Goal: Task Accomplishment & Management: Manage account settings

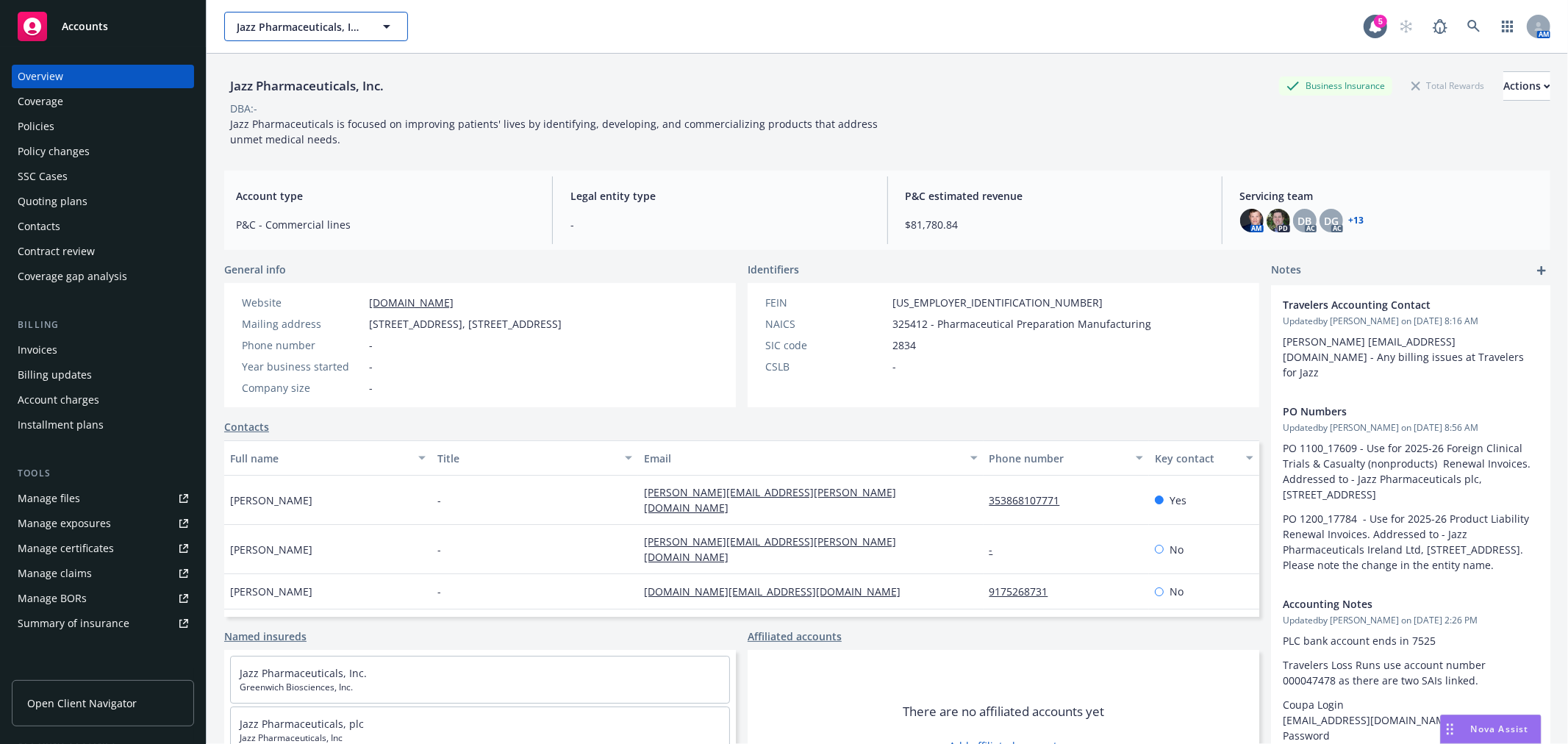
click at [272, 30] on span "Jazz Pharmaceuticals, Inc." at bounding box center [300, 26] width 127 height 15
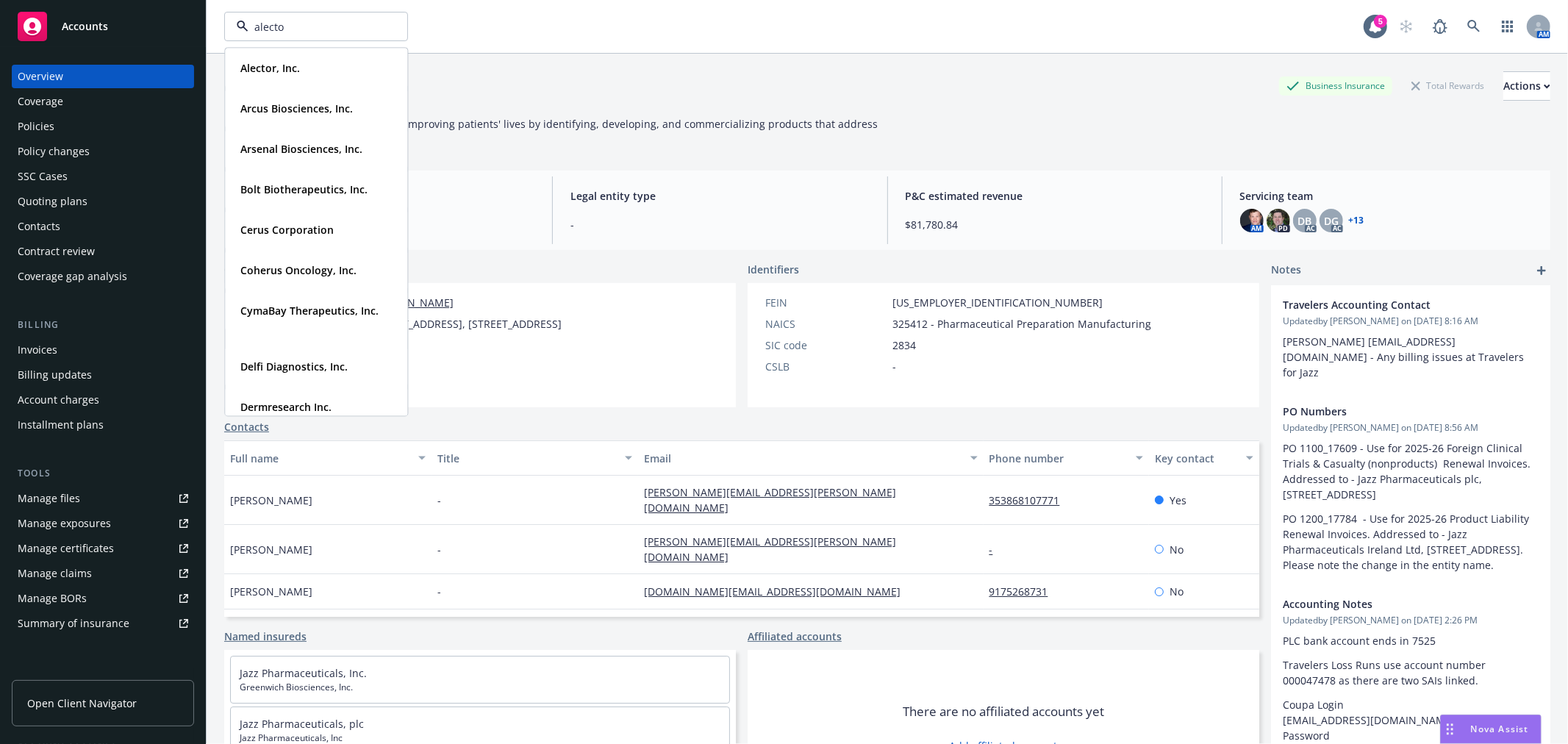
type input "alector"
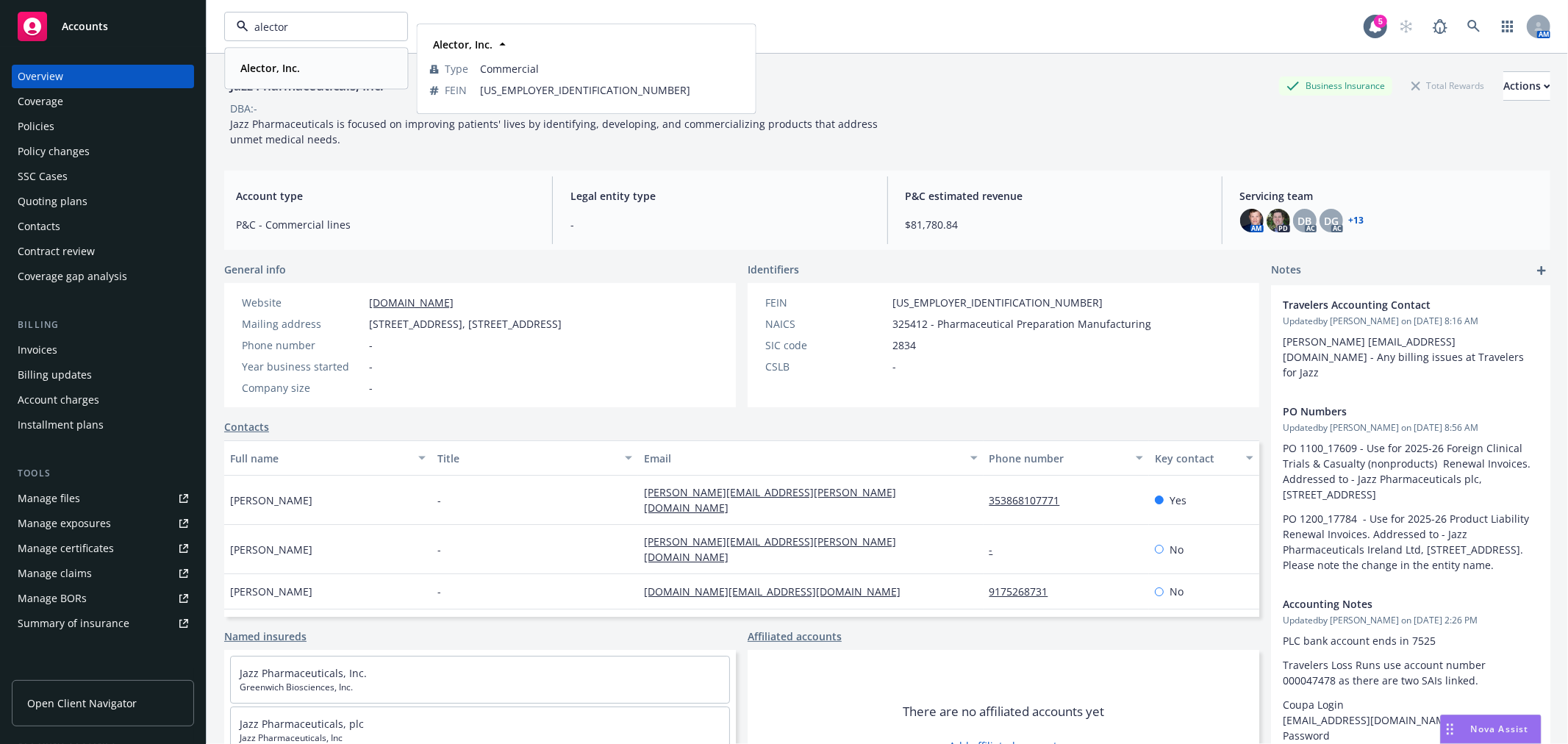
click at [284, 62] on strong "Alector, Inc." at bounding box center [270, 67] width 59 height 14
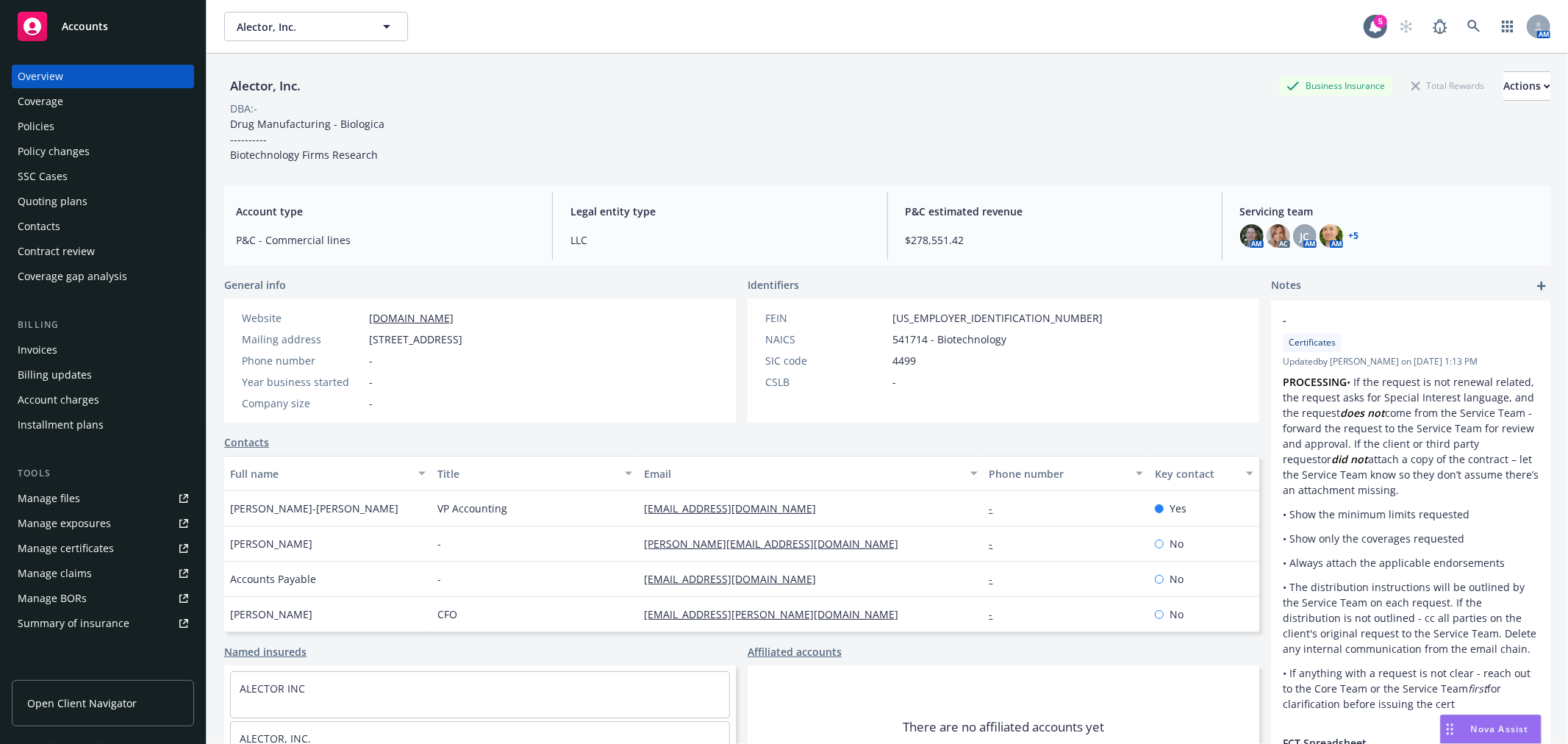
click at [51, 122] on div "Policies" at bounding box center [36, 126] width 37 height 23
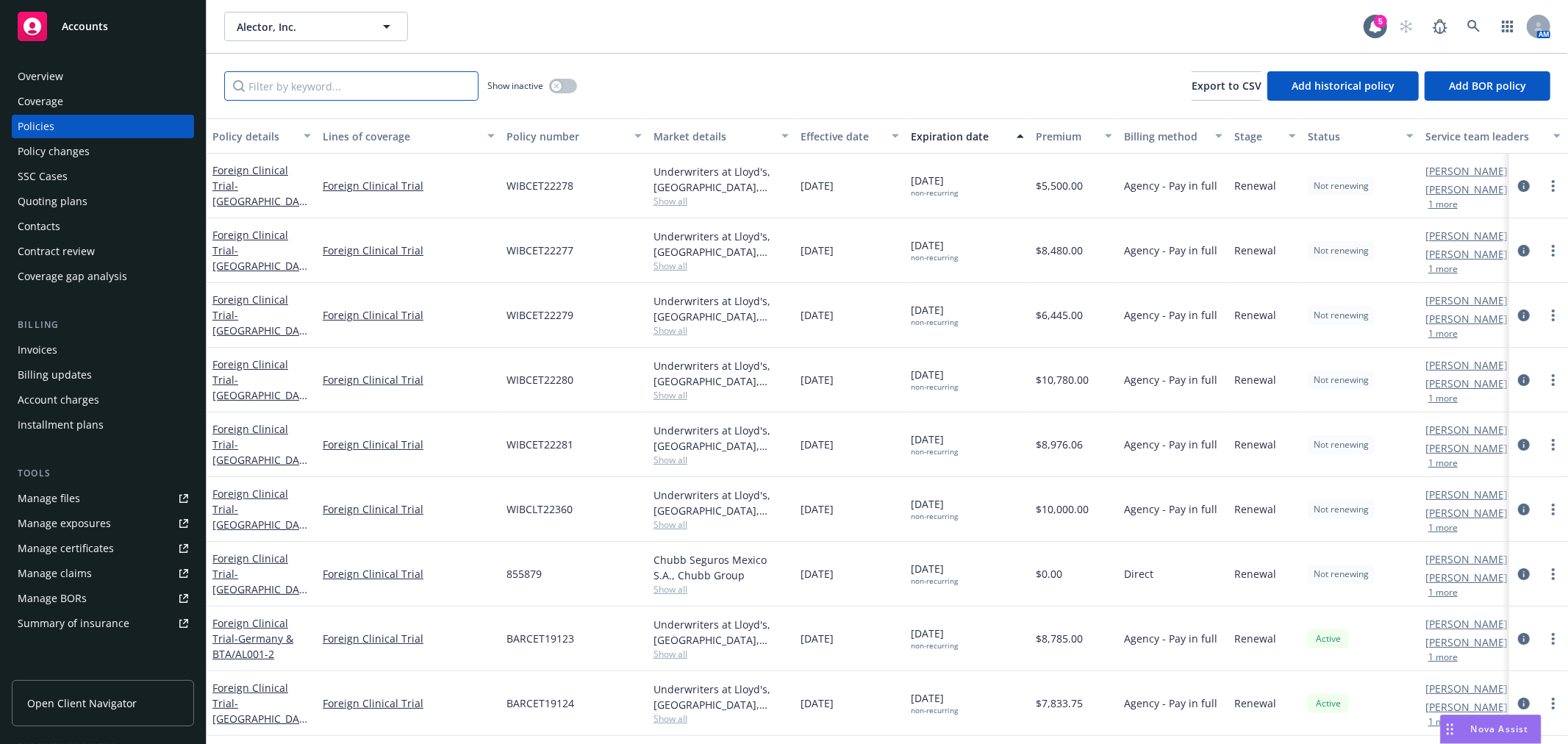
click at [322, 77] on input "Filter by keyword..." at bounding box center [351, 86] width 254 height 30
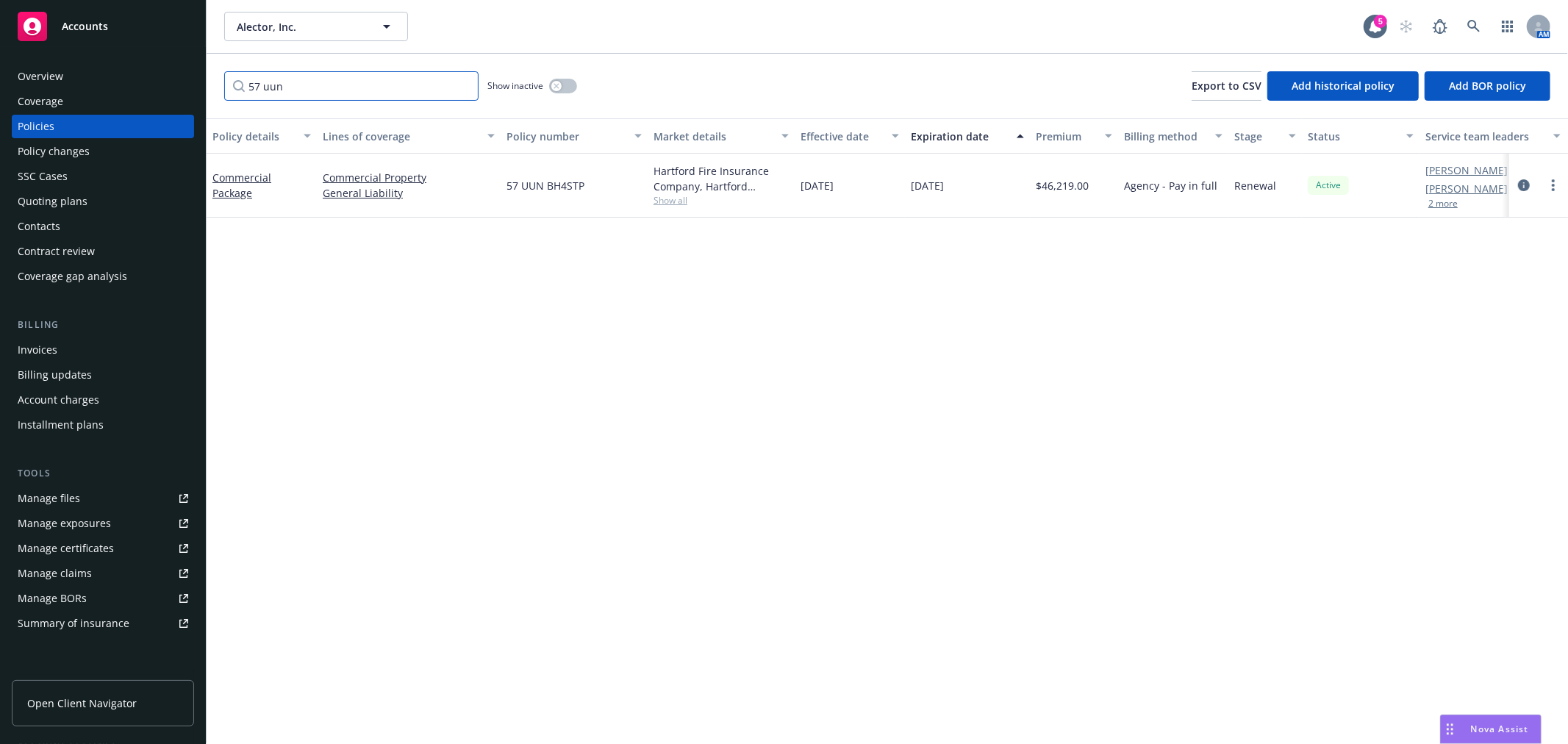
type input "57 uun"
click at [570, 90] on button "button" at bounding box center [562, 86] width 28 height 14
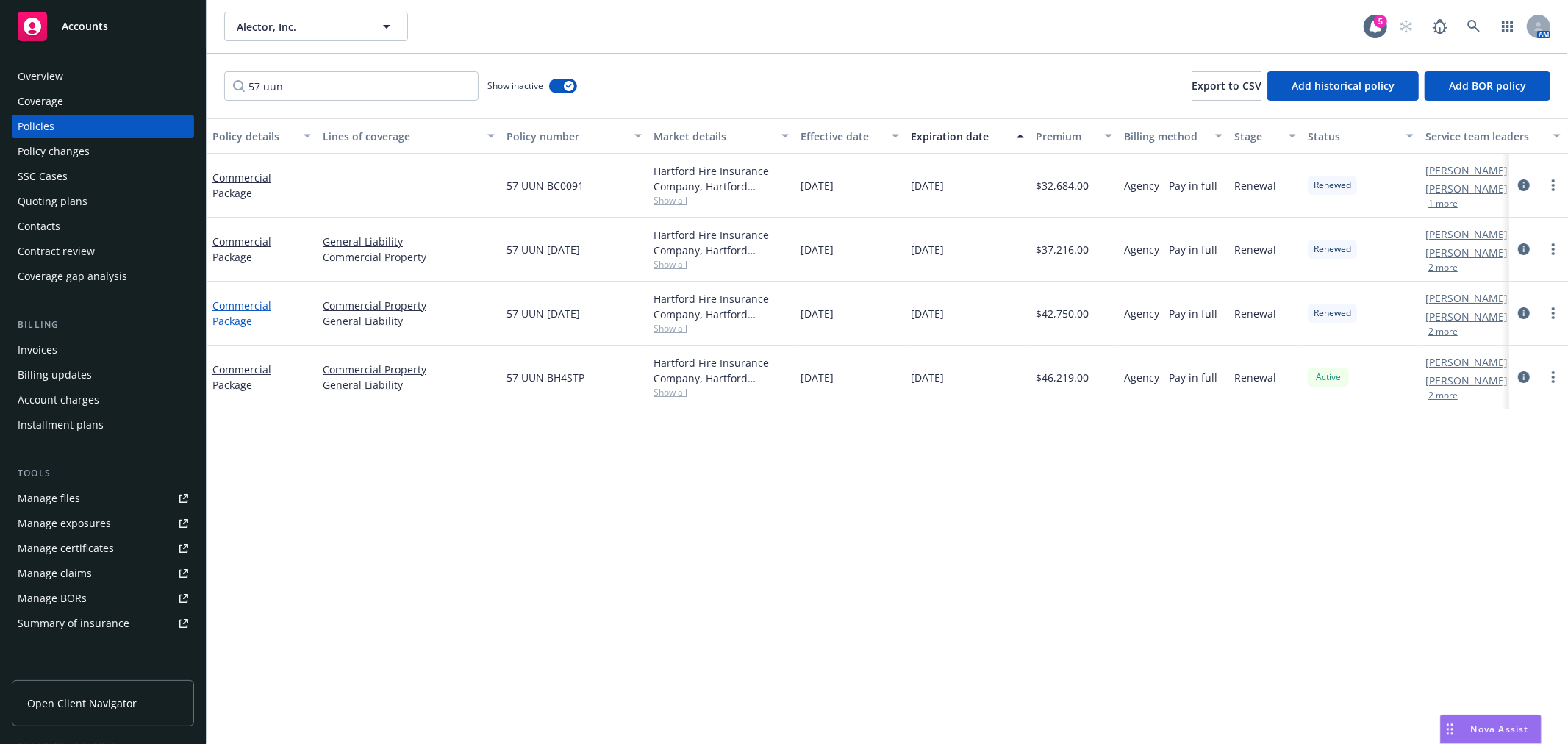
click at [224, 309] on link "Commercial Package" at bounding box center [241, 313] width 58 height 30
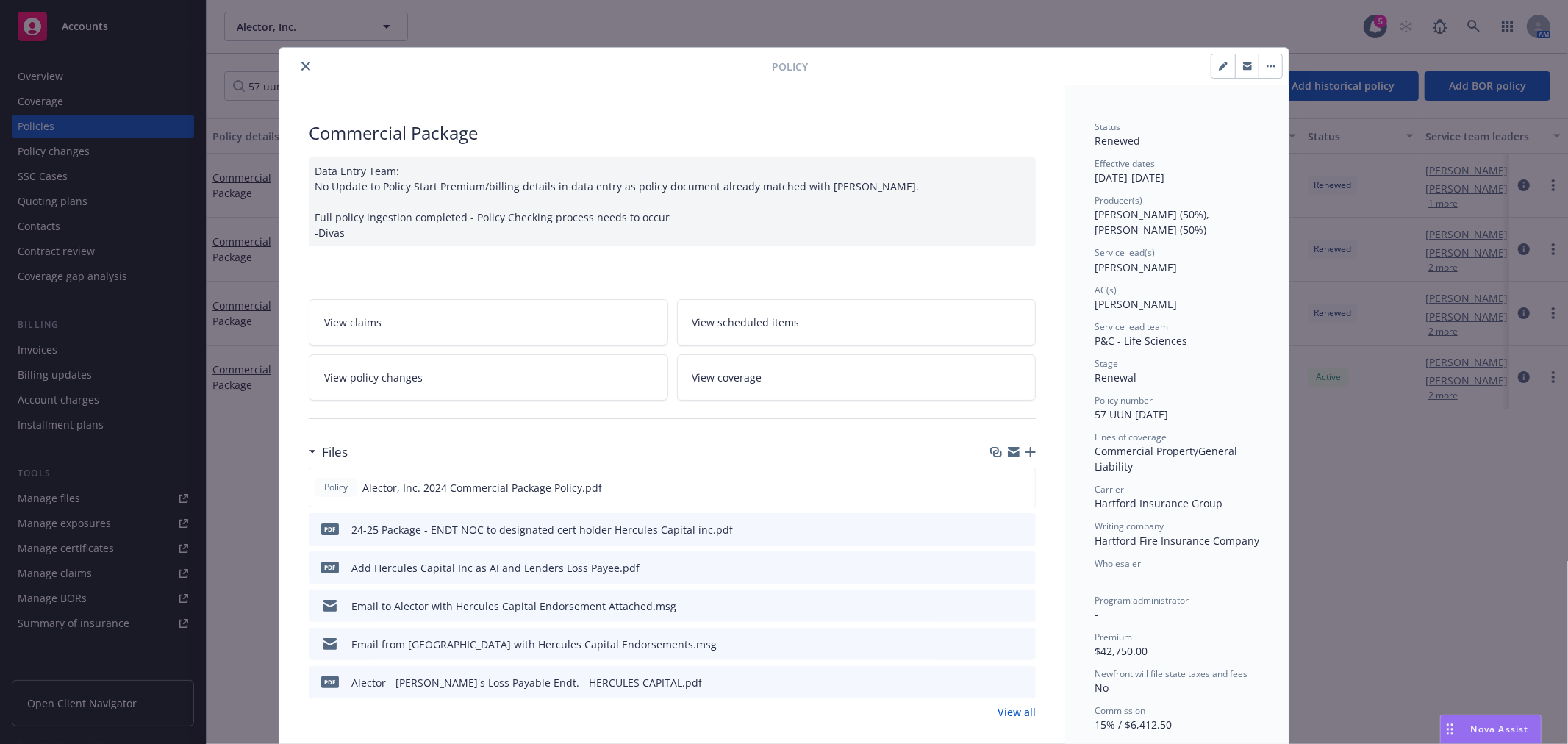
click at [550, 390] on link "View policy changes" at bounding box center [488, 378] width 360 height 46
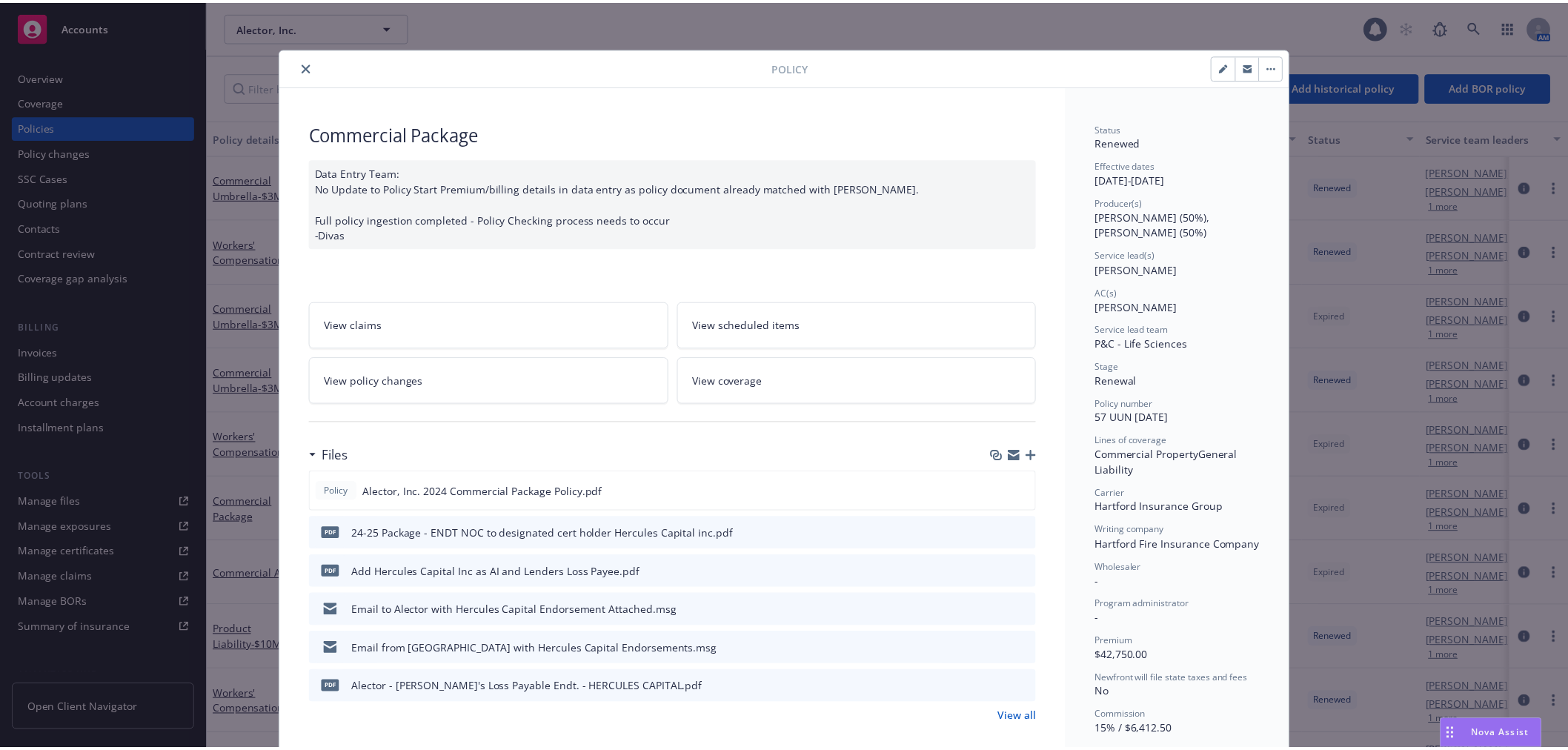
scroll to position [44, 0]
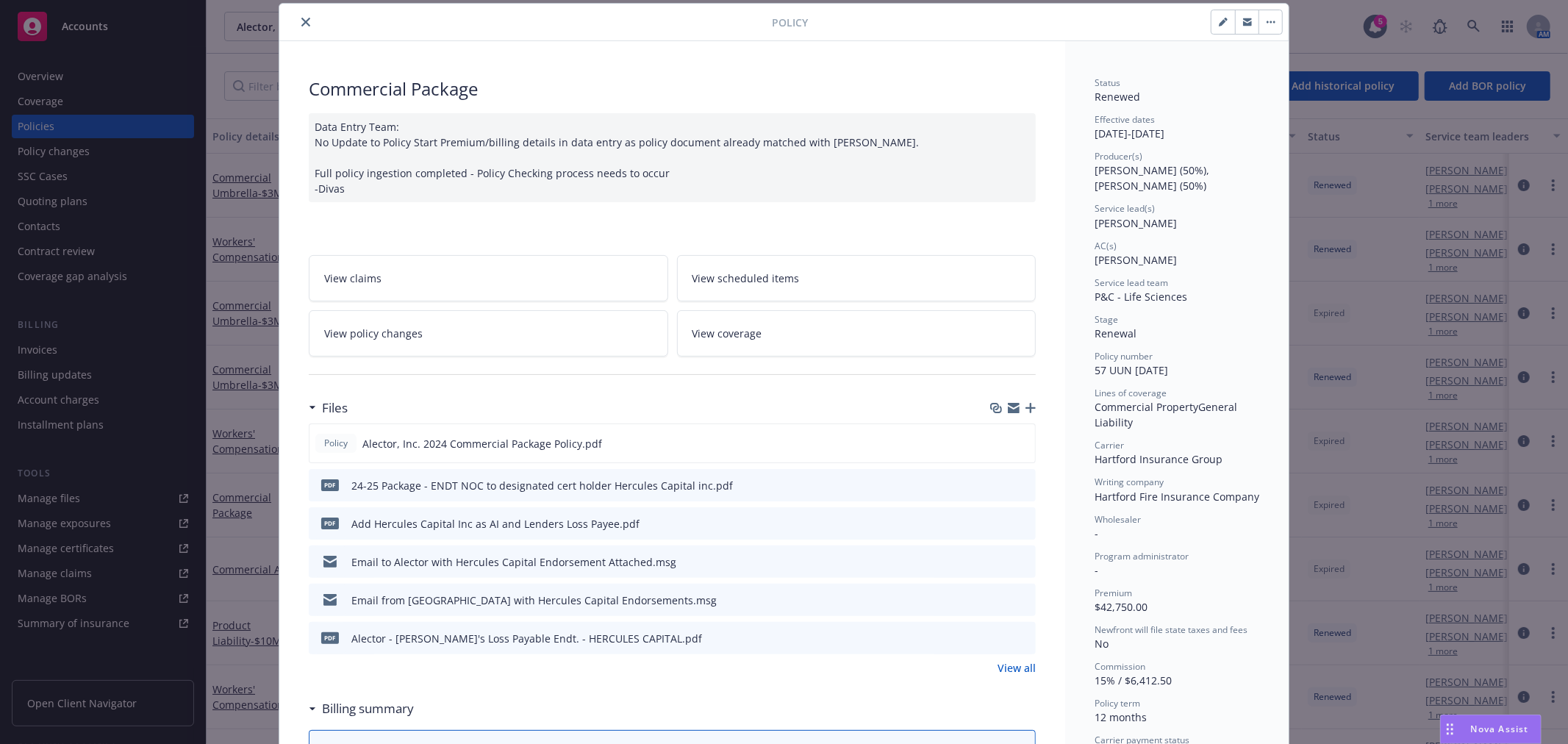
click at [524, 348] on link "View policy changes" at bounding box center [488, 334] width 360 height 46
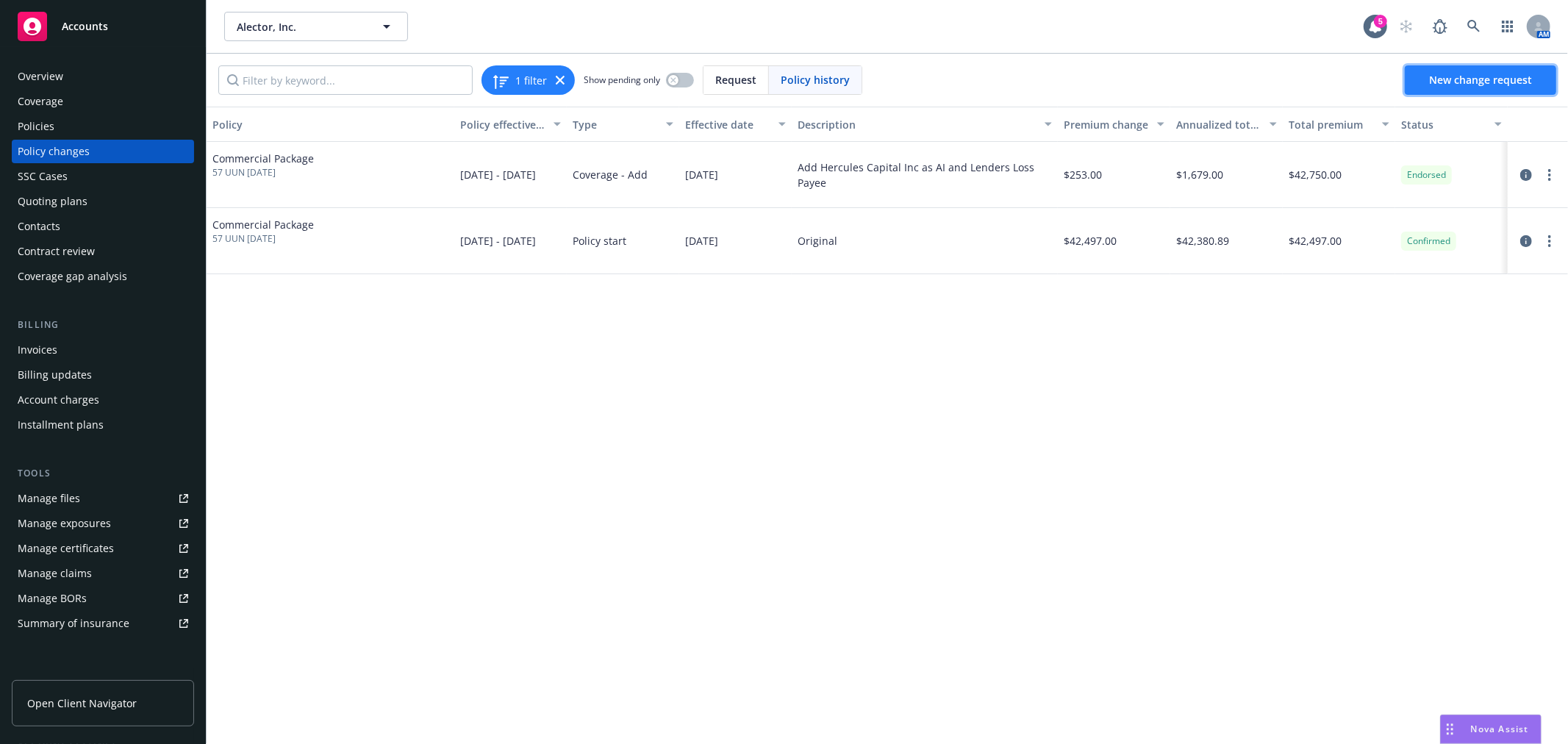
click at [1457, 79] on span "New change request" at bounding box center [1480, 79] width 103 height 14
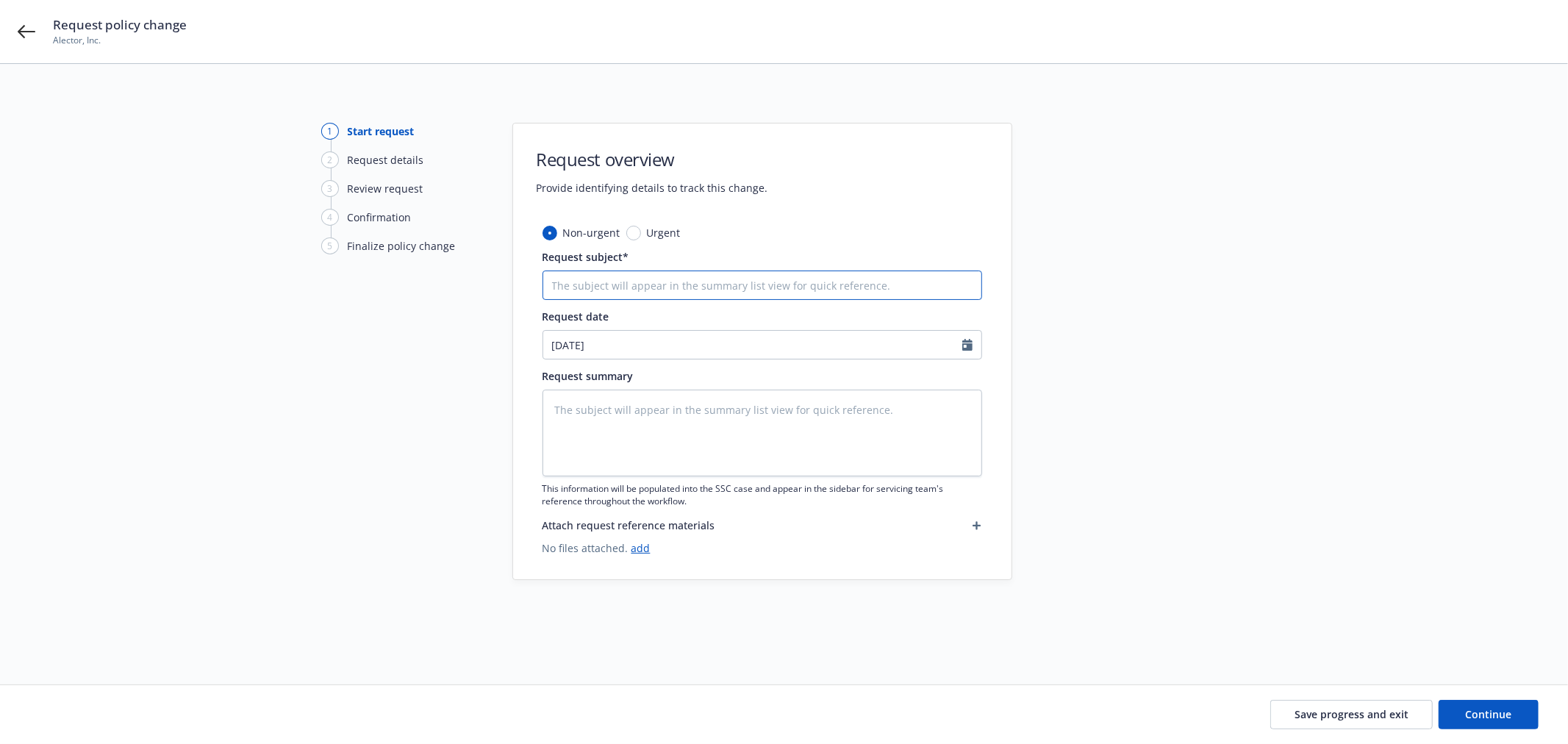
click at [655, 274] on input "Request subject*" at bounding box center [762, 285] width 440 height 30
type textarea "x"
type input "2"
type textarea "x"
type input "24"
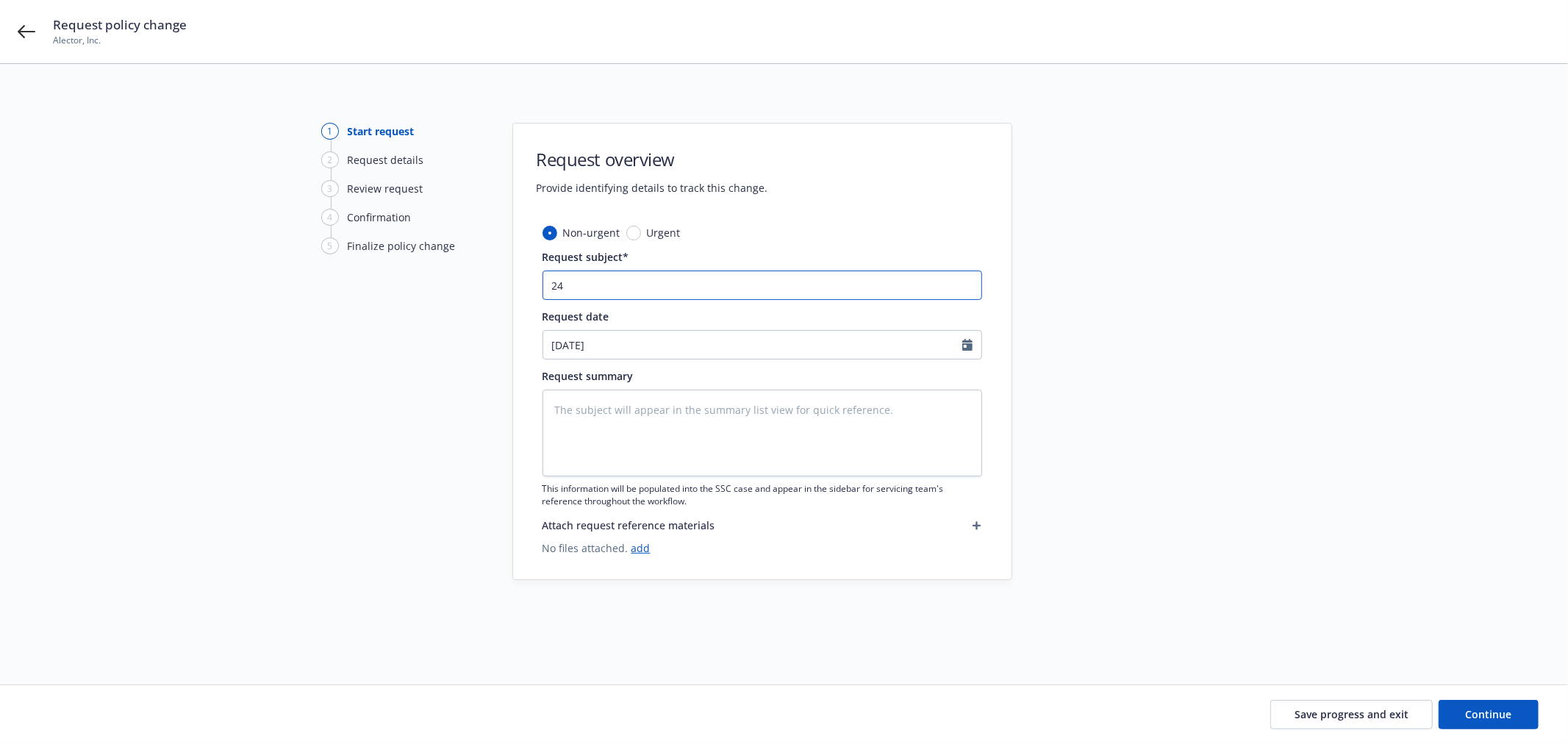
type textarea "x"
type input "24-"
type textarea "x"
type input "24-2"
type textarea "x"
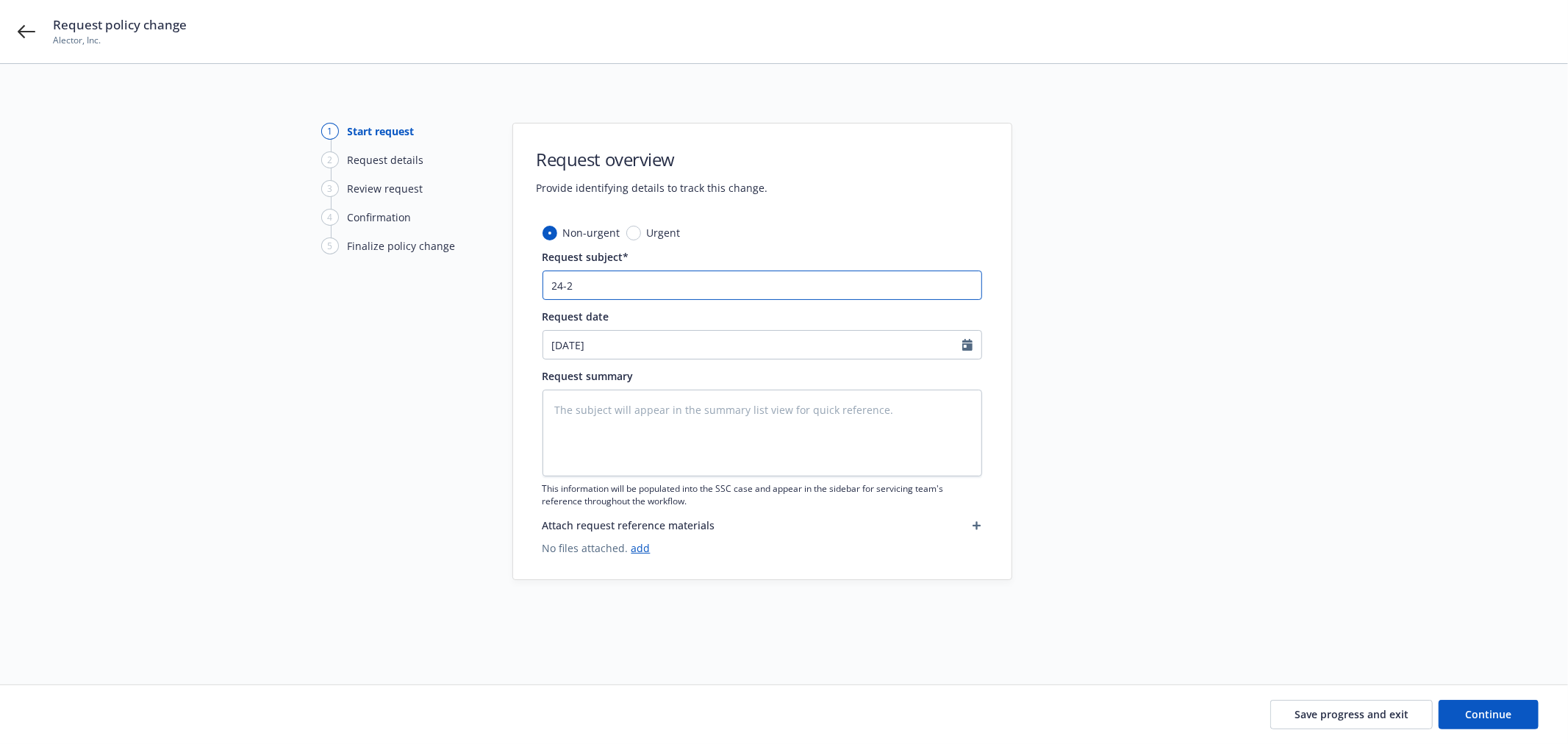
type input "24-25"
type textarea "x"
type input "24-25"
type textarea "x"
type input "24-25 A"
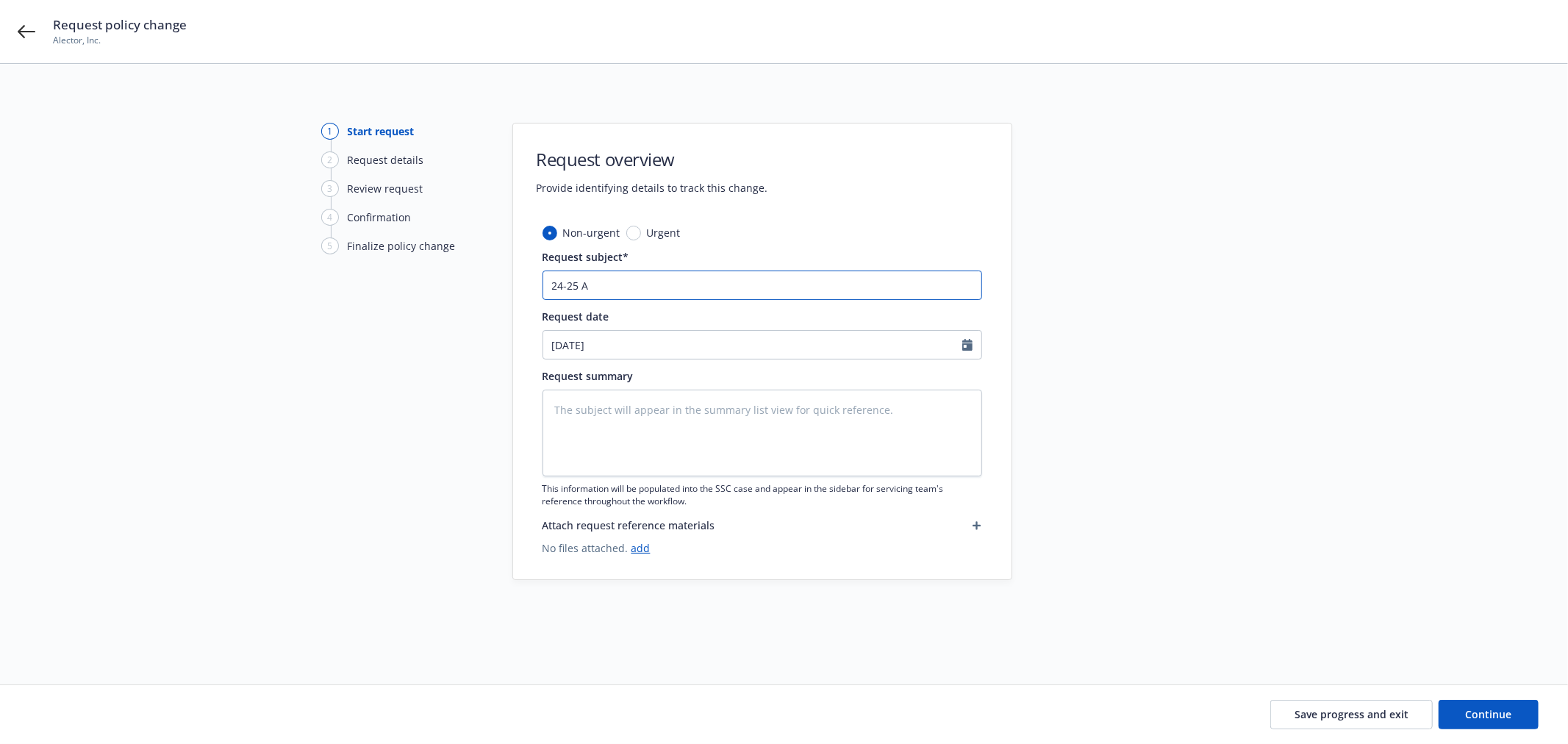
type textarea "x"
type input "24-25 Al"
type textarea "x"
type input "24-25 Ale"
type textarea "x"
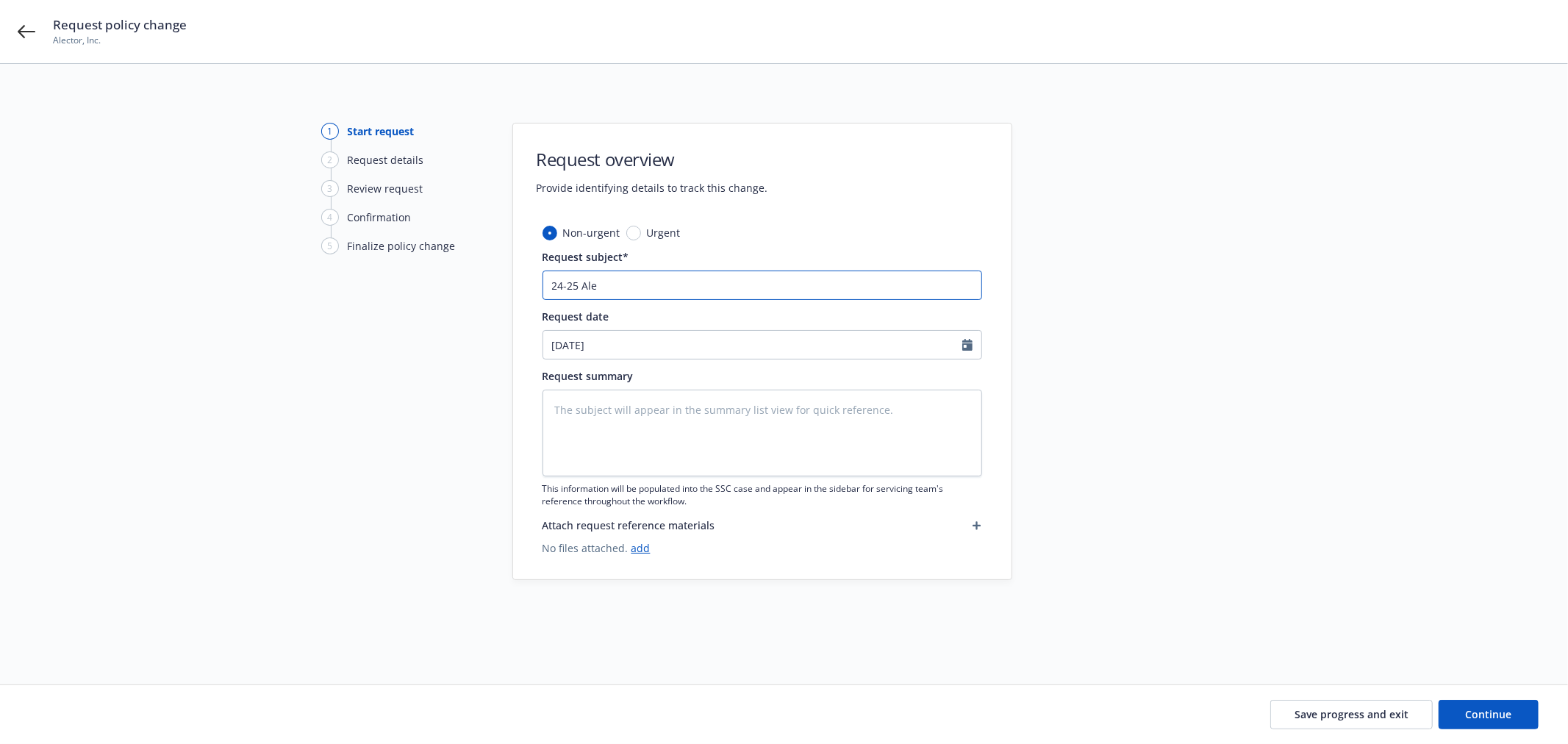
type input "24-25 Alec"
type textarea "x"
type input "24-25 Alect"
type textarea "x"
type input "24-25 Alecto"
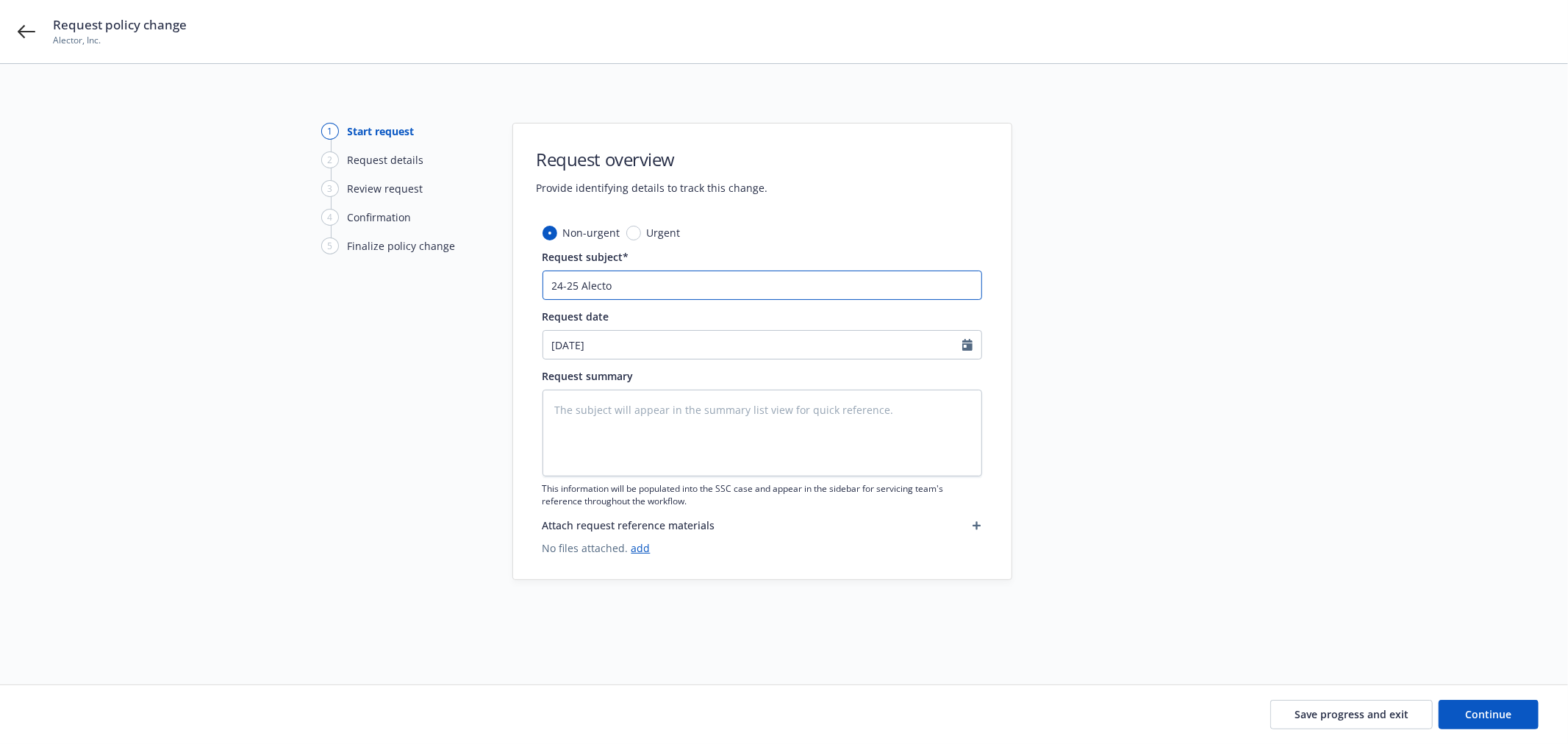
type textarea "x"
type input "24-25 Alector"
type textarea "x"
type input "24-25 Alector"
type textarea "x"
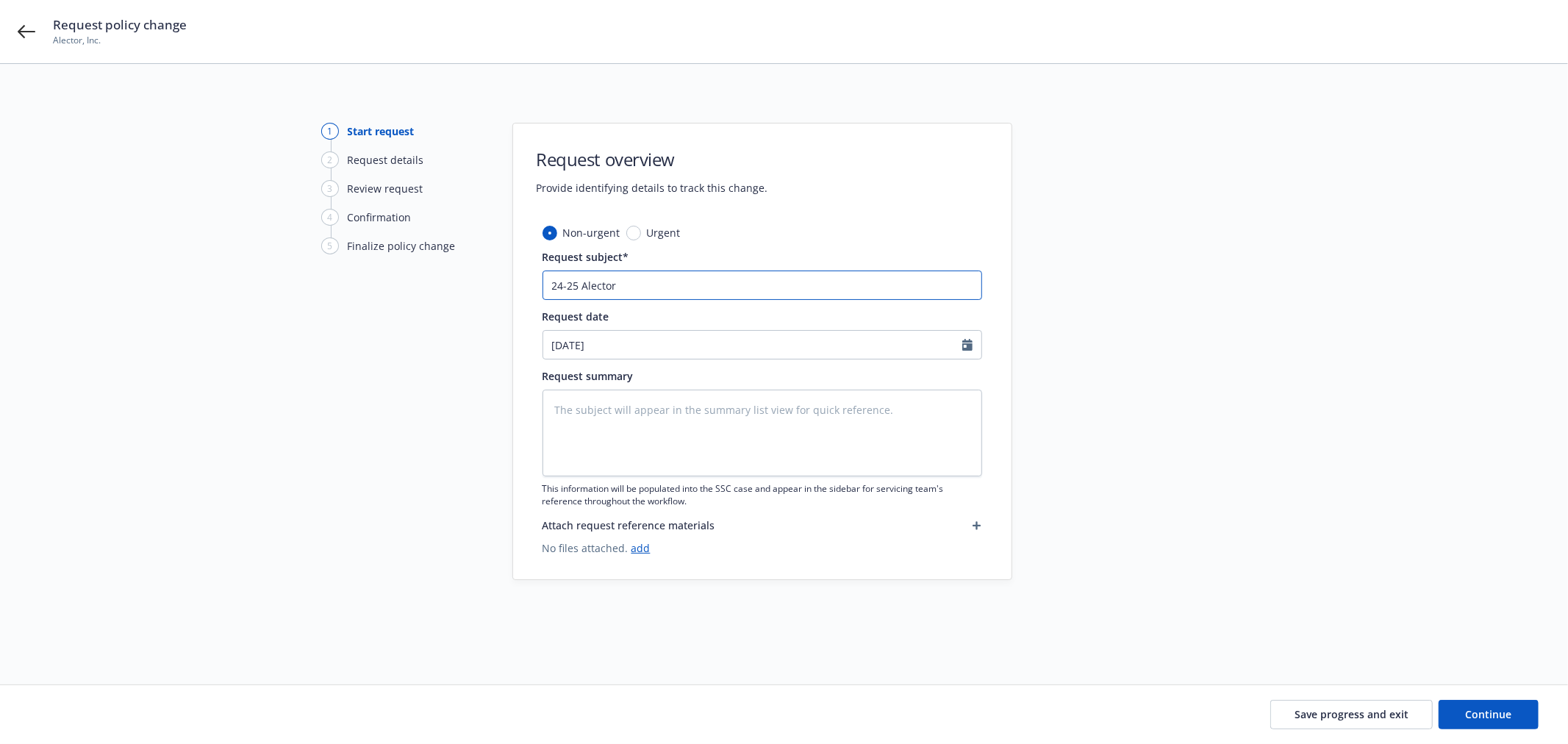
type input "24-25 Alector I"
type textarea "x"
type input "24-25 Alector In"
type textarea "x"
type input "24-25 Alector Inc"
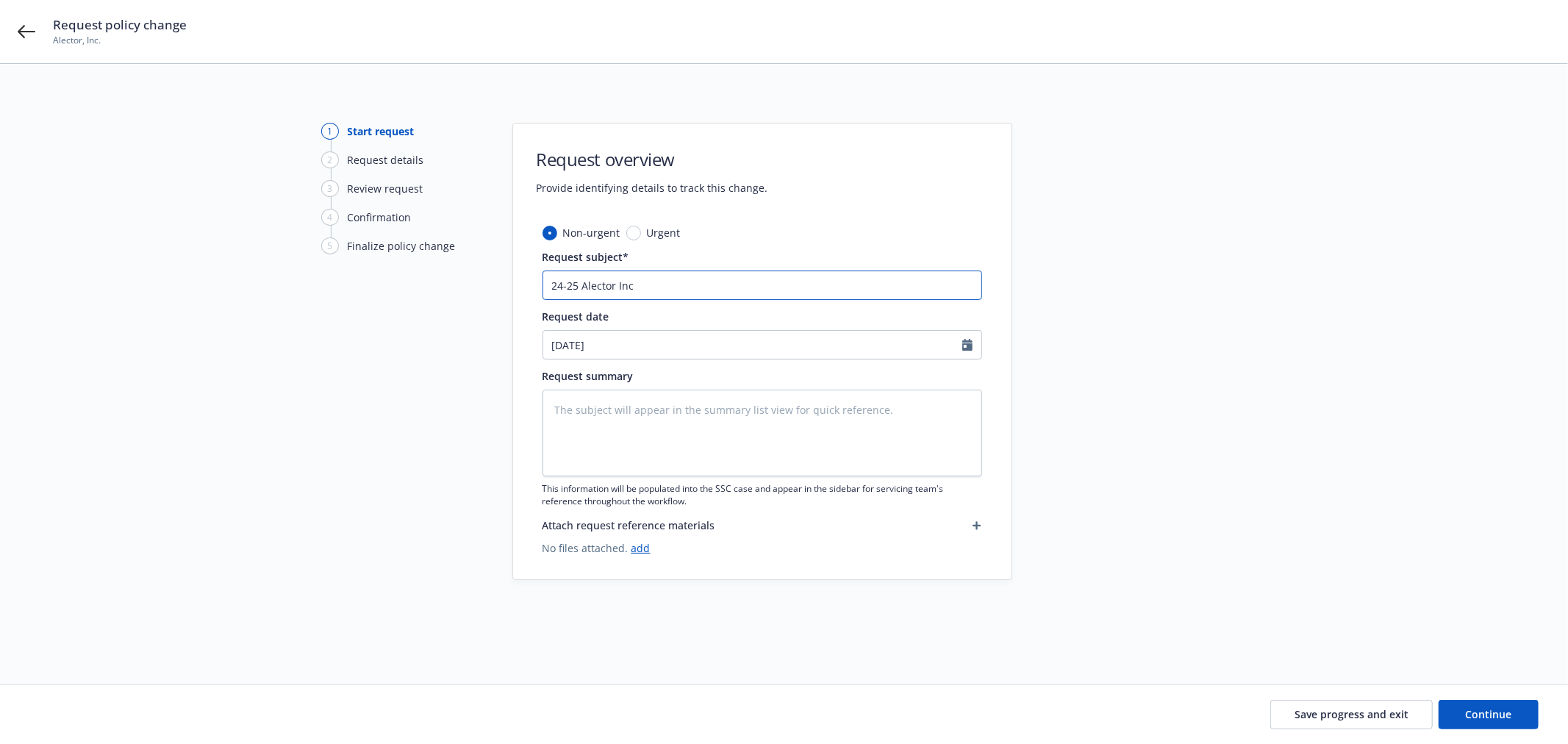
type textarea "x"
type input "24-25 Alector Inc"
type textarea "x"
type input "24-25 Alector Inc -"
type textarea "x"
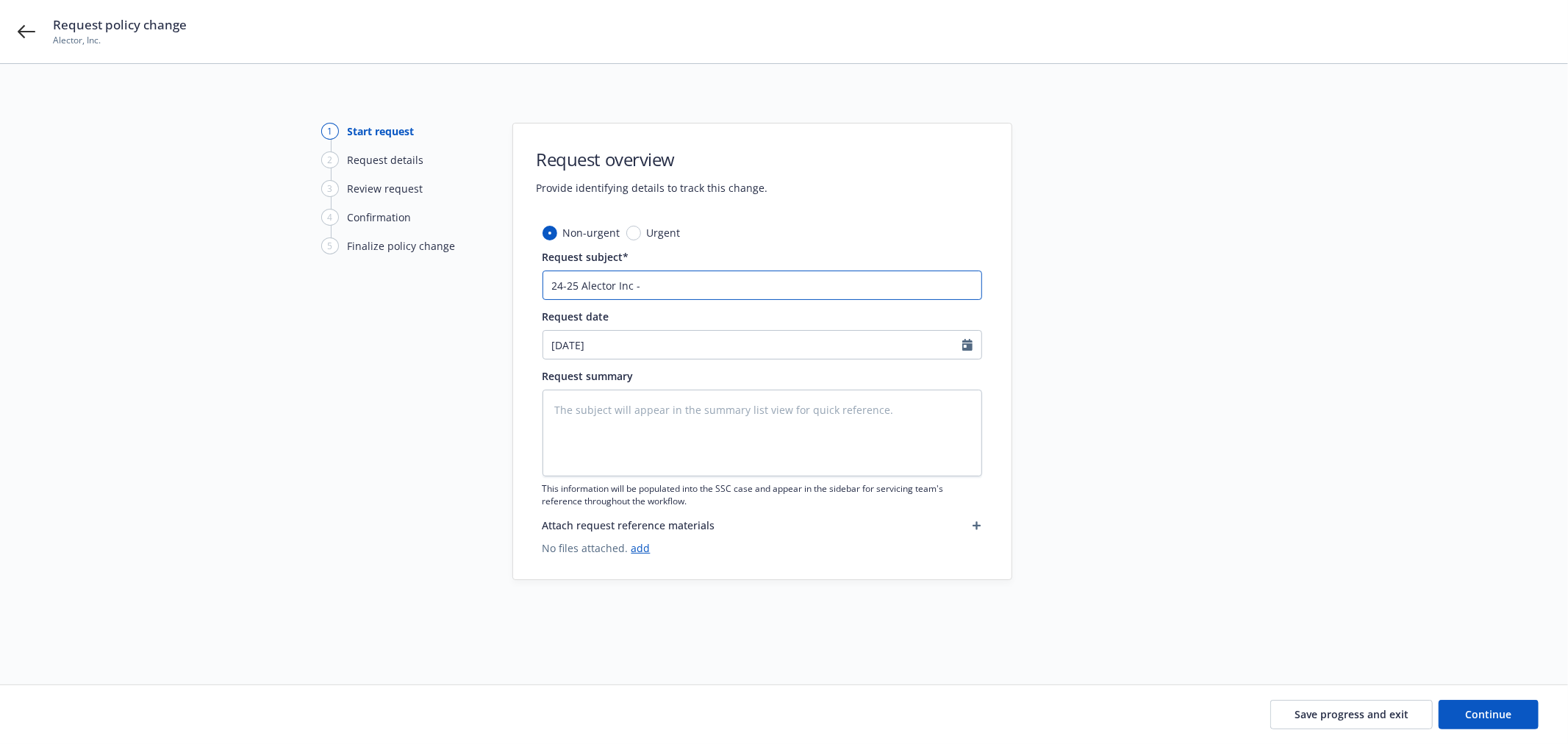
type input "24-25 Alector Inc -"
type textarea "x"
type input "24-25 Alector Inc - P"
type textarea "x"
type input "24-25 Alector Inc - Pa"
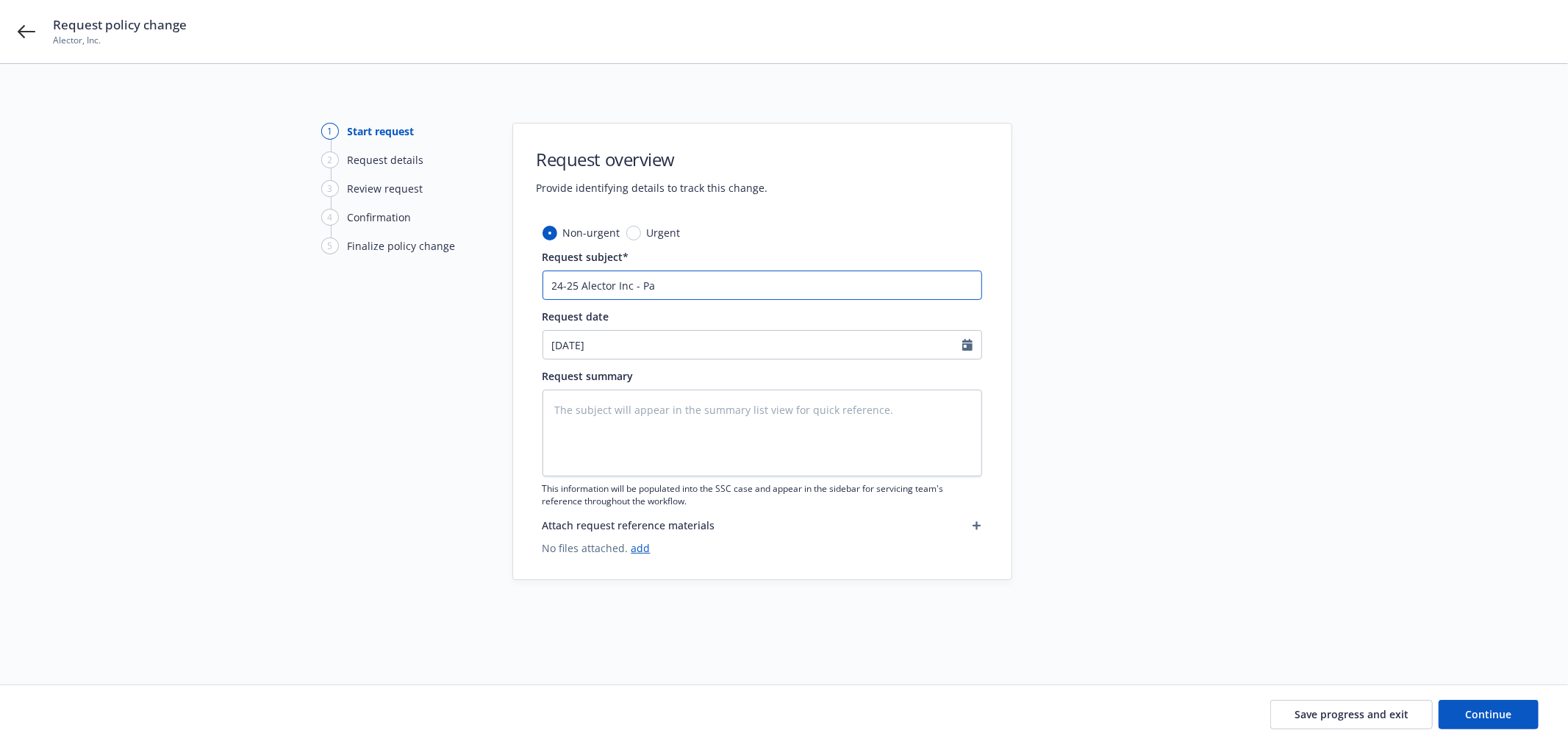
type textarea "x"
type input "24-25 Alector Inc - Pac"
type textarea "x"
type input "24-25 Alector Inc - Paca"
type textarea "x"
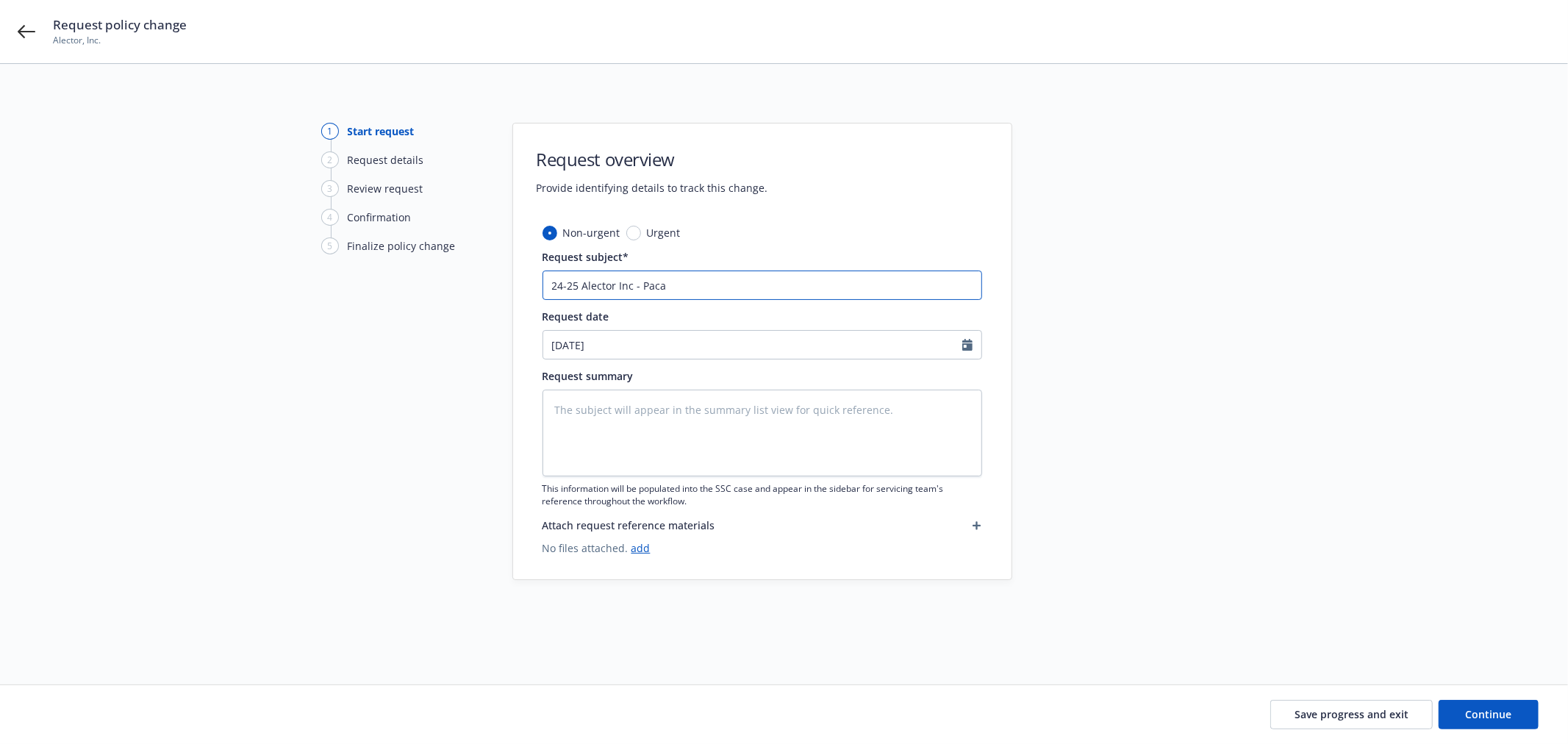
type input "24-25 Alector Inc - Pacak"
type textarea "x"
type input "24-25 Alector Inc - Paca"
type textarea "x"
type input "24-25 Alector Inc - Pac"
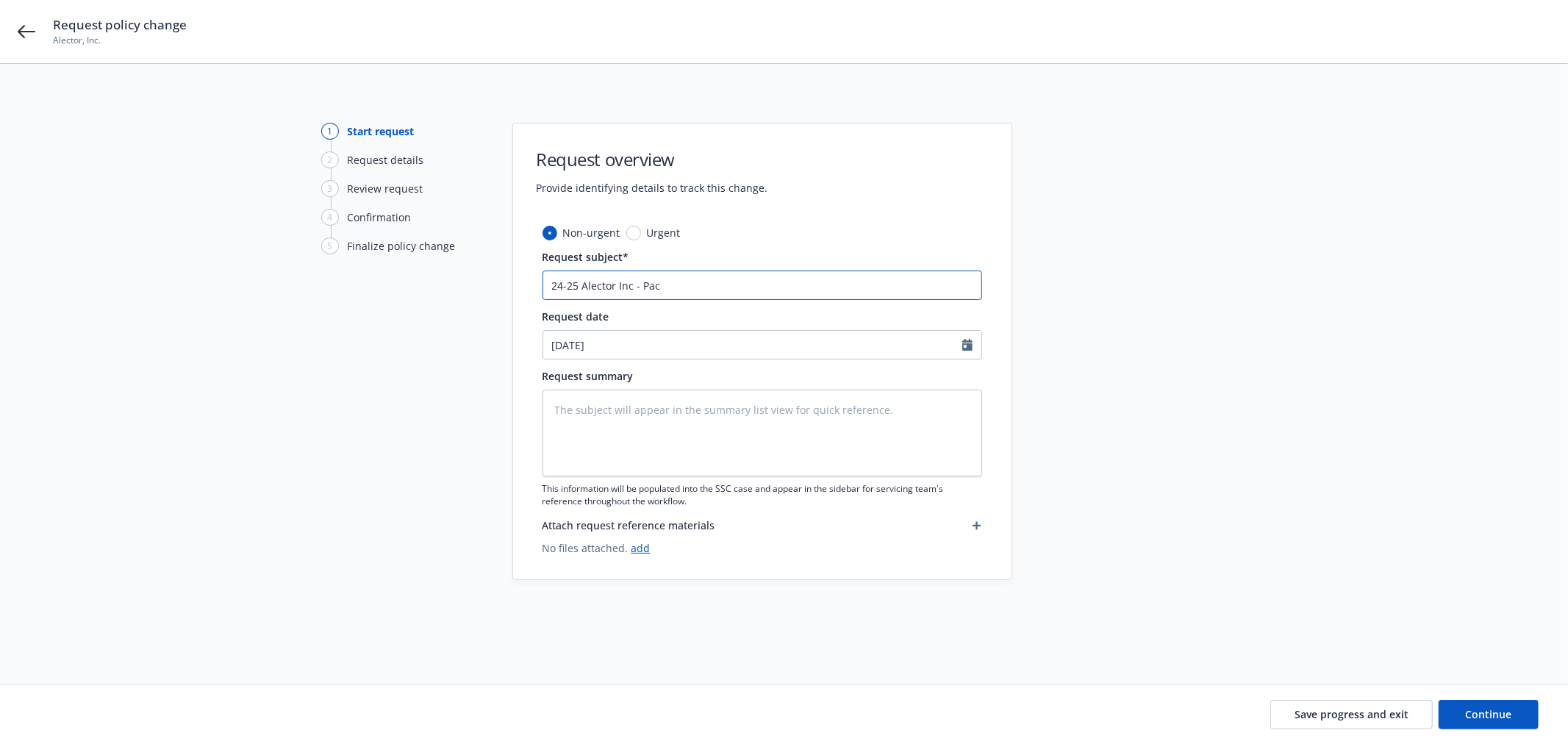
type textarea "x"
type input "24-25 Alector Inc - Paca"
type textarea "x"
type input "24-25 Alector Inc - Paca="
type textarea "x"
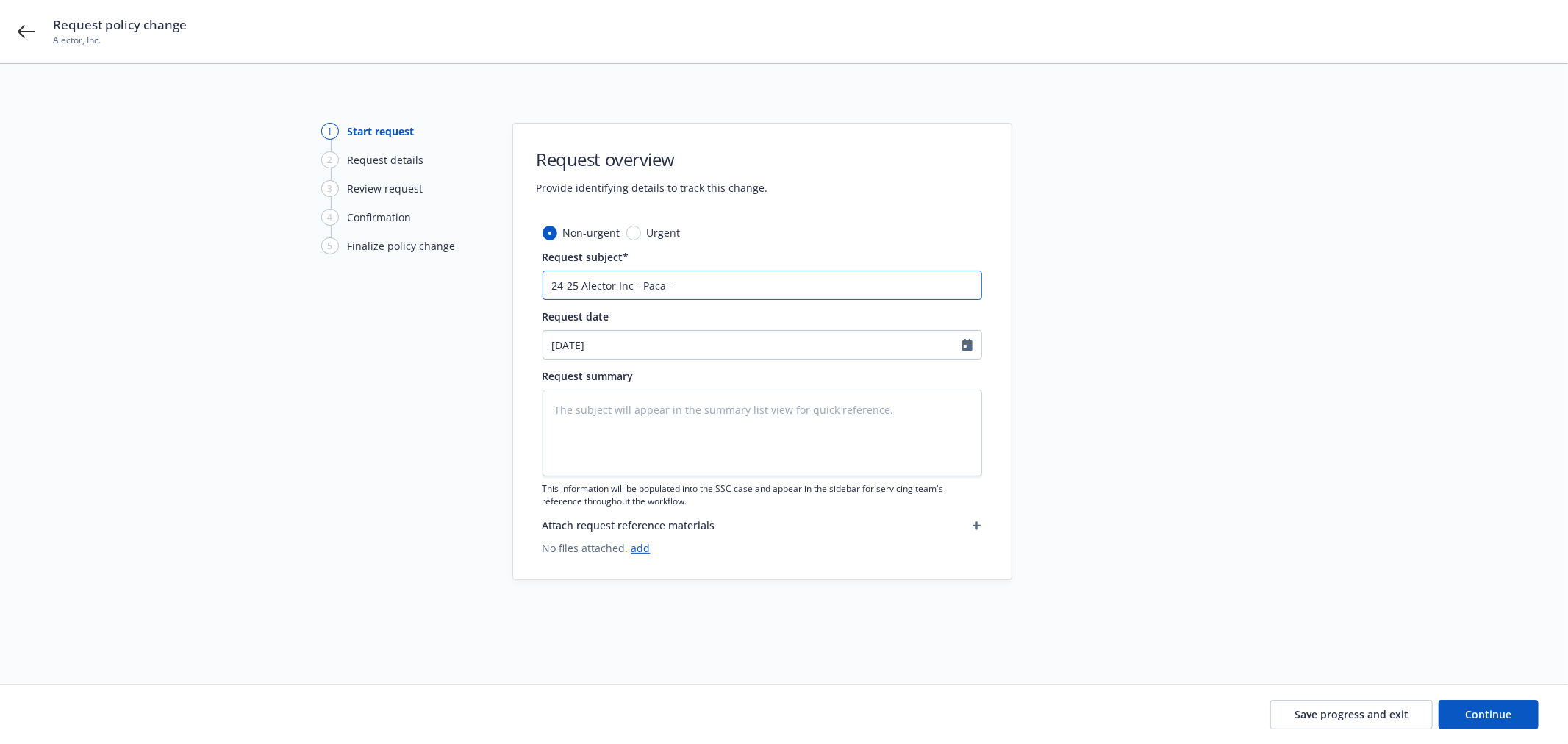
type input "24-25 Alector Inc - Paca"
type textarea "x"
type input "24-25 Alector Inc - Pac"
type textarea "x"
type input "24-25 Alector Inc - Pack"
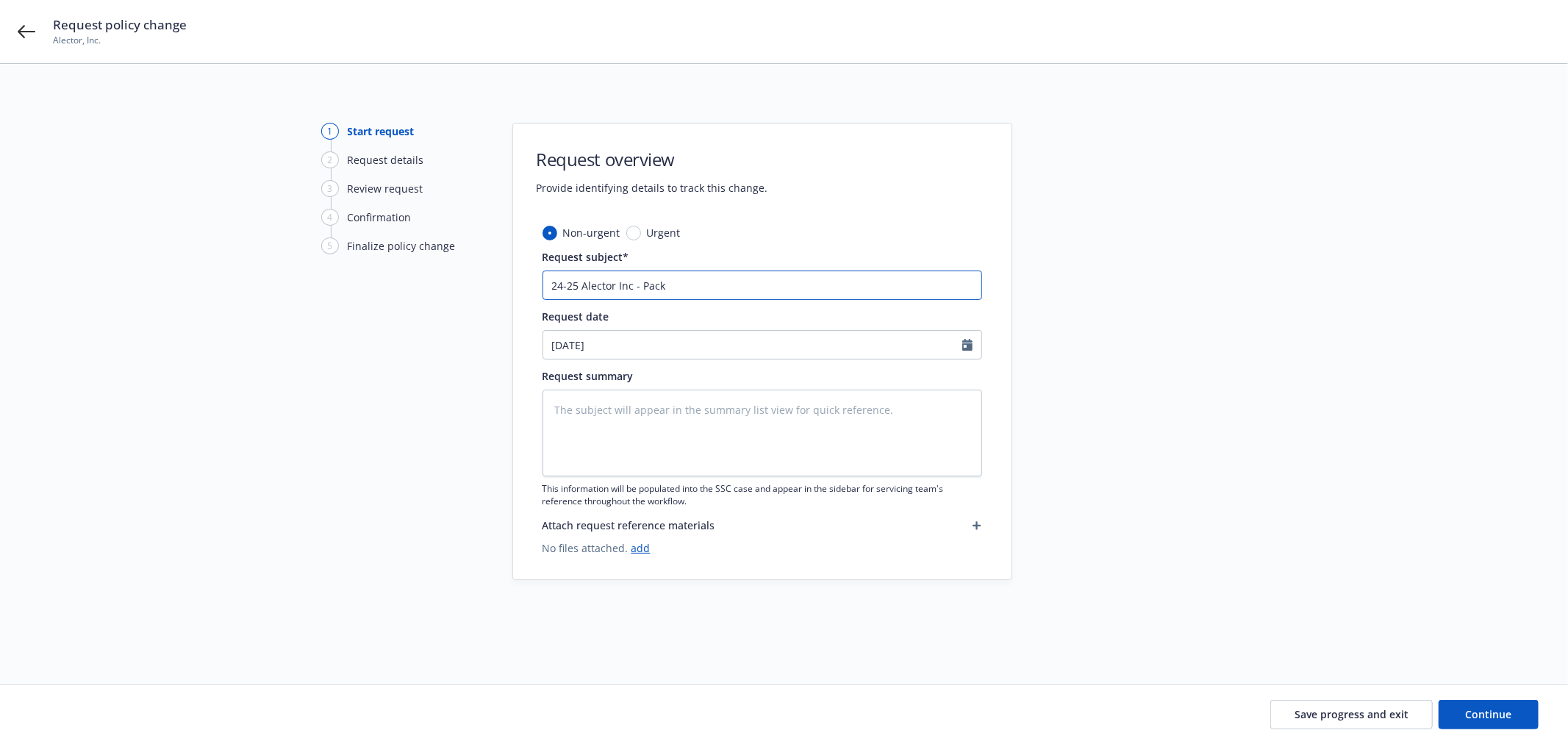
type textarea "x"
type input "24-25 Alector Inc - Packa"
type textarea "x"
type input "24-25 Alector Inc - Packag"
type textarea "x"
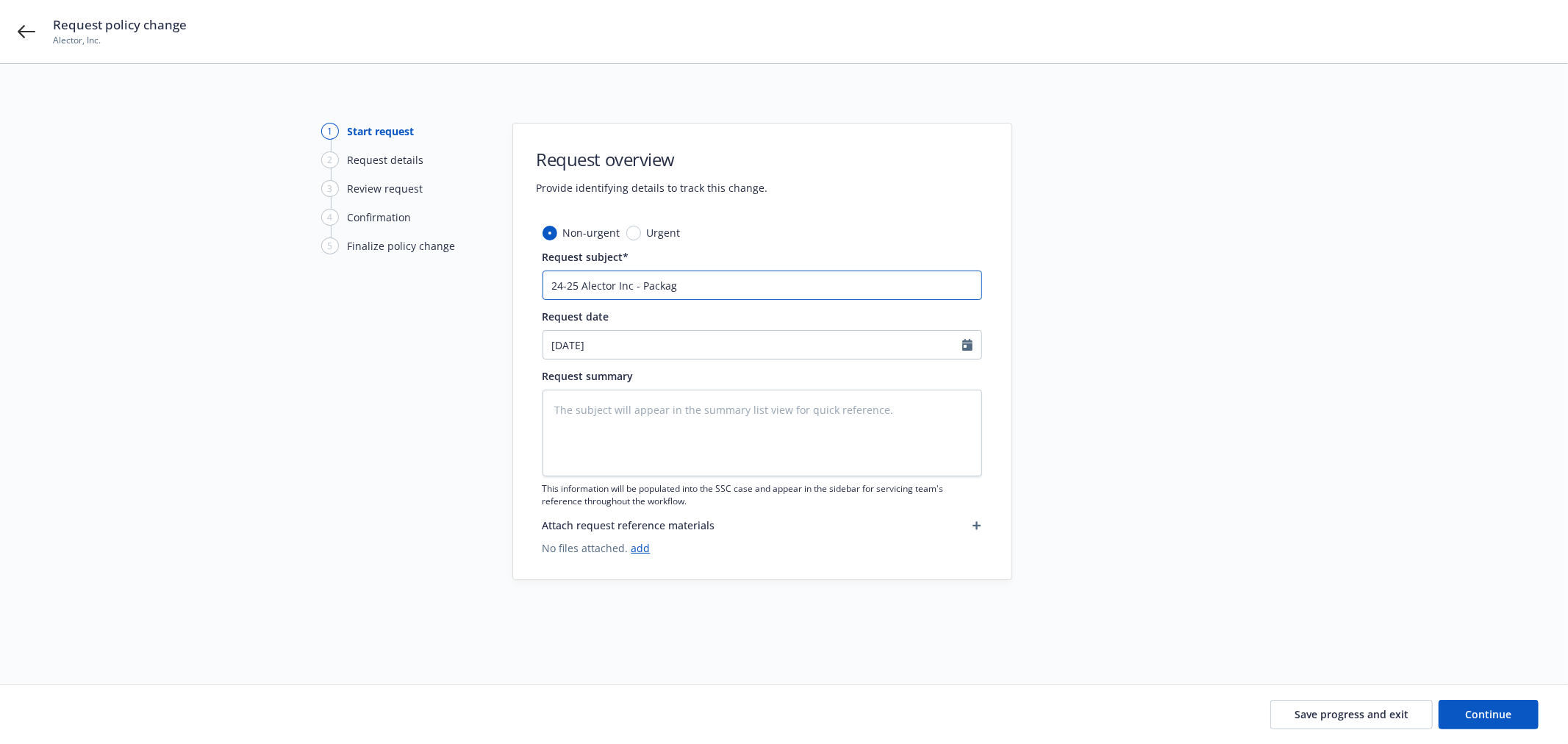
type input "24-25 Alector Inc - Package"
type textarea "x"
type input "24-25 Alector Inc - Package"
type textarea "x"
type input "24-25 Alector Inc - Package G"
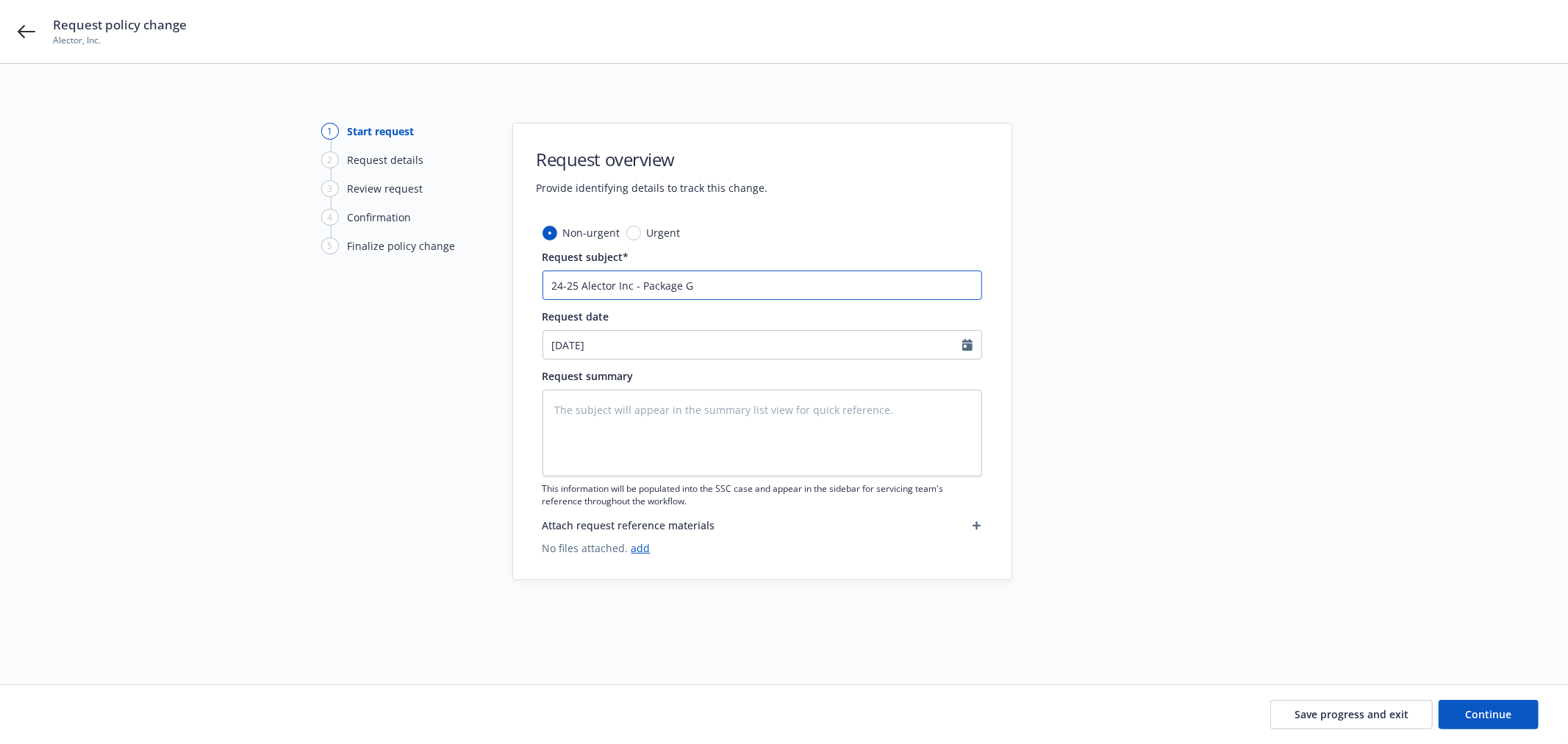
type textarea "x"
type input "24-25 Alector Inc - Package GL"
type textarea "x"
type input "24-25 Alector Inc - Package GL"
type textarea "x"
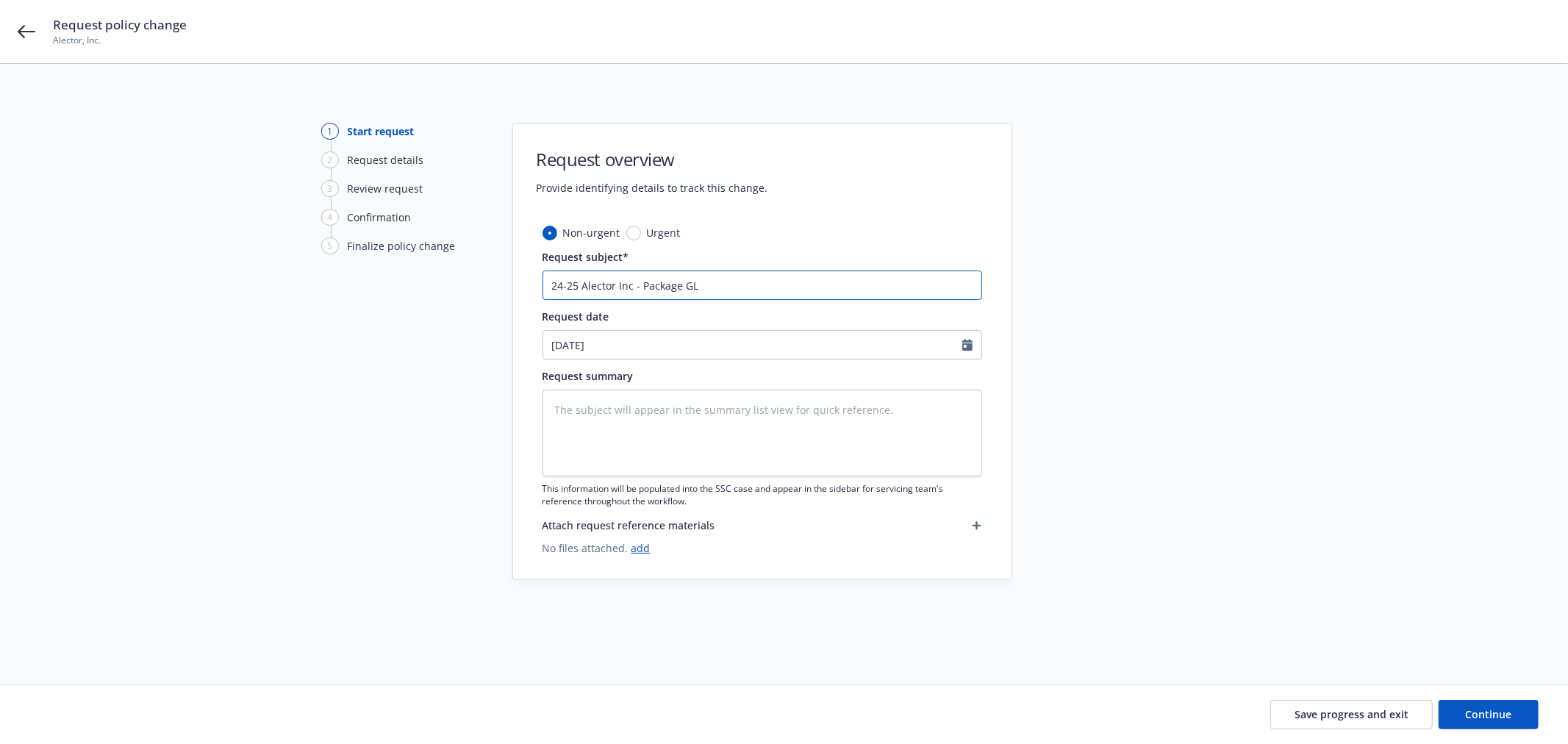
type input "24-25 Alector Inc - Package GL -"
type textarea "x"
type input "24-25 Alector Inc - Package GL -"
type textarea "x"
type input "24-25 Alector Inc - Package GL - A"
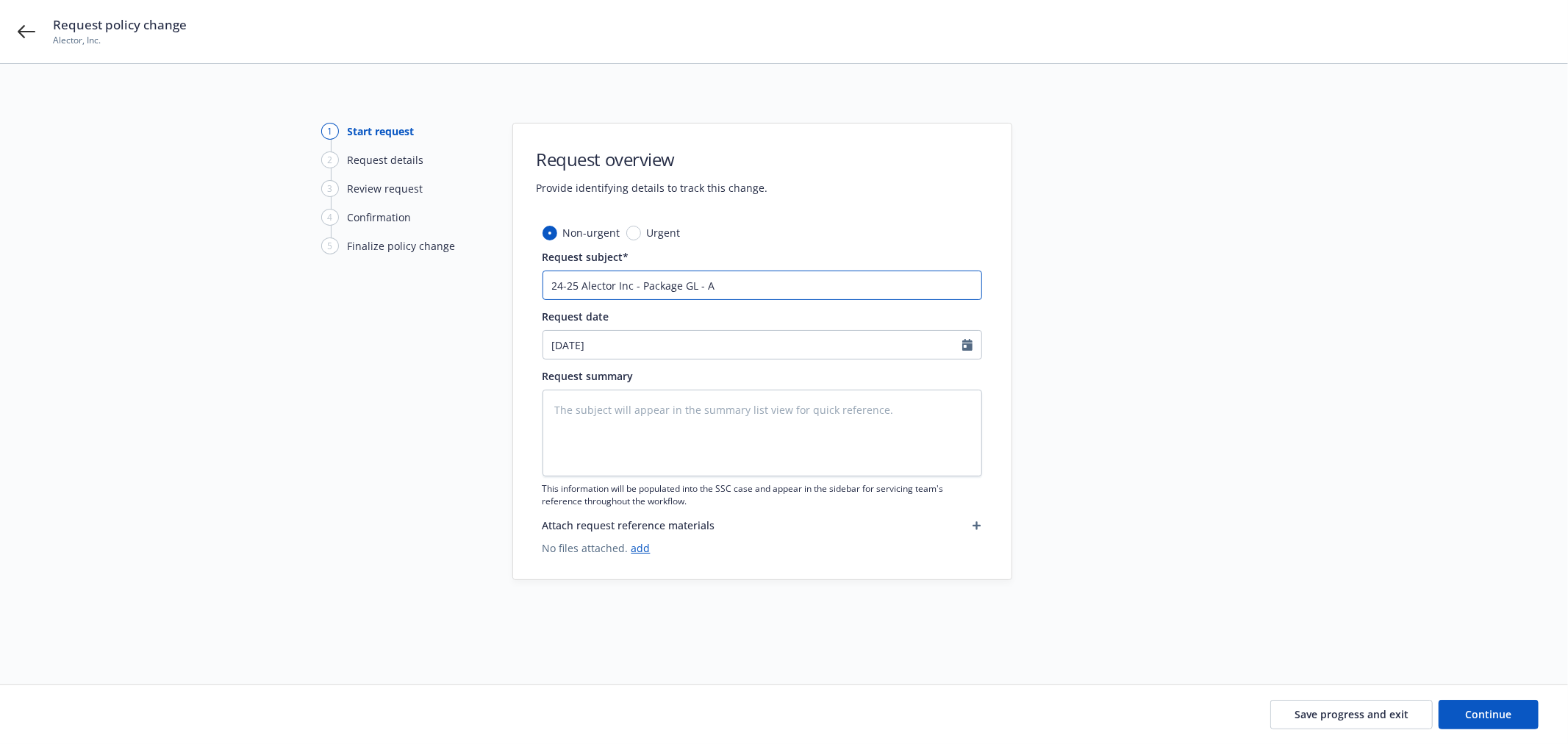
type textarea "x"
type input "24-25 Alector Inc - Package GL -"
type textarea "x"
type input "24-25 Alector Inc - Package GL - F"
type textarea "x"
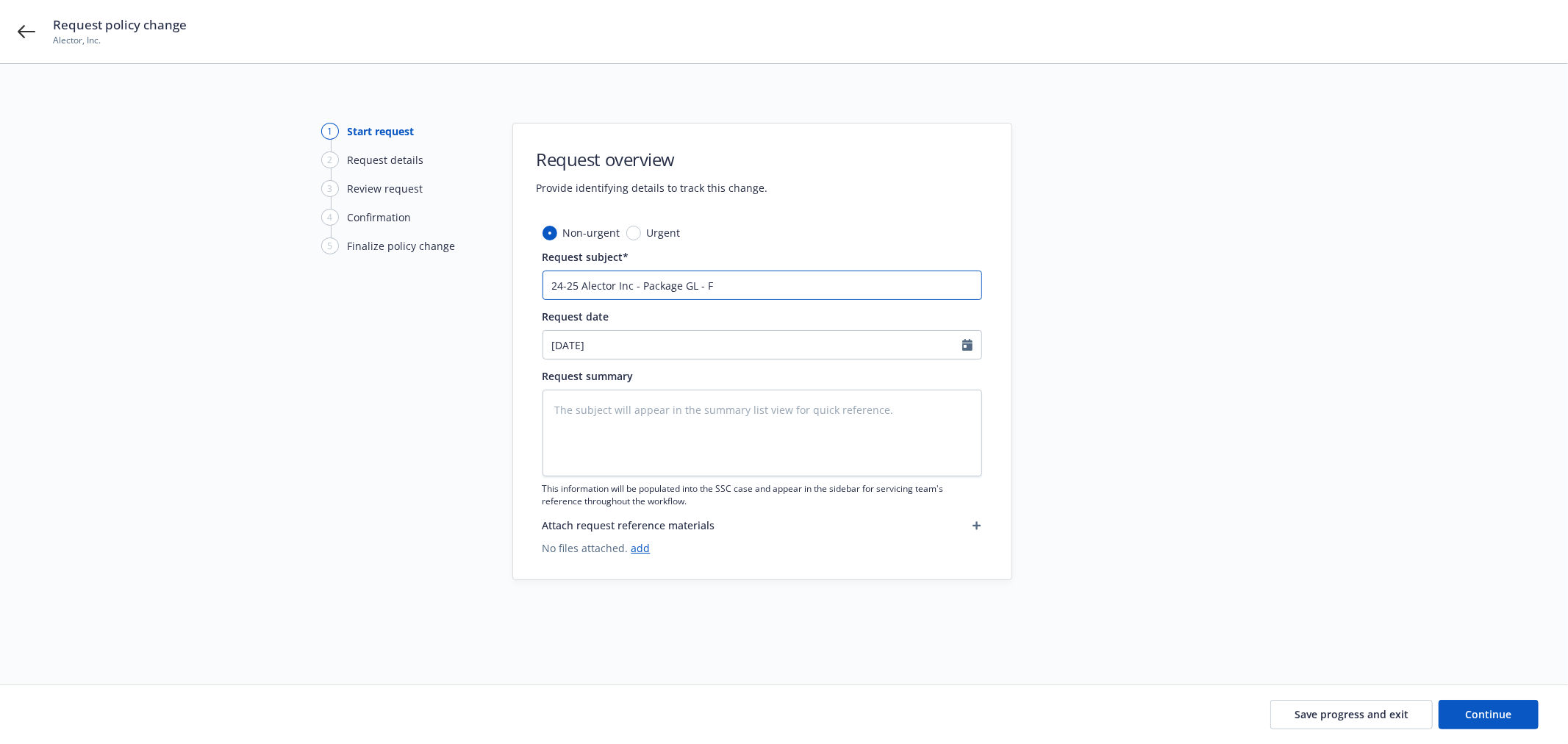
type input "24-25 Alector Inc - Package GL - Fi"
type textarea "x"
type input "24-25 Alector Inc - Package GL - Fin"
type textarea "x"
type input "24-25 Alector Inc - Package GL - Fina"
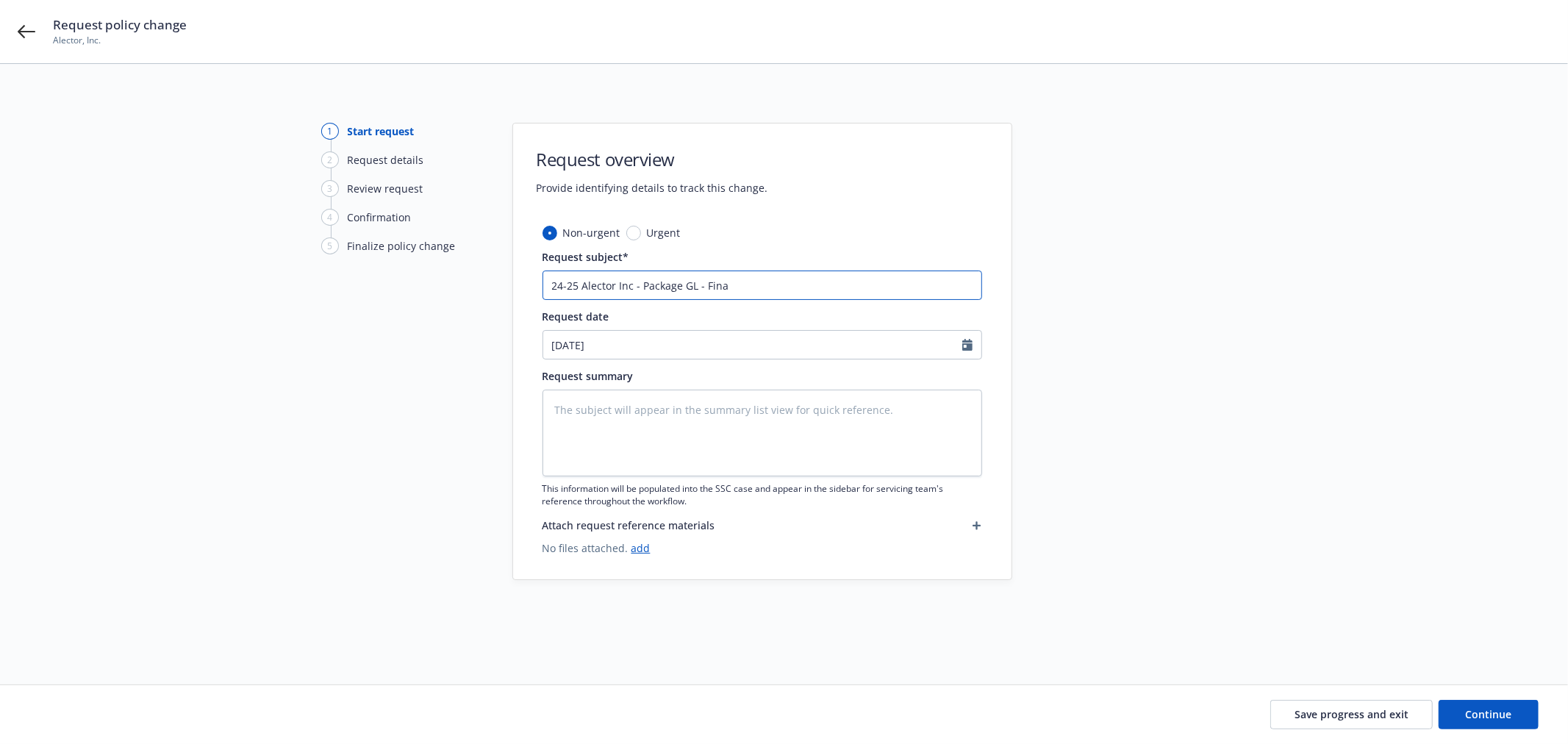
type textarea "x"
type input "24-25 Alector Inc - Package GL - Final"
type textarea "x"
type input "24-25 Alector Inc - Package GL - Final"
type textarea "x"
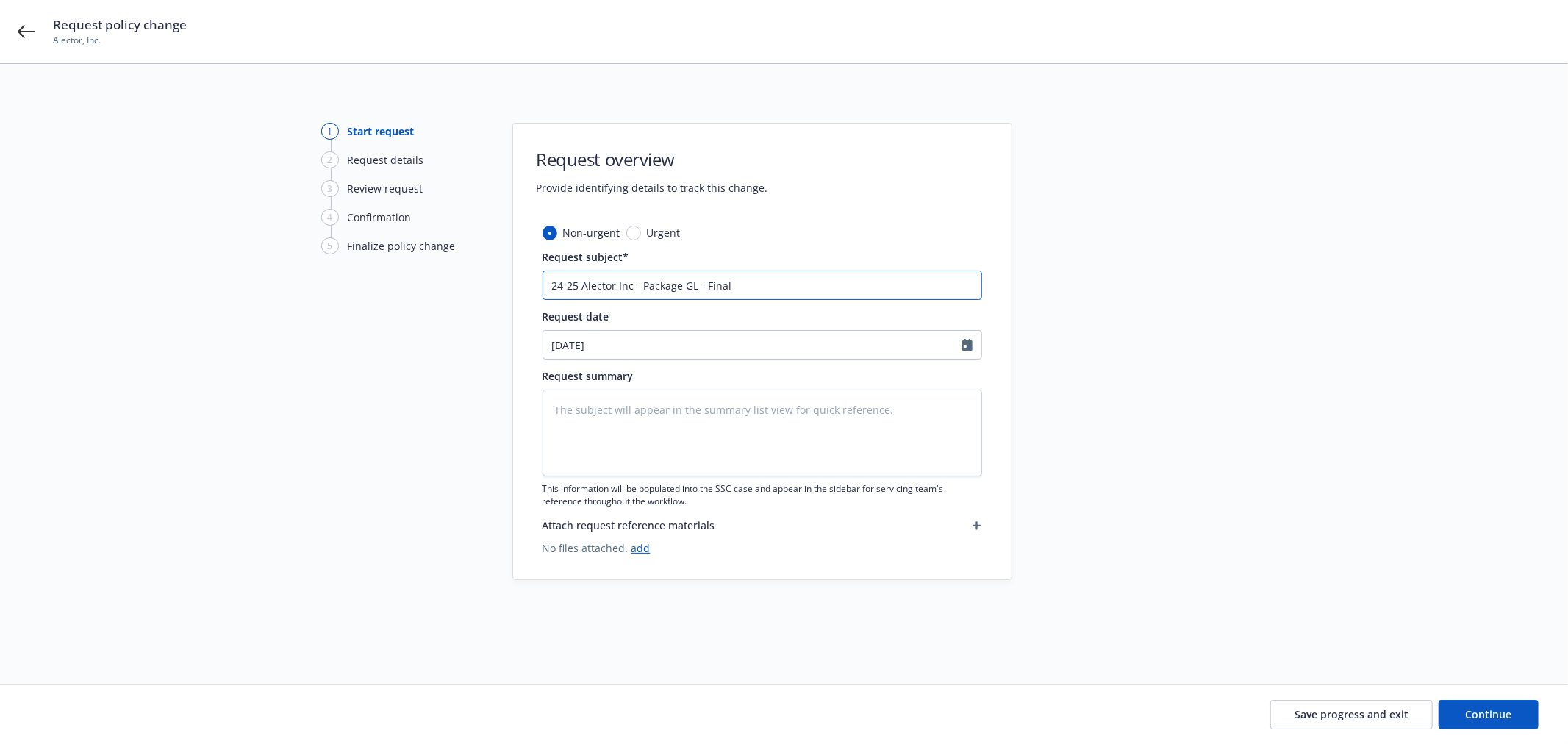
type input "24-25 Alector Inc - Package GL - Final A"
type textarea "x"
type input "24-25 Alector Inc - Package GL - Final Au"
type textarea "x"
type input "24-25 Alector Inc - Package GL - Final Aud"
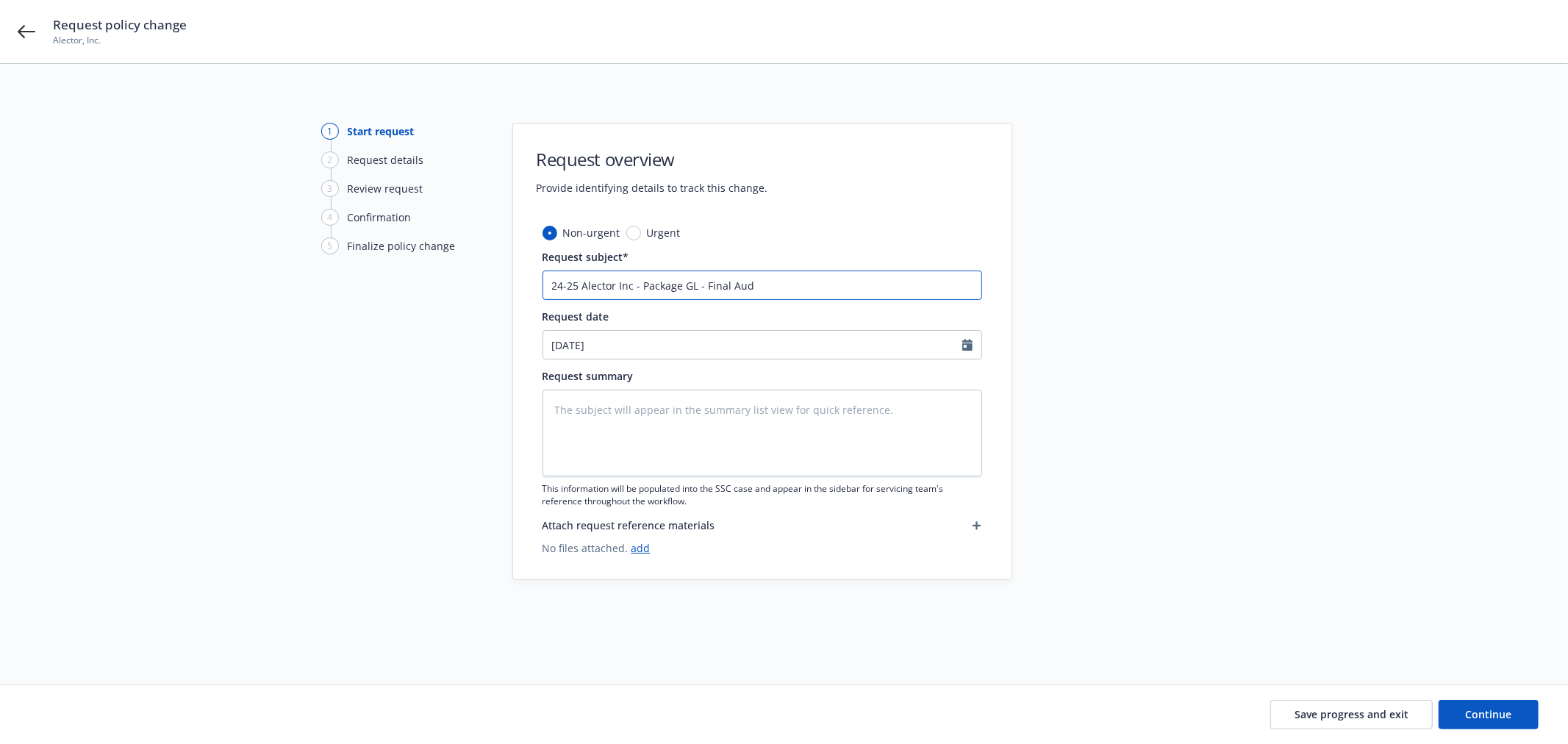
type textarea "x"
type input "24-25 Alector Inc - Package GL - Final Audi"
type textarea "x"
click at [663, 284] on input "24-25 Alector Inc - Package GL - Final Audit" at bounding box center [762, 285] width 440 height 30
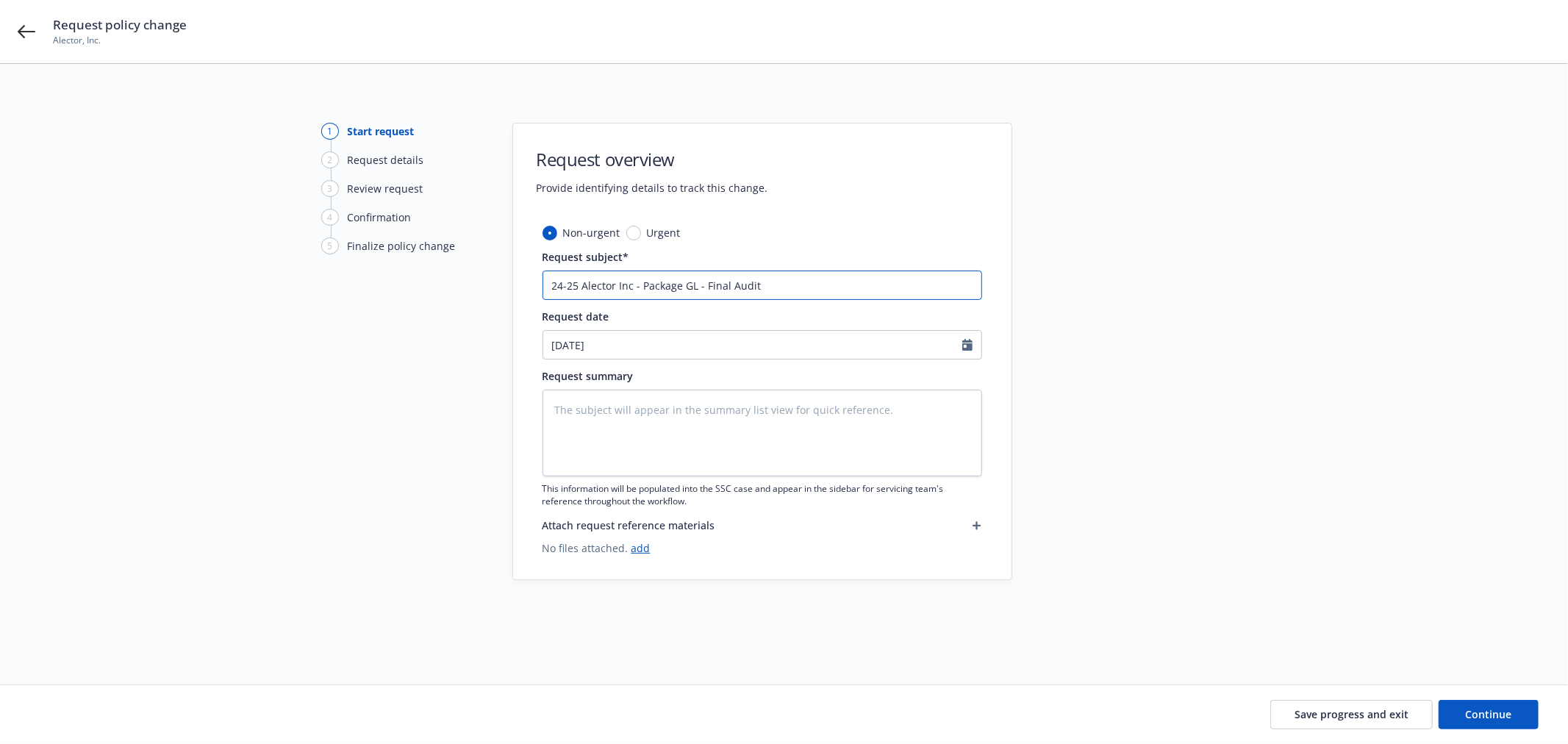
click at [663, 284] on input "24-25 Alector Inc - Package GL - Final Audit" at bounding box center [762, 285] width 440 height 30
type input "24-25 Alector Inc - Package GL - Final Audit"
click at [1472, 711] on span "Continue" at bounding box center [1489, 714] width 46 height 14
type textarea "x"
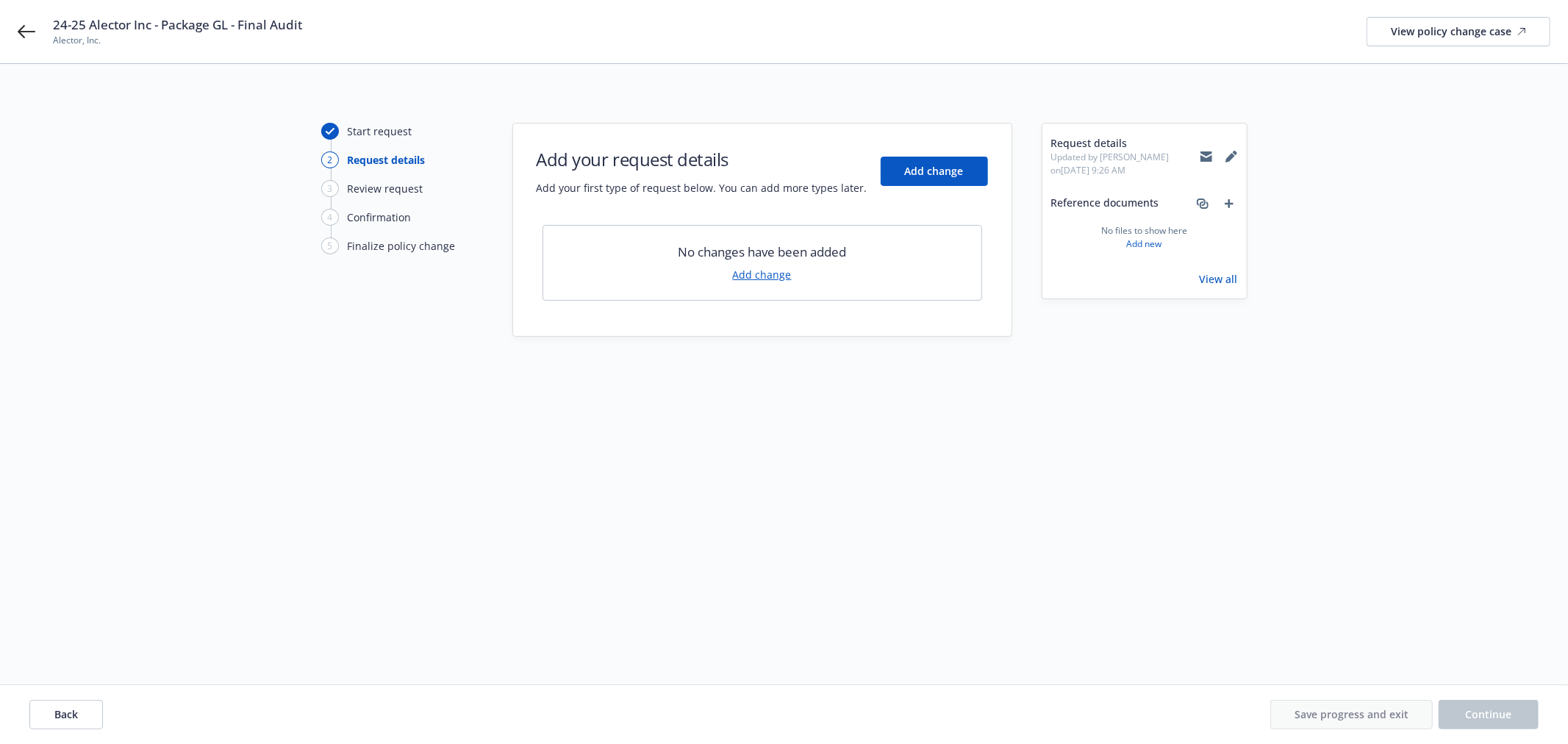
click at [744, 273] on link "Add change" at bounding box center [762, 274] width 58 height 15
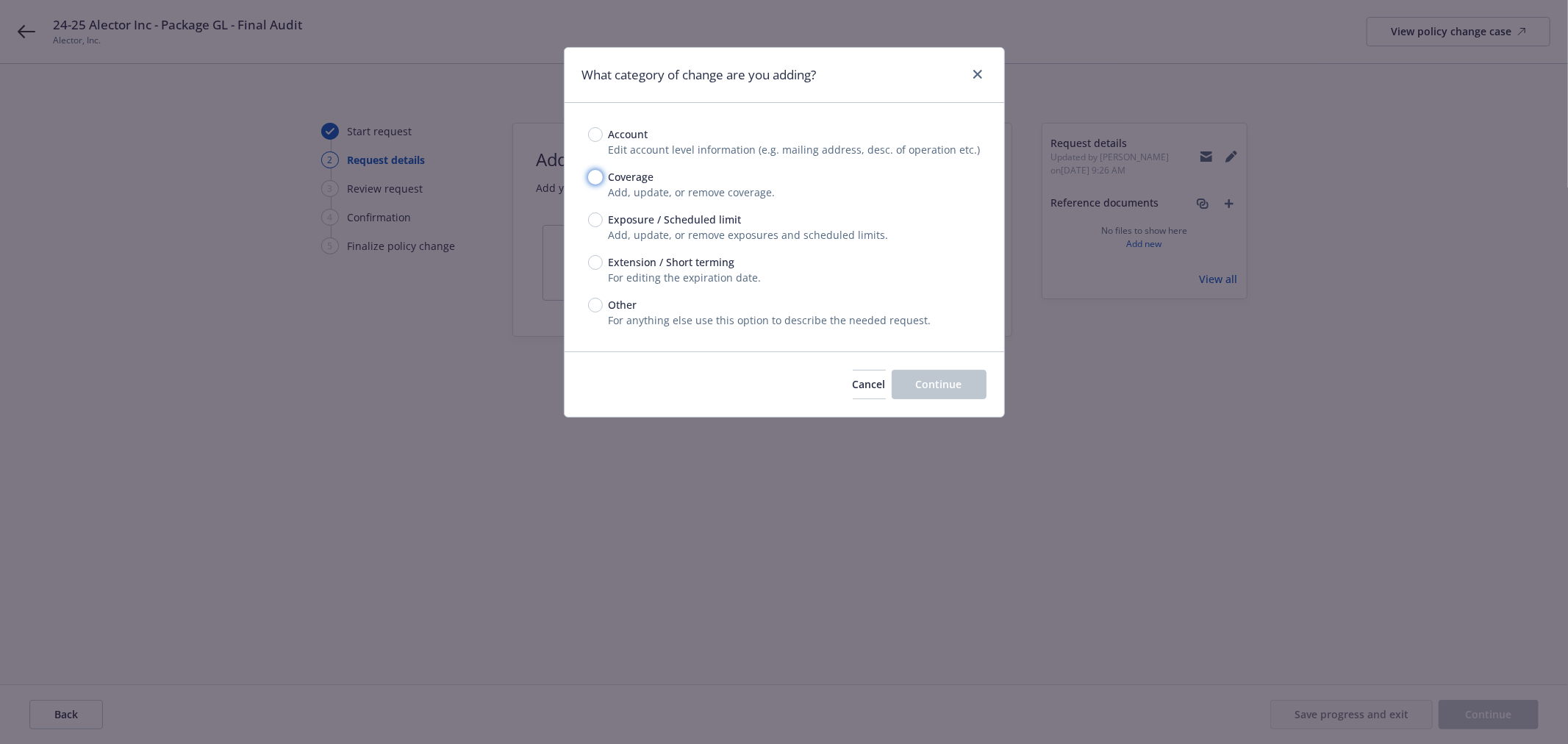
click at [591, 173] on input "Coverage" at bounding box center [595, 177] width 14 height 14
radio input "true"
click at [938, 382] on span "Continue" at bounding box center [939, 384] width 46 height 14
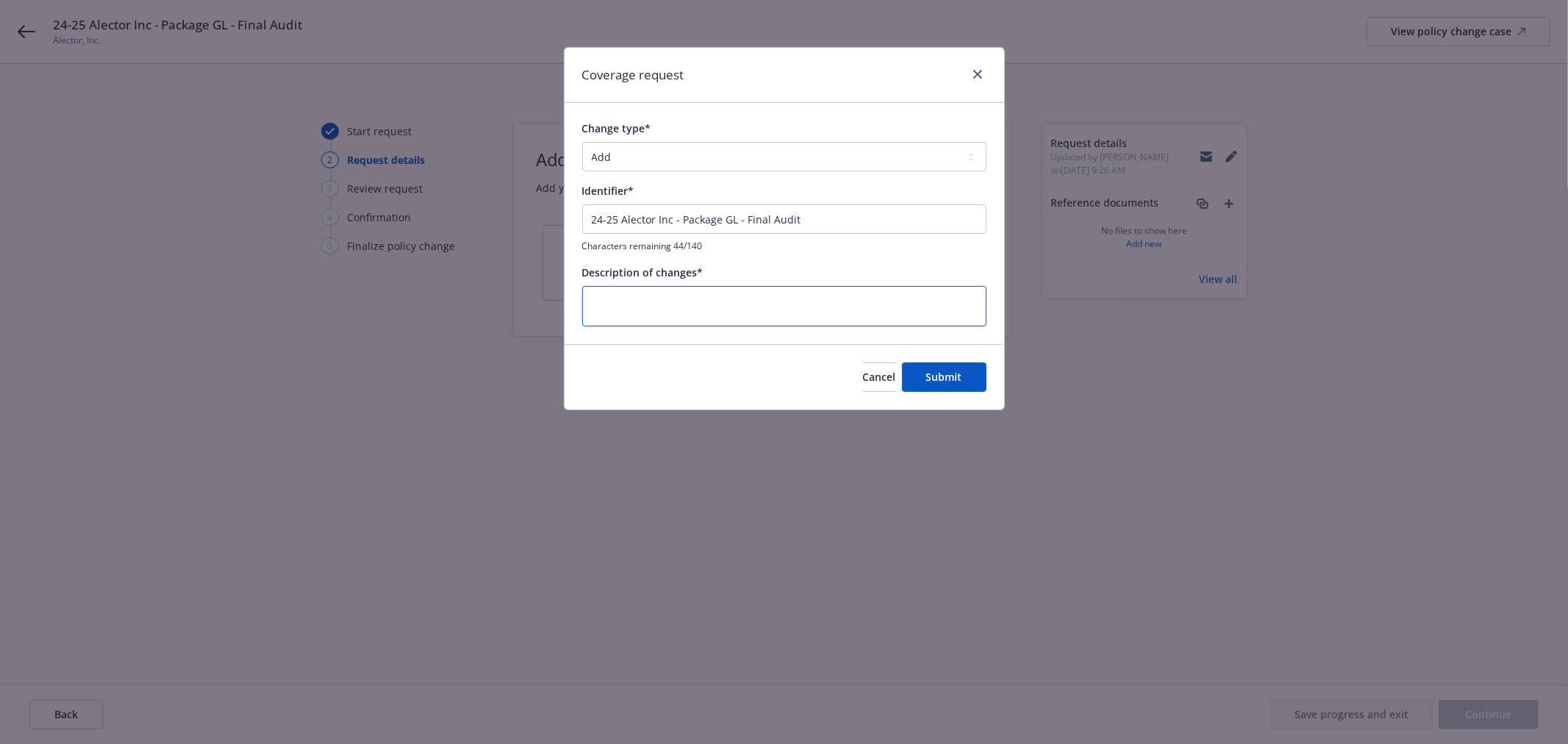
click at [716, 300] on textarea at bounding box center [784, 306] width 405 height 40
paste textarea "24-25 Alector Inc - Package GL - Final Audit"
type textarea "x"
type textarea "24-25 Alector Inc - Package GL - Final Audit"
click at [936, 383] on span "Submit" at bounding box center [944, 376] width 36 height 14
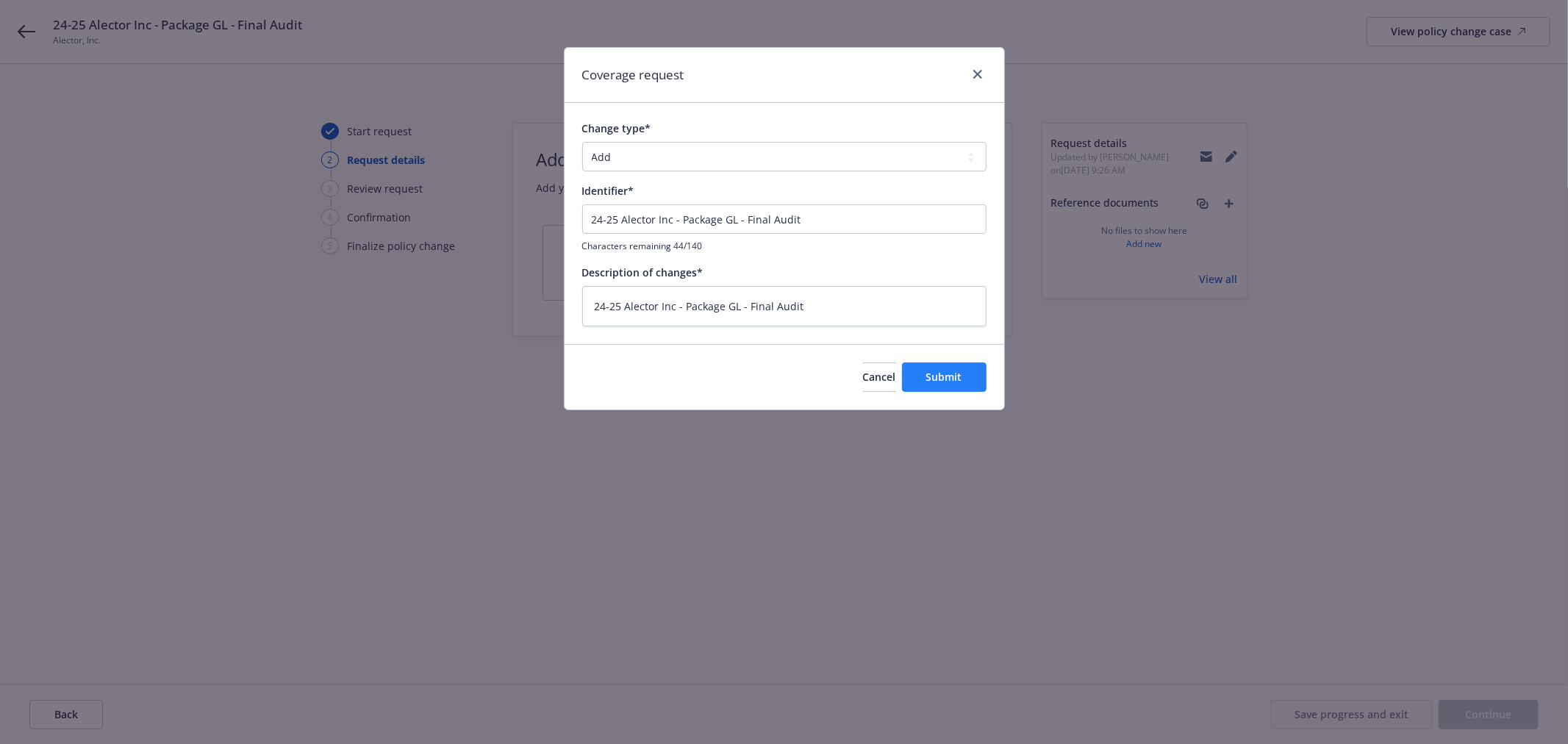
type textarea "x"
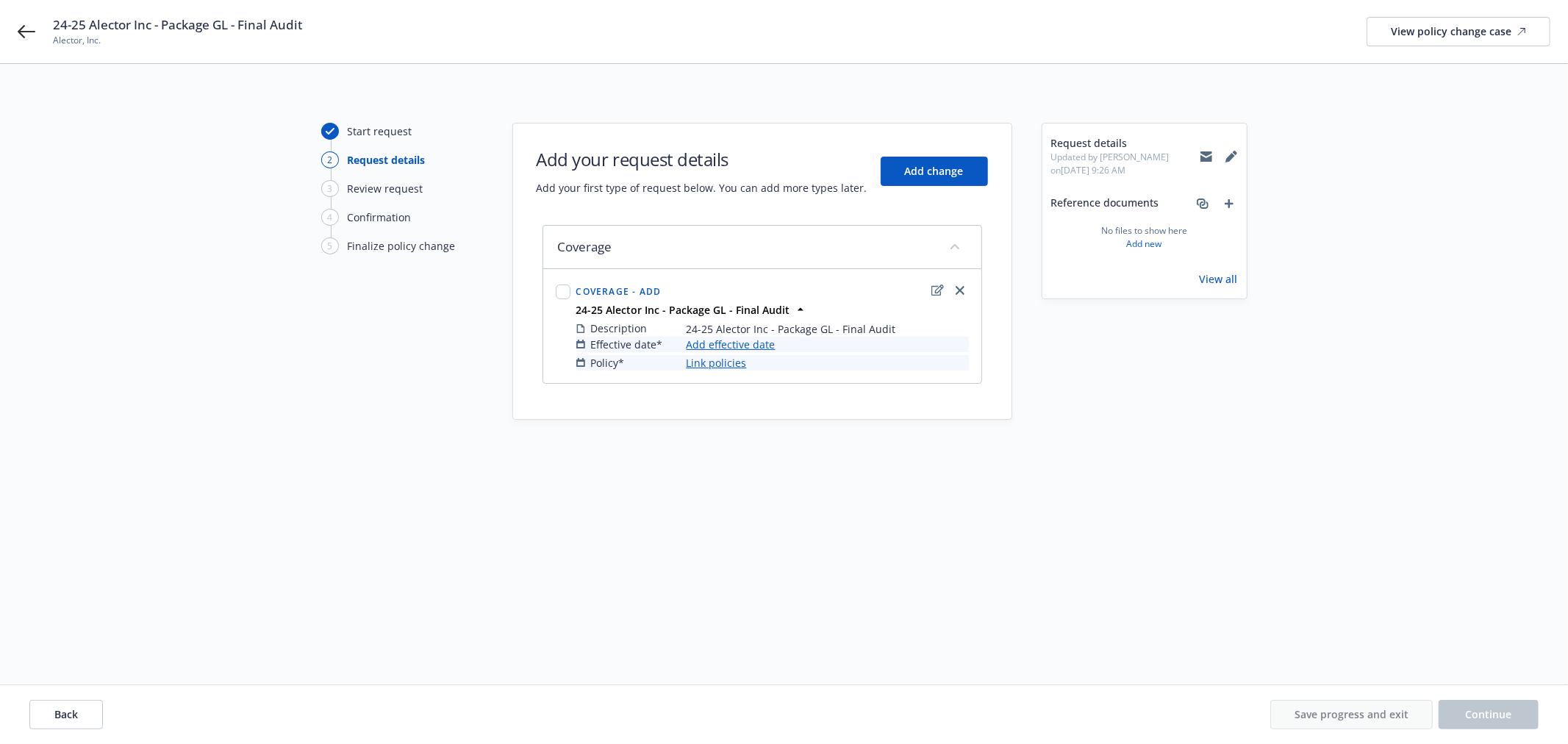
click at [744, 342] on link "Add effective date" at bounding box center [731, 344] width 89 height 15
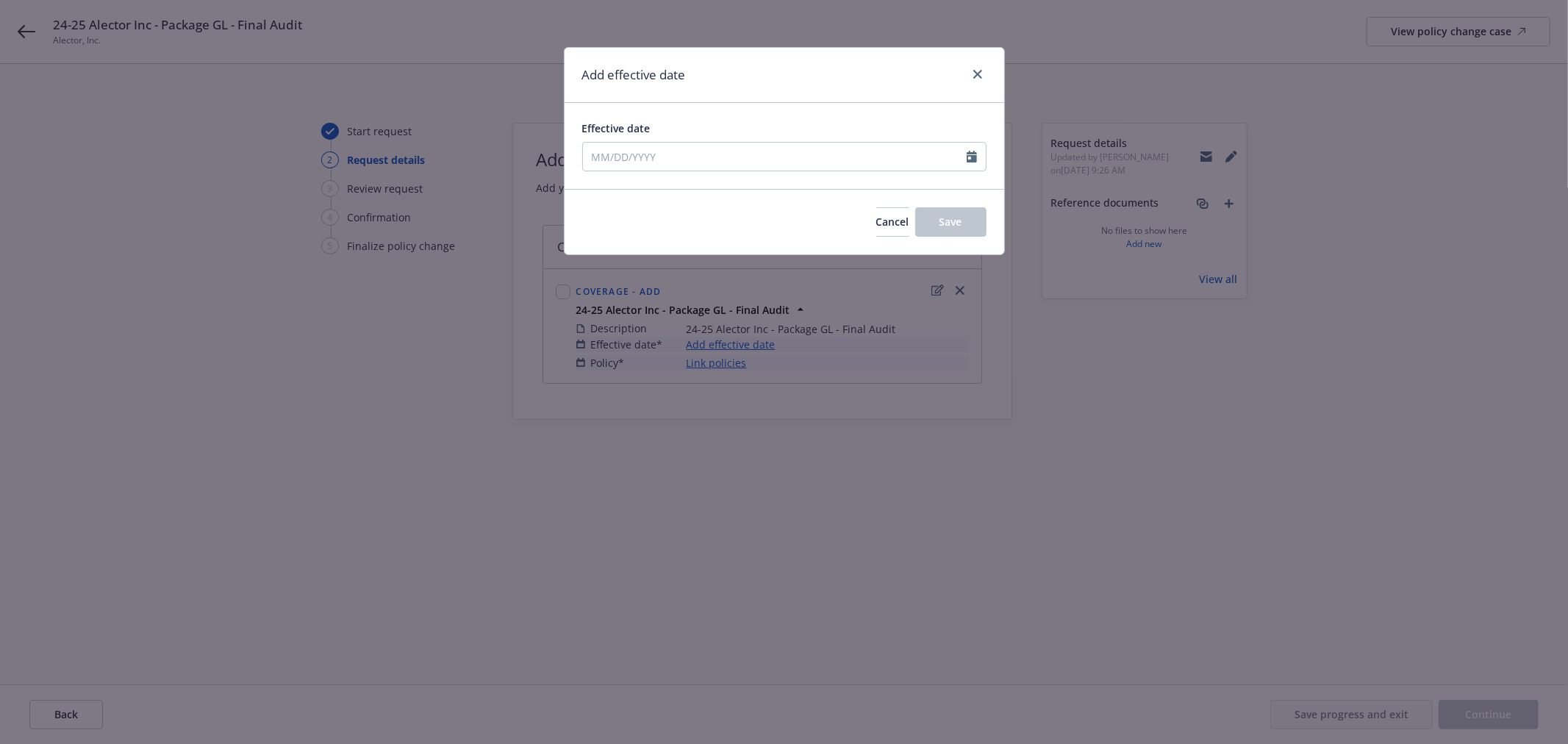
click at [640, 144] on div at bounding box center [784, 156] width 405 height 30
click at [640, 144] on input "Effective date" at bounding box center [774, 156] width 384 height 28
select select "8"
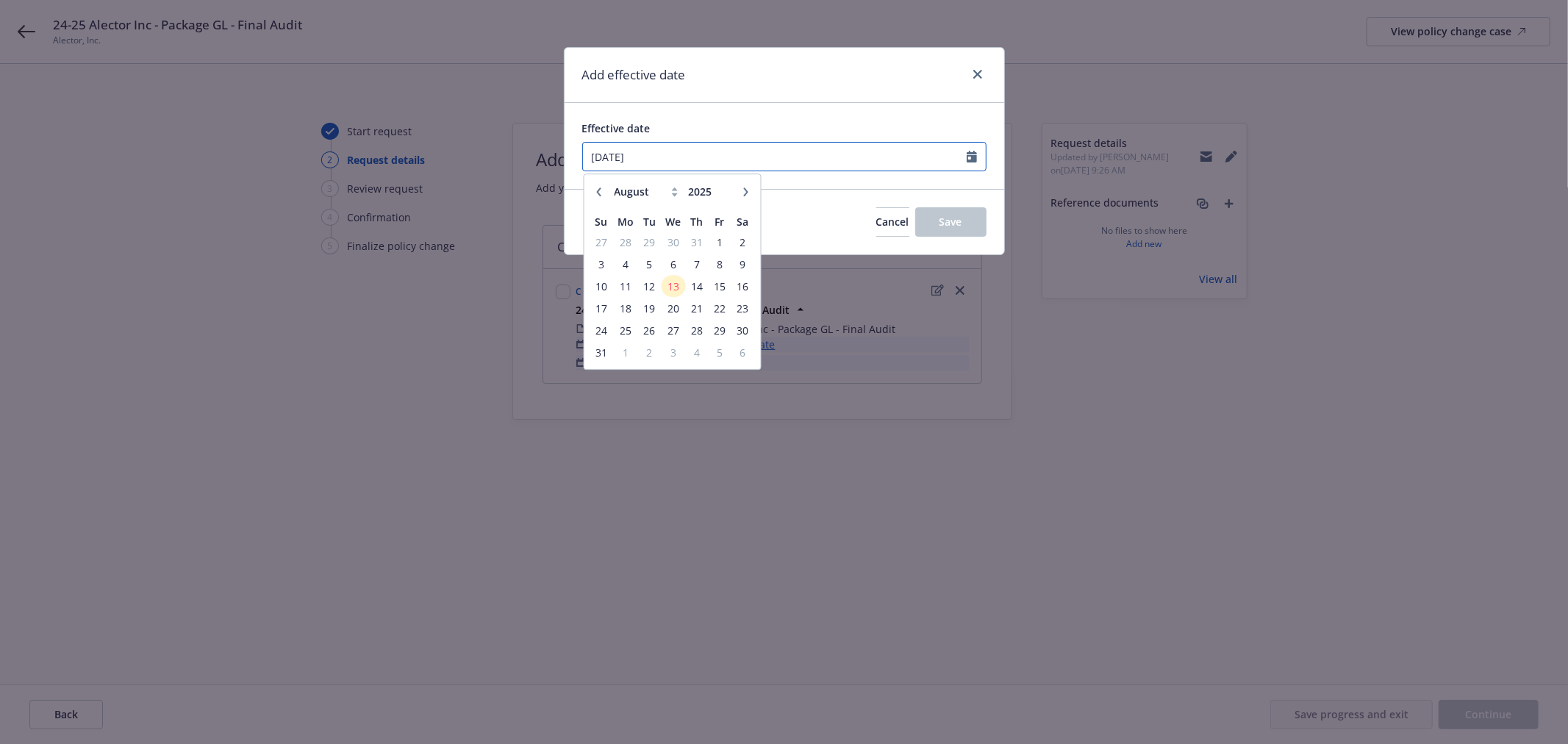
type input "[DATE]"
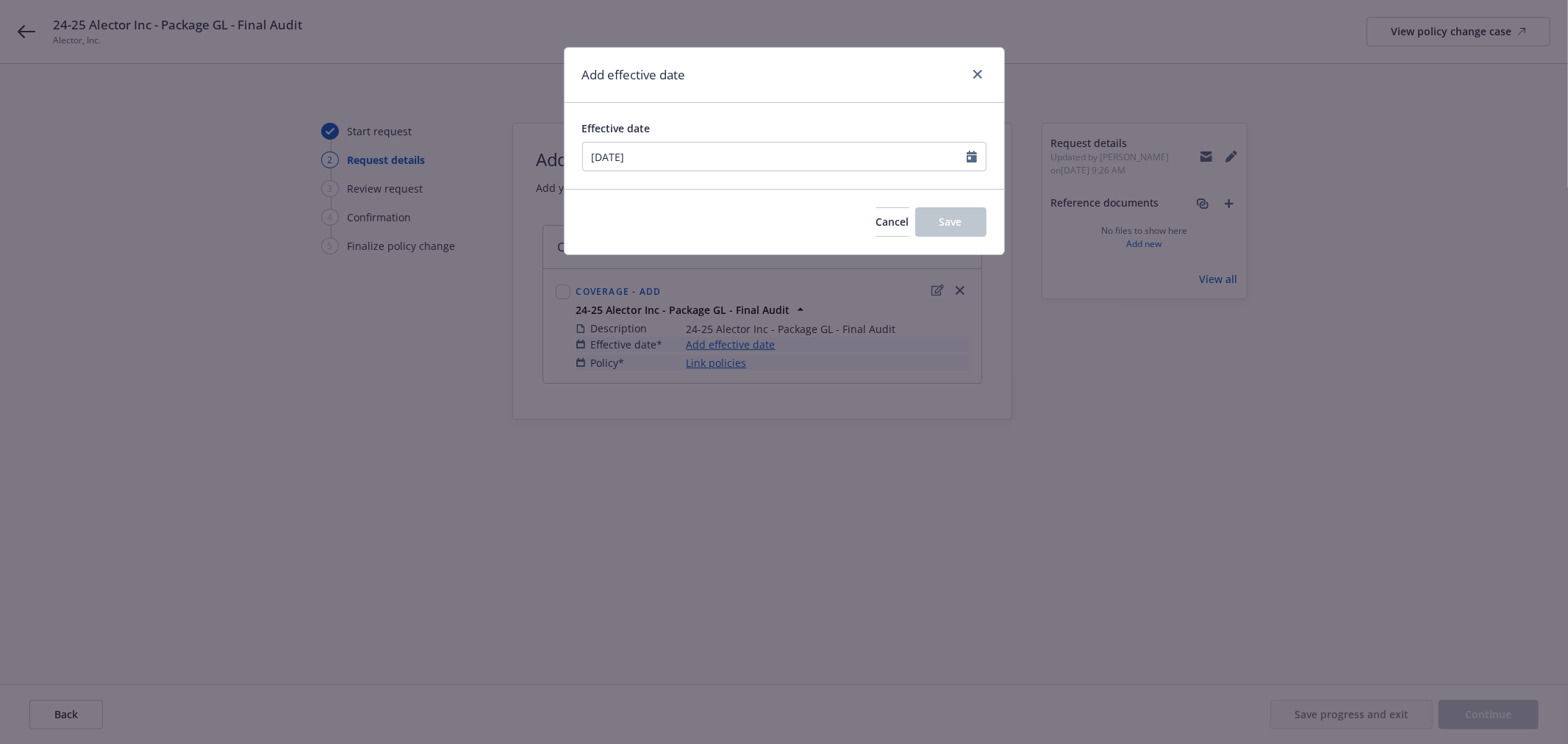
click at [707, 121] on div "Effective date" at bounding box center [784, 127] width 405 height 15
click at [939, 218] on span "Save" at bounding box center [950, 221] width 22 height 14
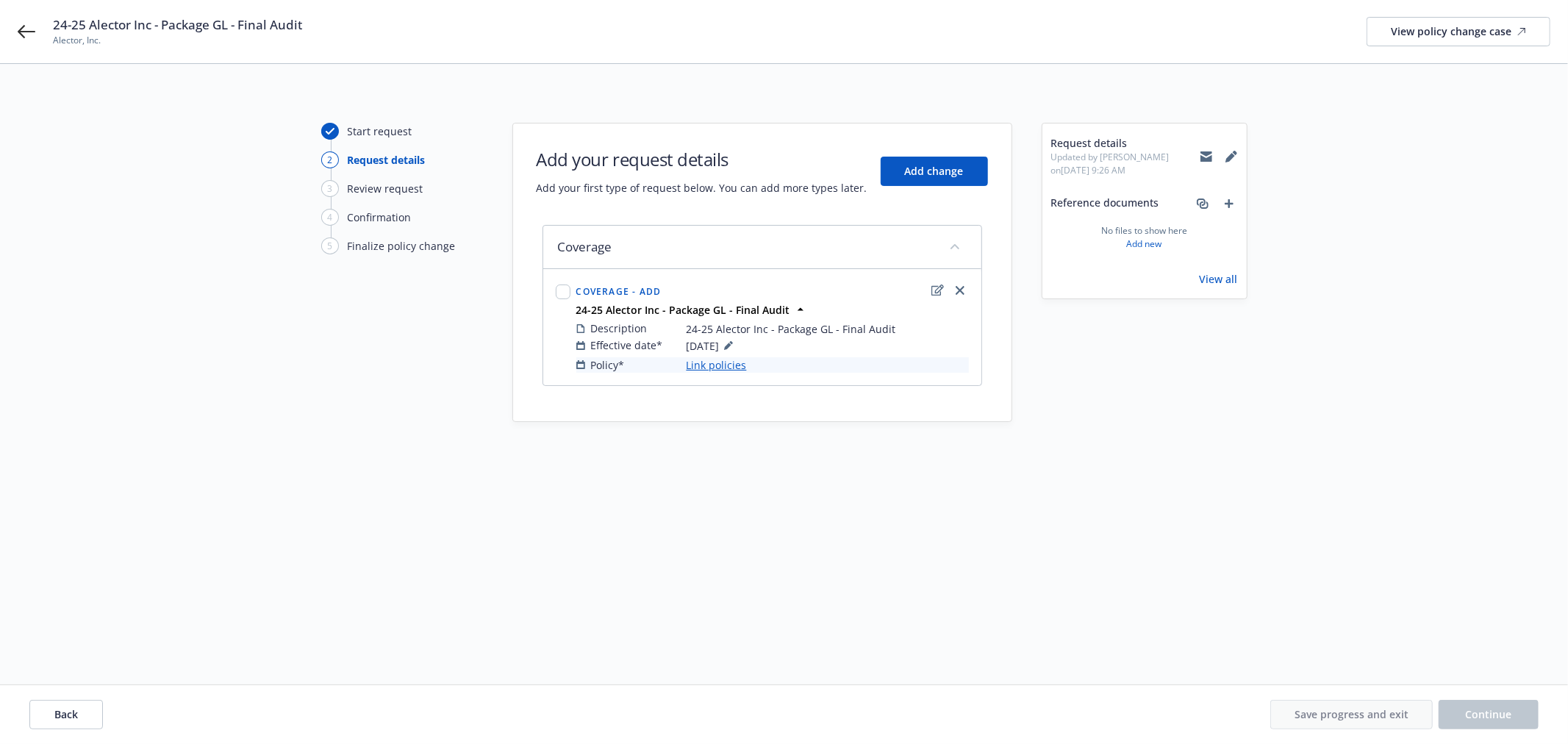
click at [724, 366] on link "Link policies" at bounding box center [716, 365] width 60 height 15
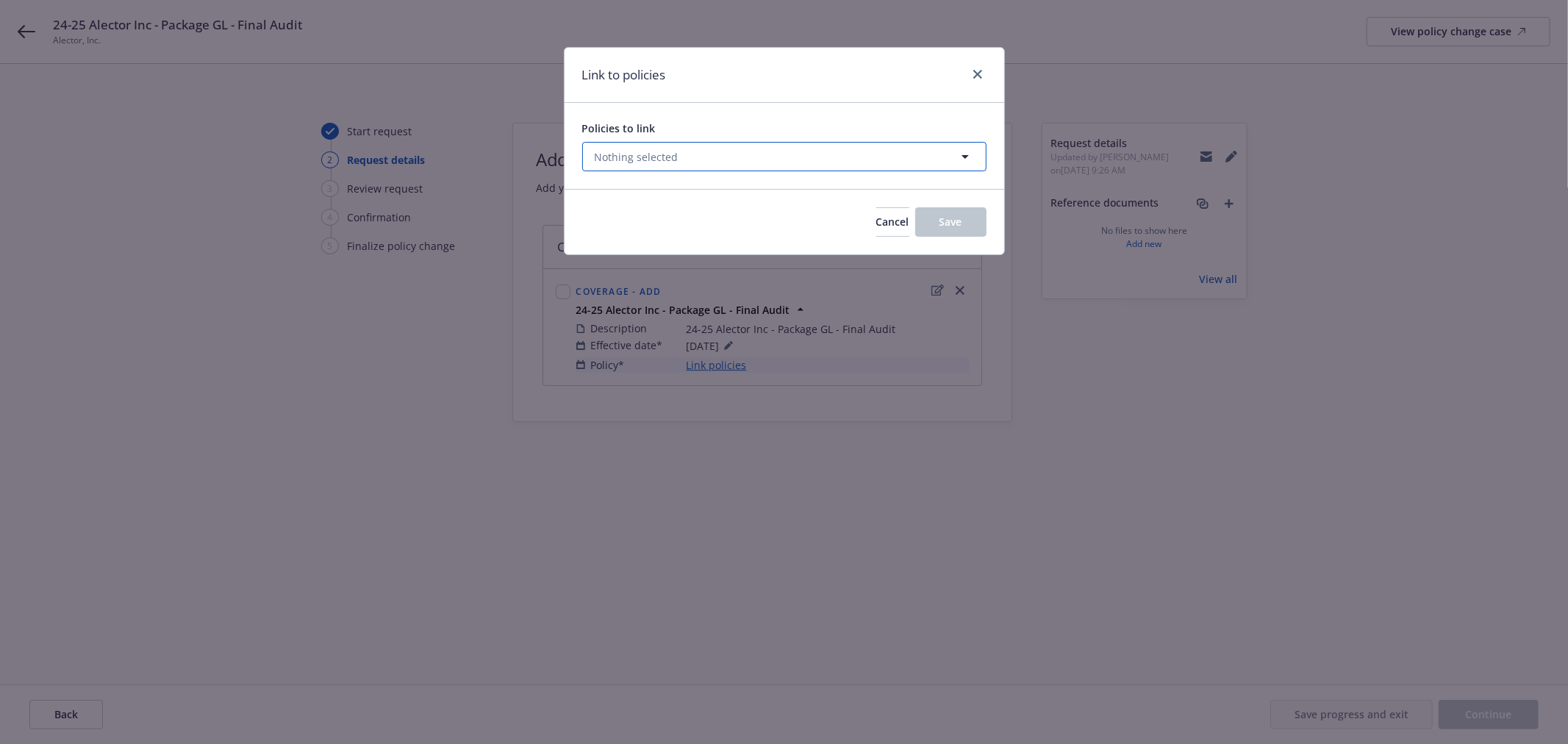
click at [720, 152] on button "Nothing selected" at bounding box center [784, 156] width 405 height 30
select select "ACTIVE"
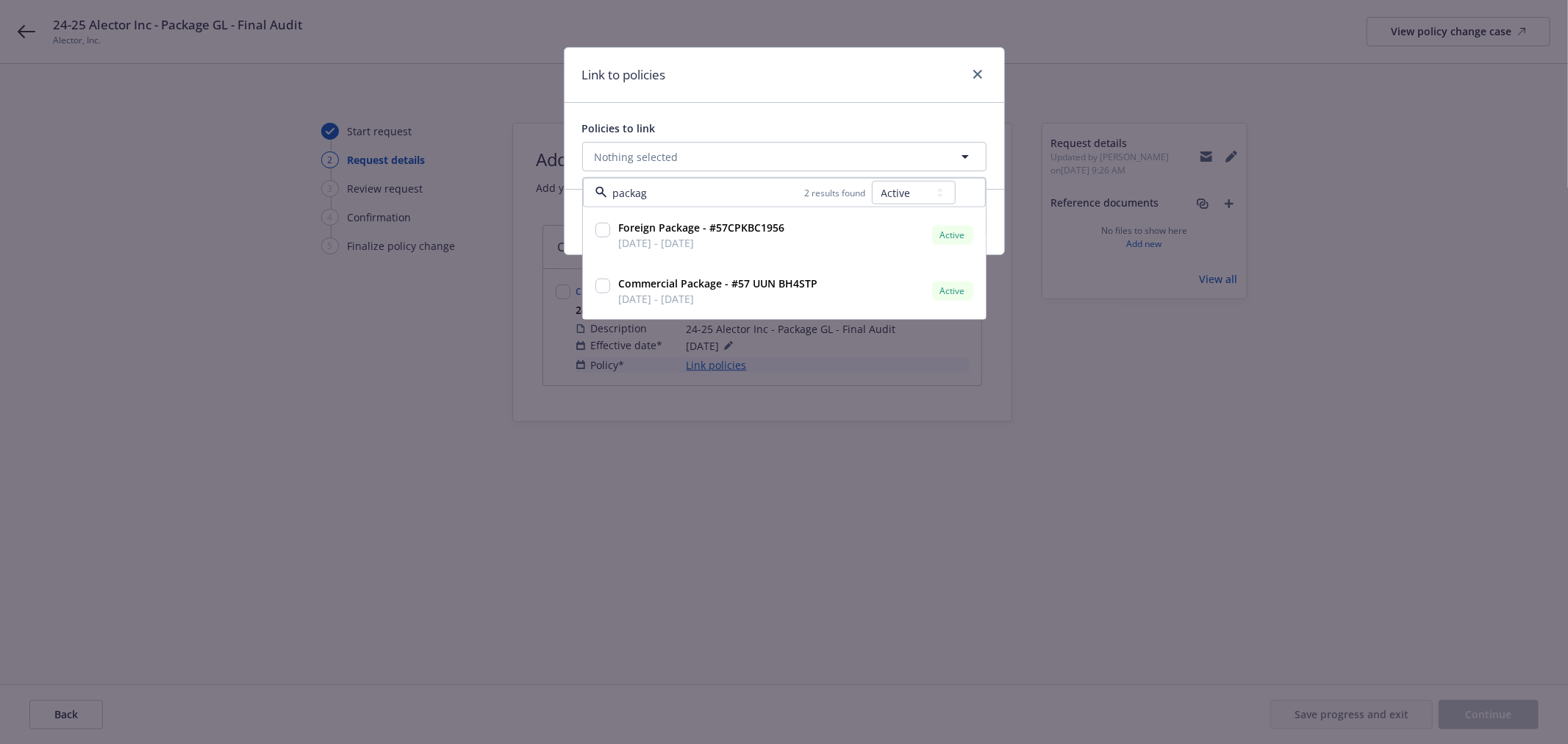
type input "packag"
click at [911, 189] on select "All Active Upcoming Expired Cancelled" at bounding box center [913, 192] width 84 height 23
select select "EXPIRED"
click at [872, 181] on select "All Active Upcoming Expired Cancelled" at bounding box center [913, 192] width 84 height 23
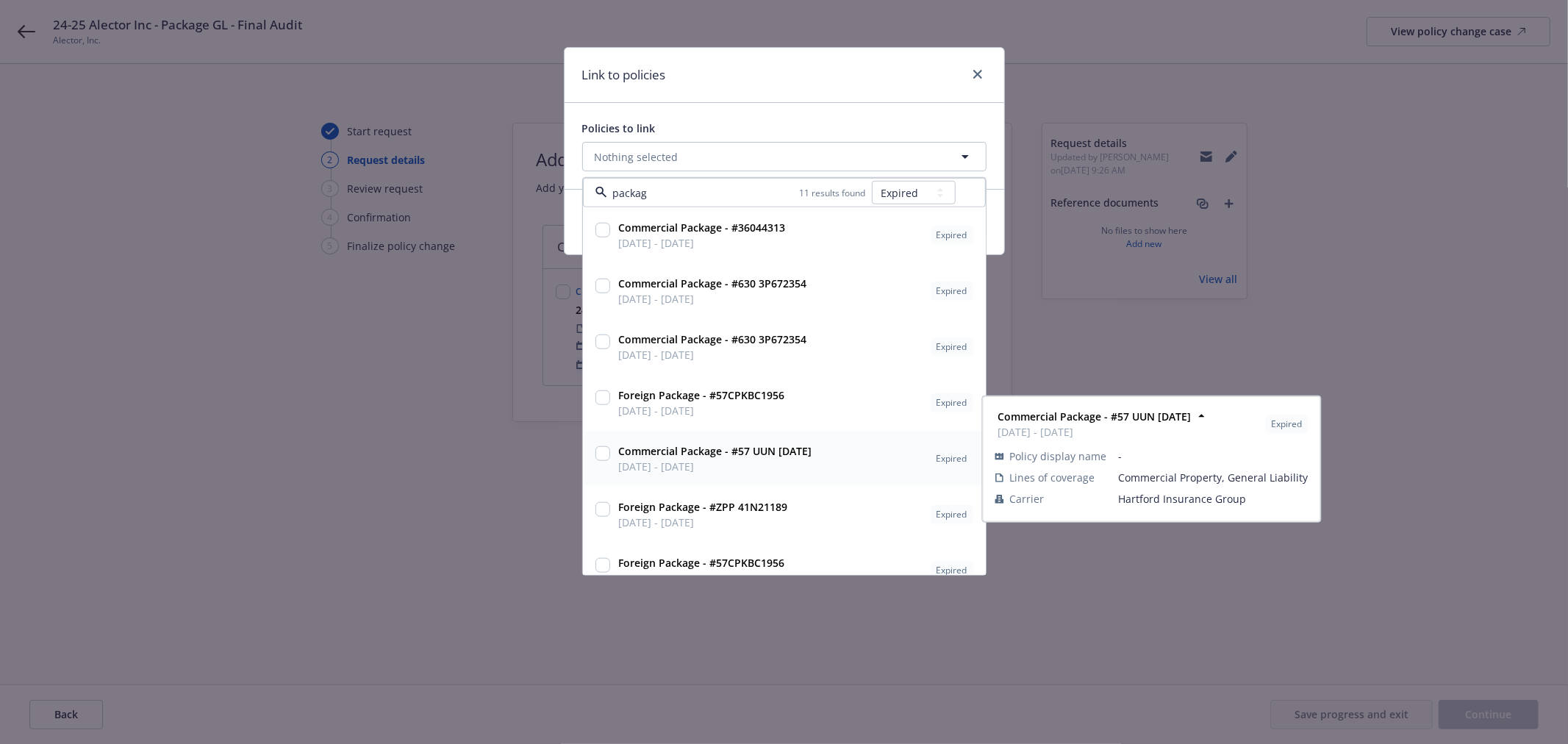
click at [598, 453] on input "checkbox" at bounding box center [603, 454] width 14 height 14
checkbox input "true"
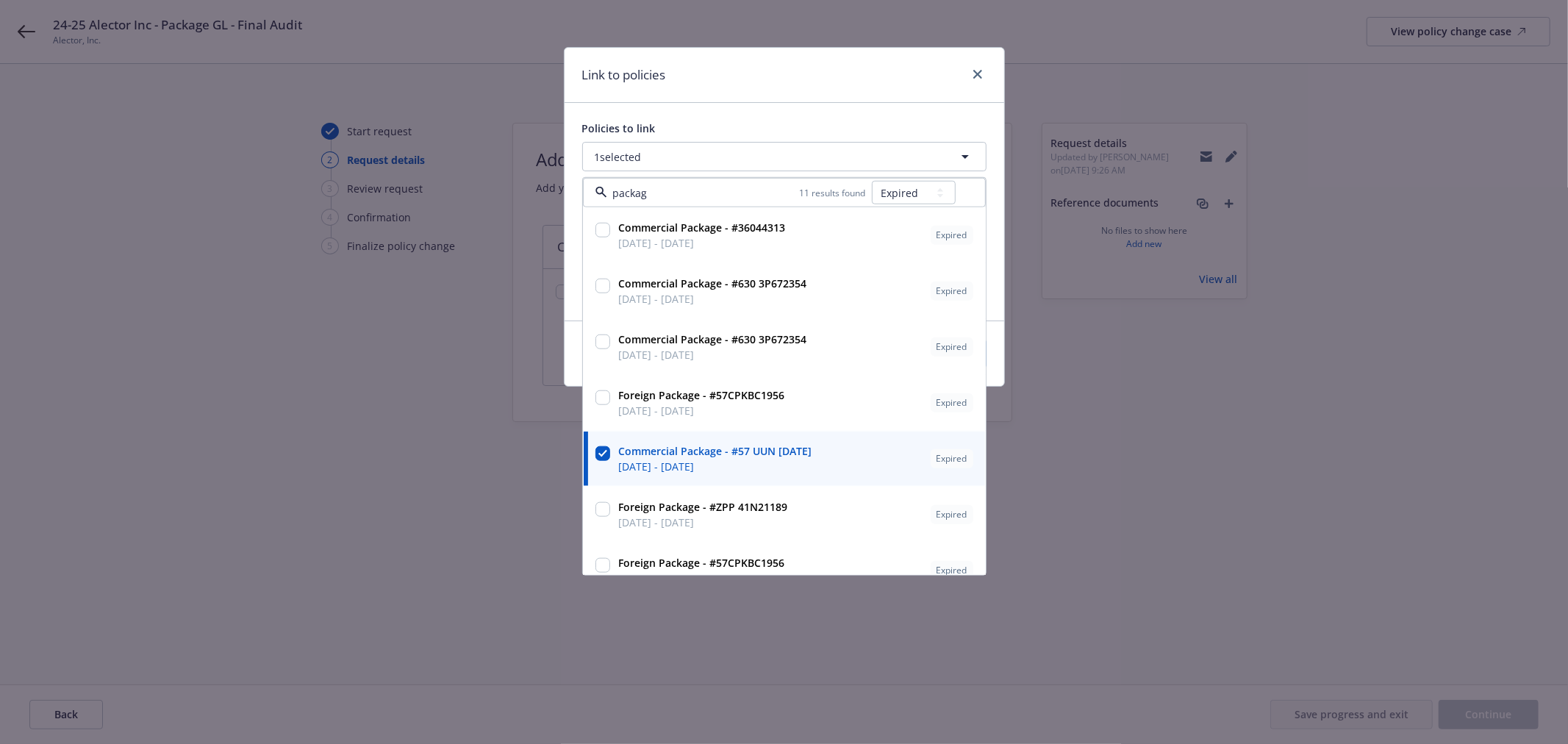
click at [761, 100] on div "Link to policies" at bounding box center [784, 75] width 440 height 55
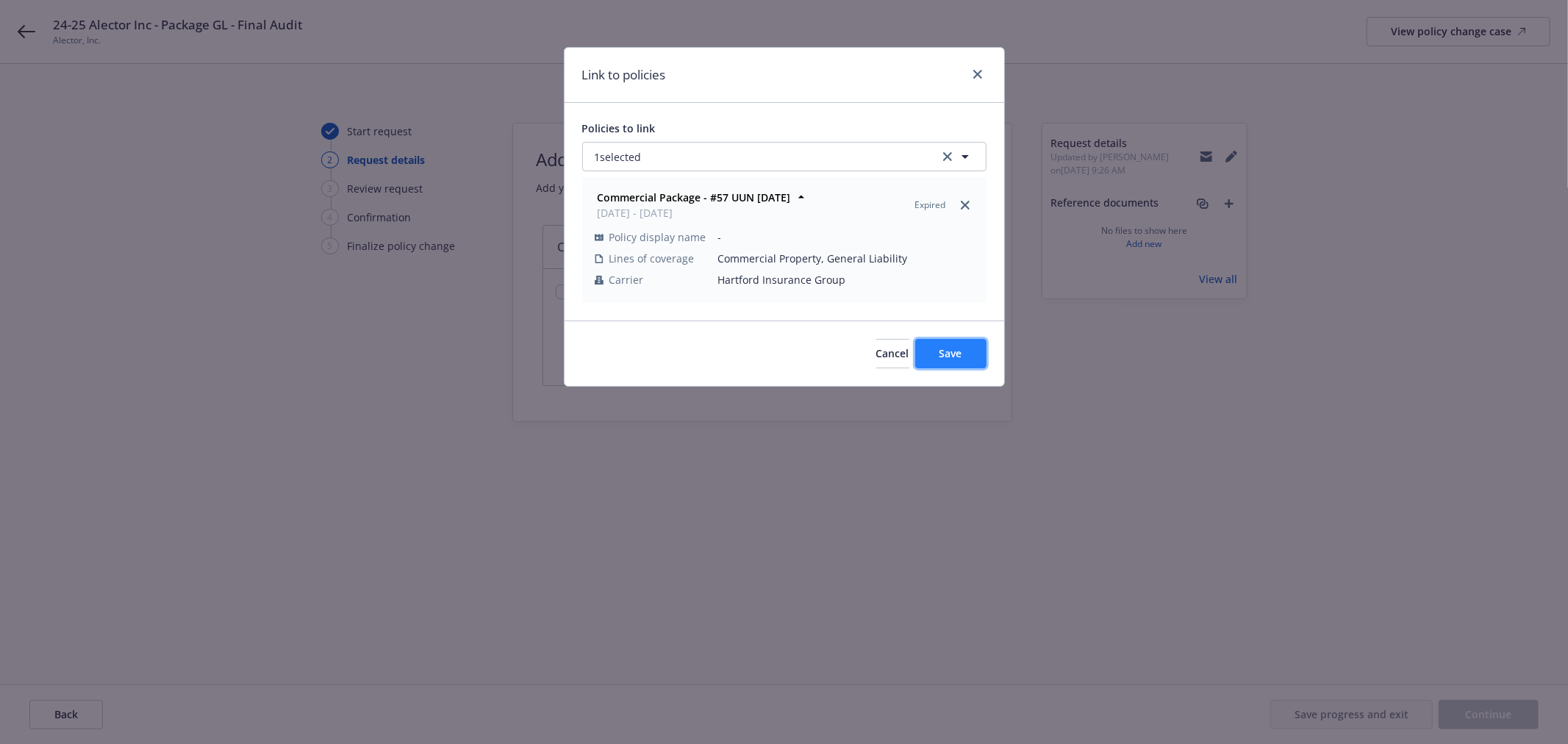
click at [936, 354] on button "Save" at bounding box center [950, 354] width 71 height 30
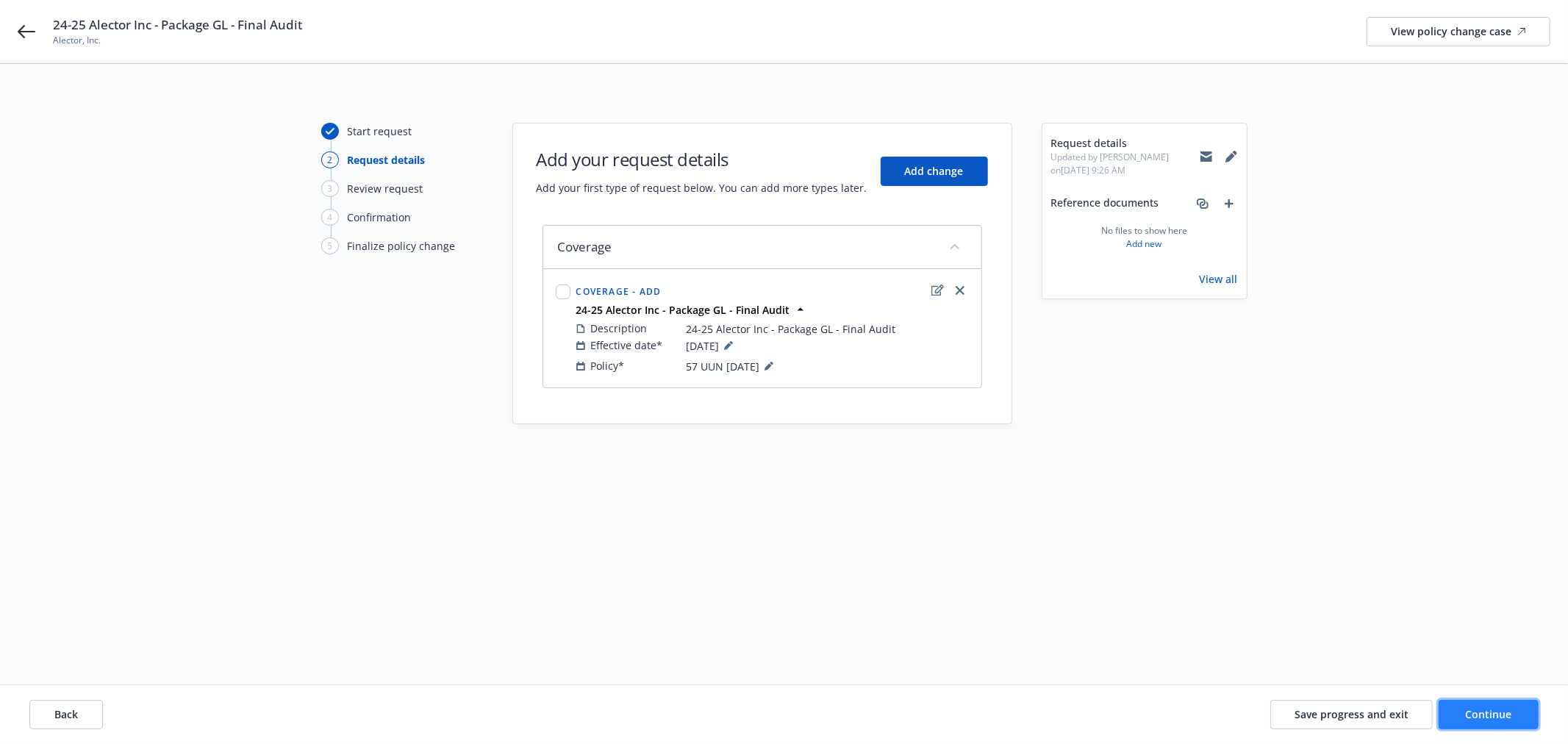
click at [1477, 709] on span "Continue" at bounding box center [1489, 714] width 46 height 14
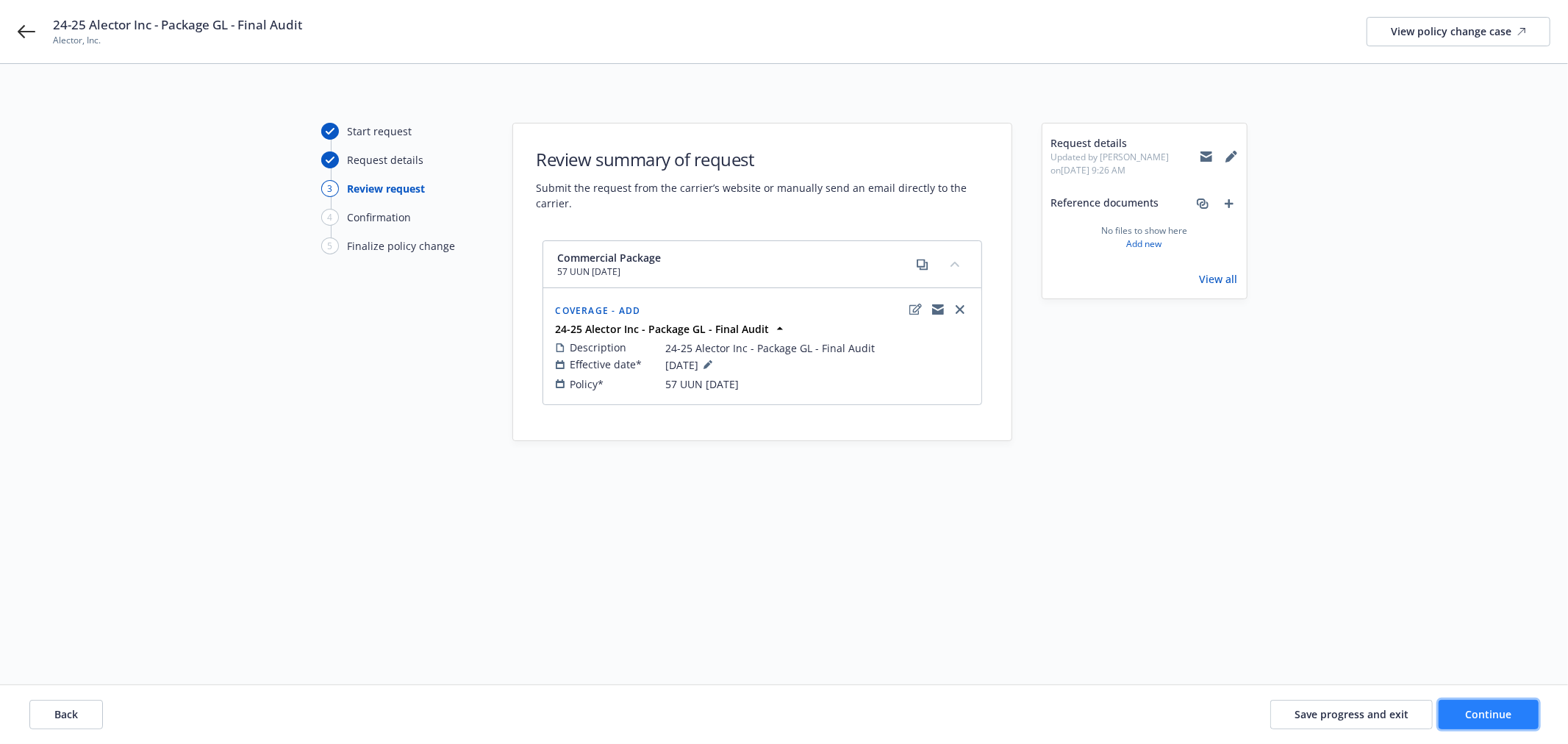
click at [1455, 714] on button "Continue" at bounding box center [1488, 714] width 100 height 30
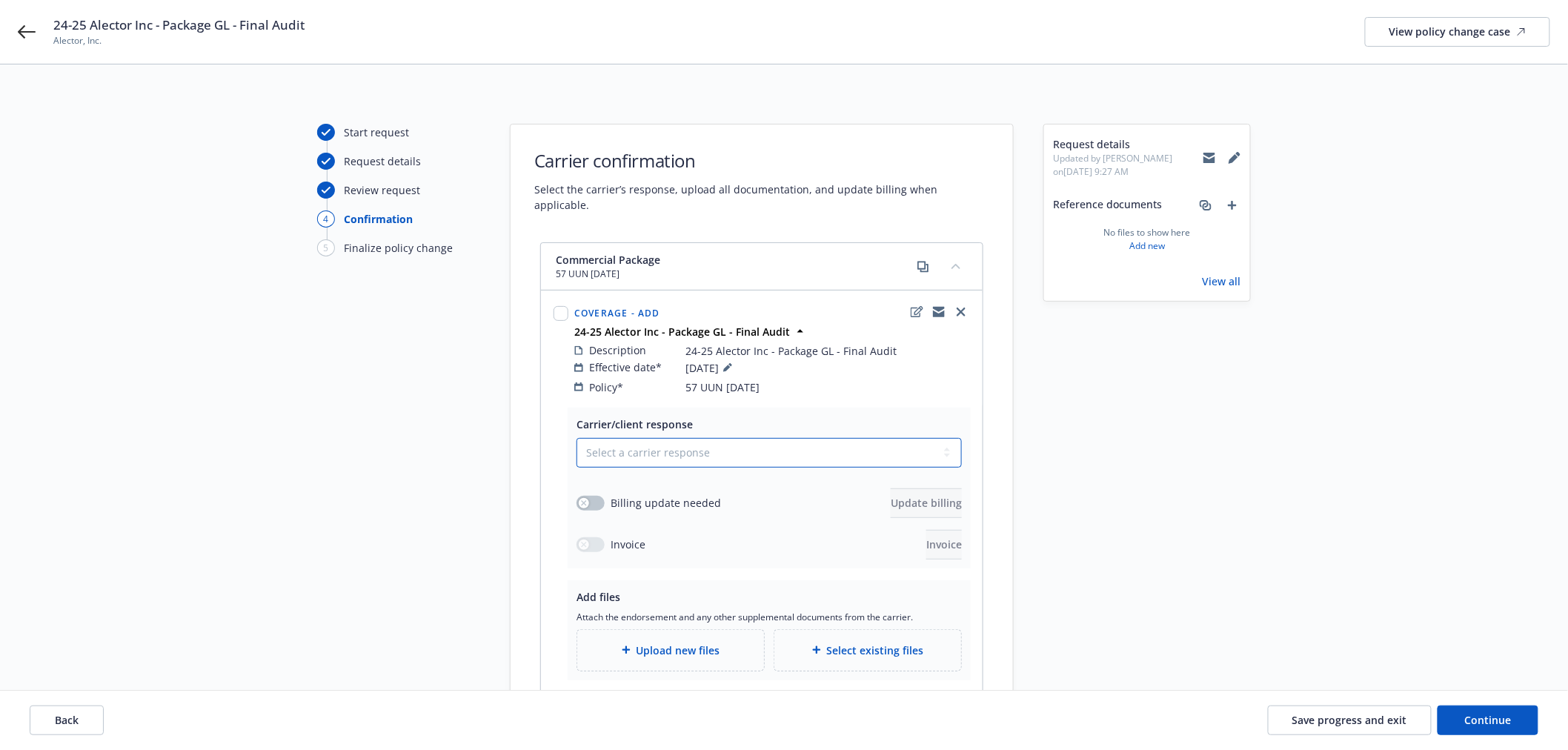
click at [759, 438] on select "Select a carrier response Accepted Accepted with revision No endorsement needed…" at bounding box center [769, 453] width 385 height 30
select select "ACCEPTED"
click at [577, 438] on select "Select a carrier response Accepted Accepted with revision No endorsement needed…" at bounding box center [769, 453] width 385 height 30
click at [589, 496] on button "button" at bounding box center [591, 504] width 28 height 15
click at [891, 496] on span "Update billing" at bounding box center [927, 503] width 71 height 14
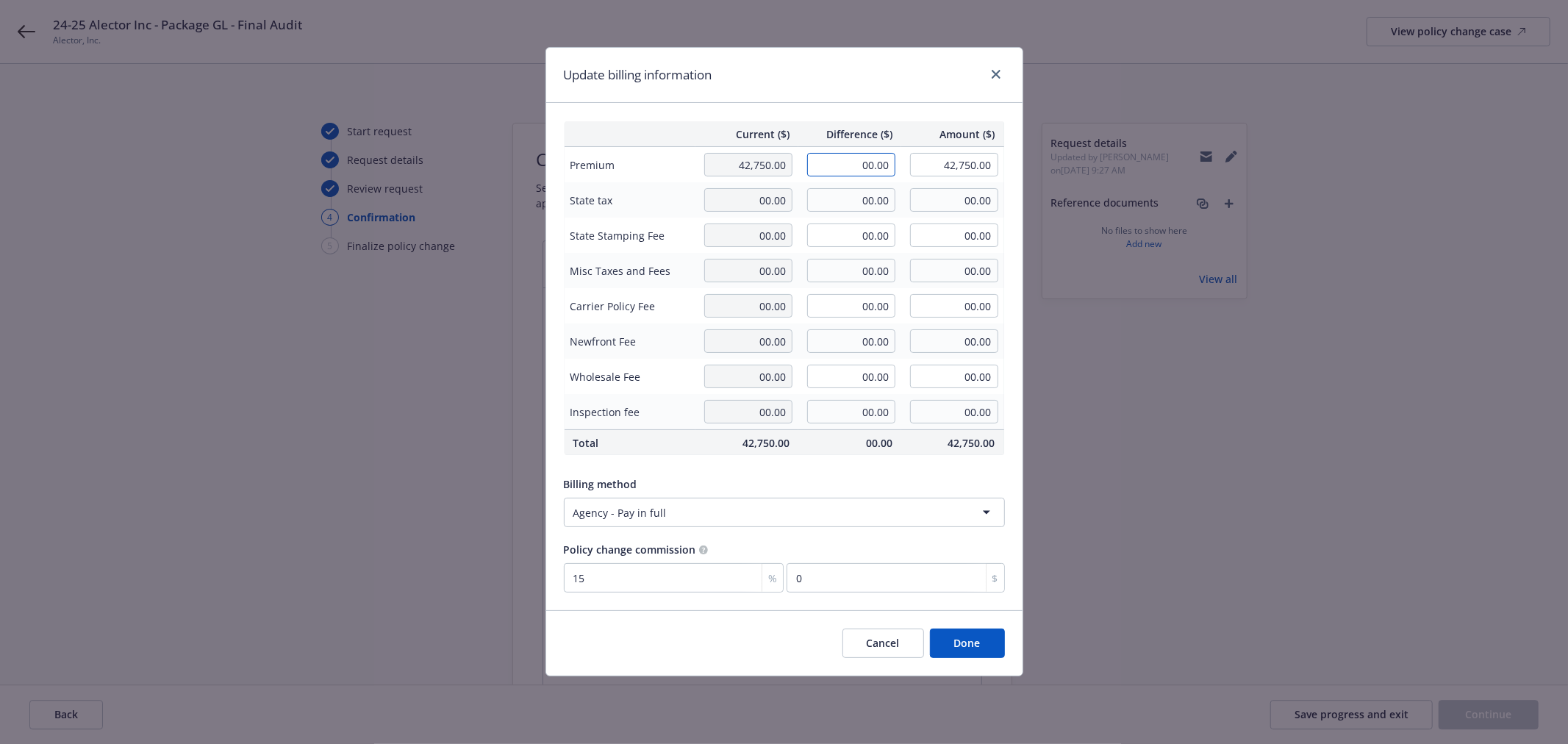
drag, startPoint x: 848, startPoint y: 157, endPoint x: 986, endPoint y: 162, distance: 138.1
click at [986, 162] on tr "Premium 42,750.00 00.00 42,750.00" at bounding box center [784, 164] width 440 height 36
type input "-311.00"
type input "42,439.00"
type input "-46.65"
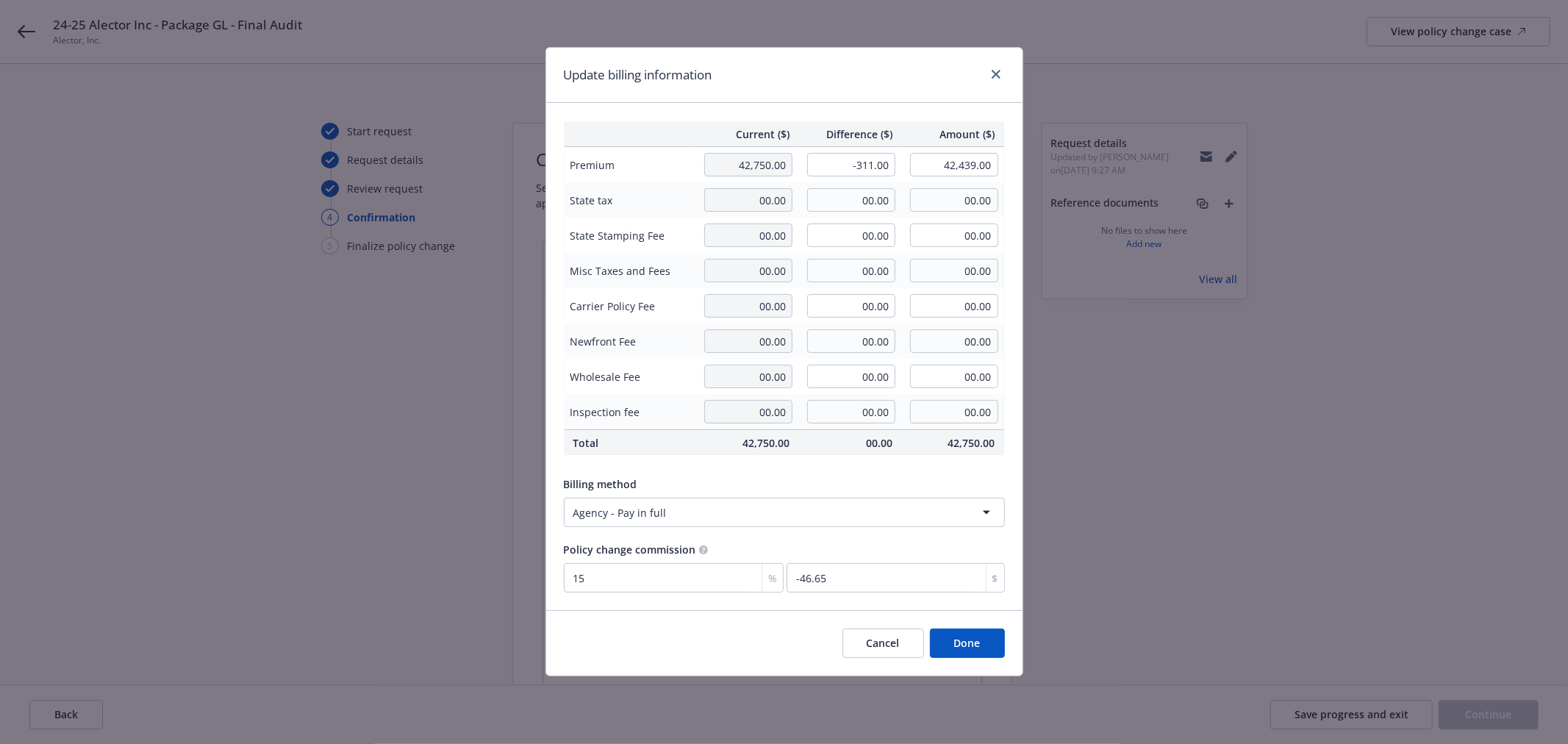
click at [909, 83] on div "Update billing information" at bounding box center [784, 75] width 476 height 55
click at [986, 650] on button "Done" at bounding box center [967, 643] width 75 height 30
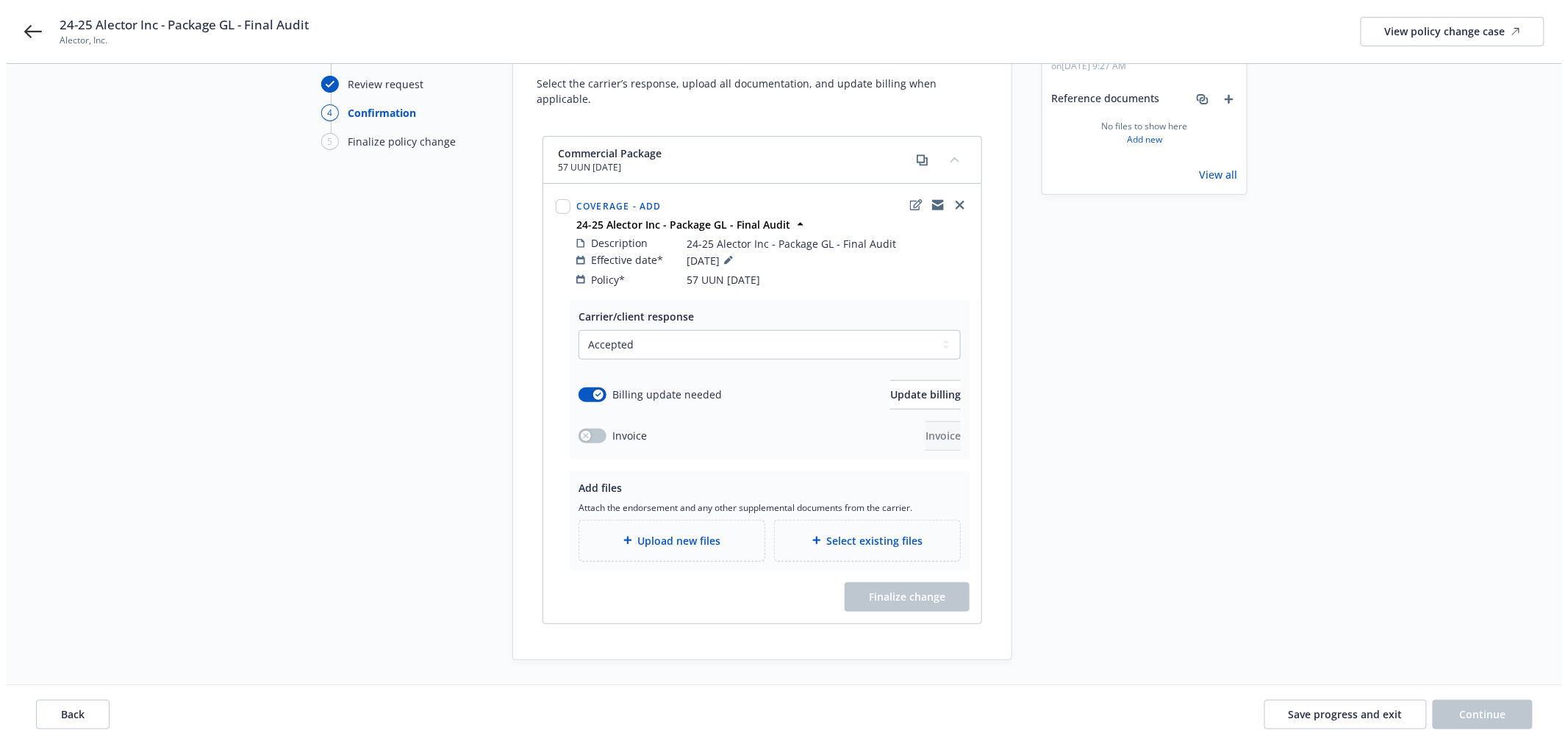
scroll to position [160, 0]
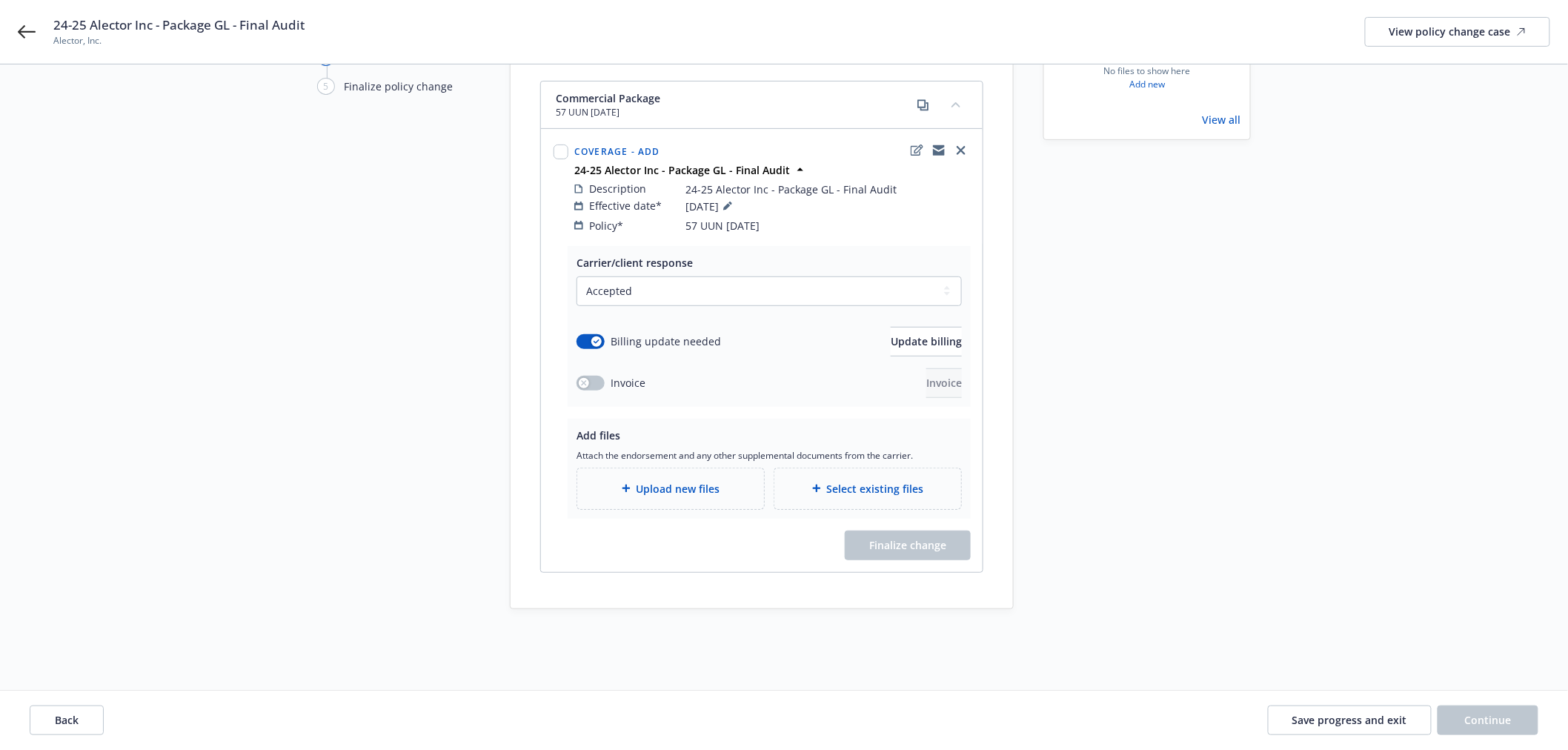
click at [641, 469] on div "Upload new files" at bounding box center [670, 489] width 187 height 40
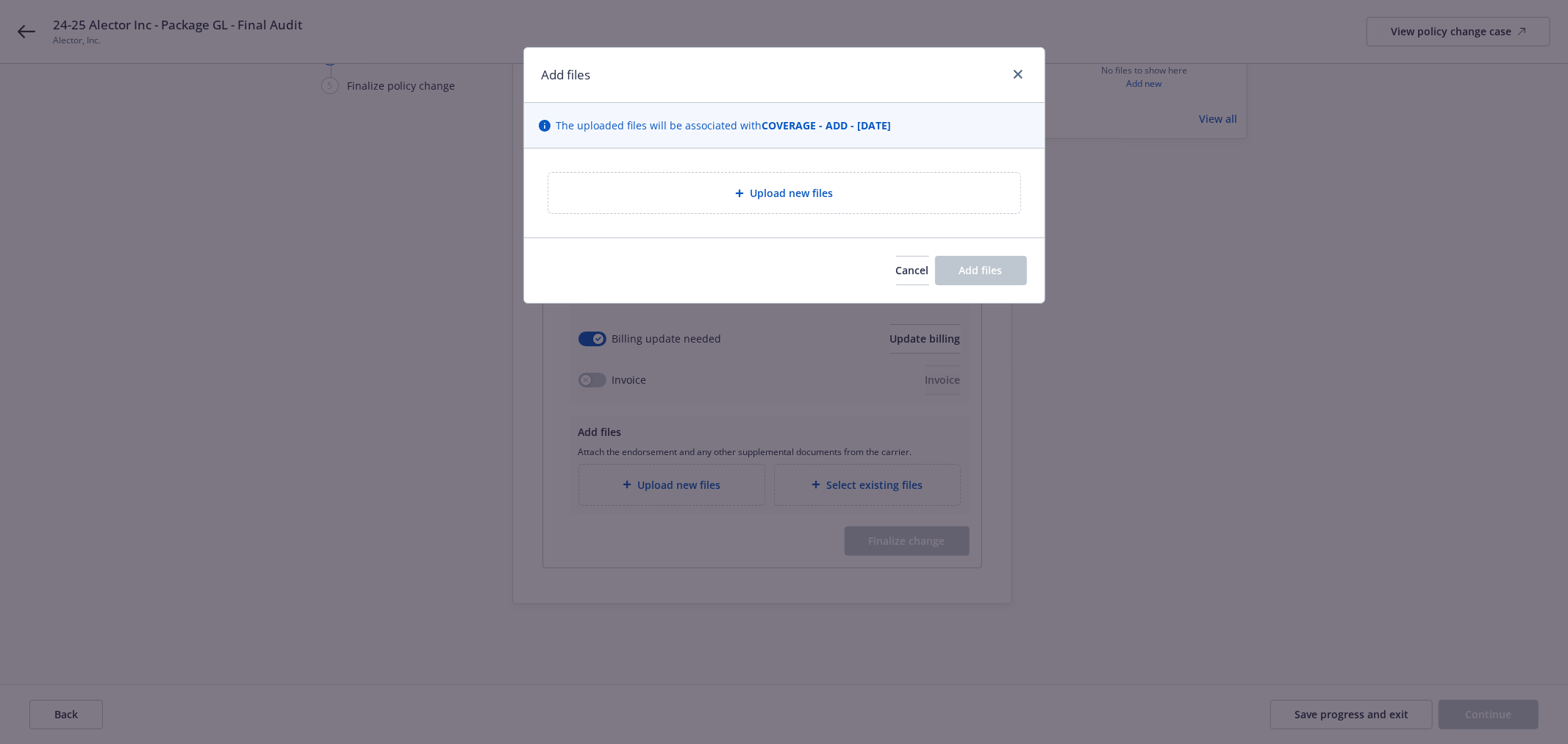
type textarea "x"
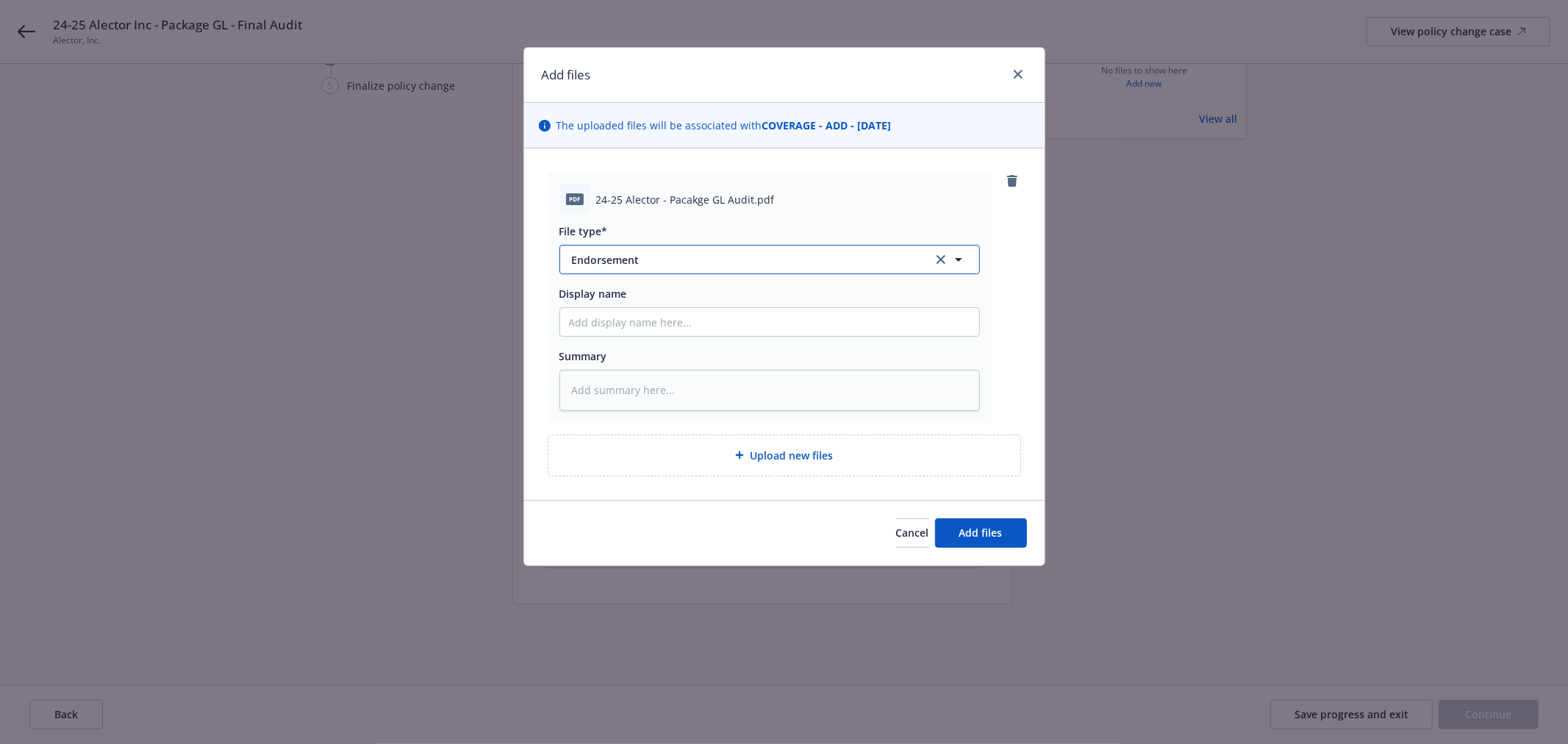
click at [760, 254] on span "Endorsement" at bounding box center [742, 260] width 341 height 15
type input "audi"
click at [709, 314] on div "Audits" at bounding box center [769, 300] width 419 height 39
click at [702, 326] on input "Display name" at bounding box center [769, 321] width 419 height 28
paste input "24-25 Alector Inc - Package GL - Final Audit"
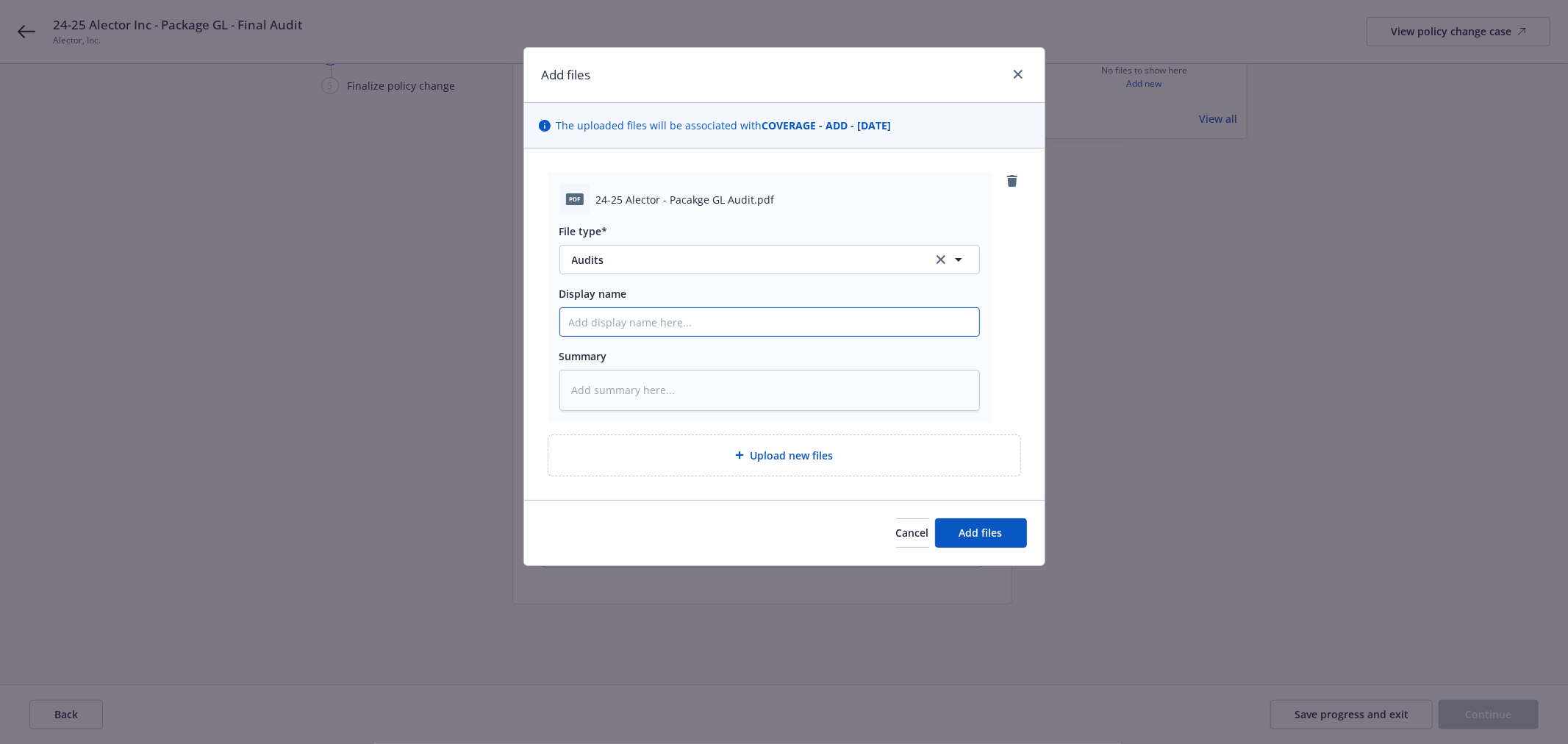
type textarea "x"
type input "24-25 Alector Inc - Package GL - Final Audit"
click at [990, 539] on span "Add files" at bounding box center [981, 532] width 43 height 14
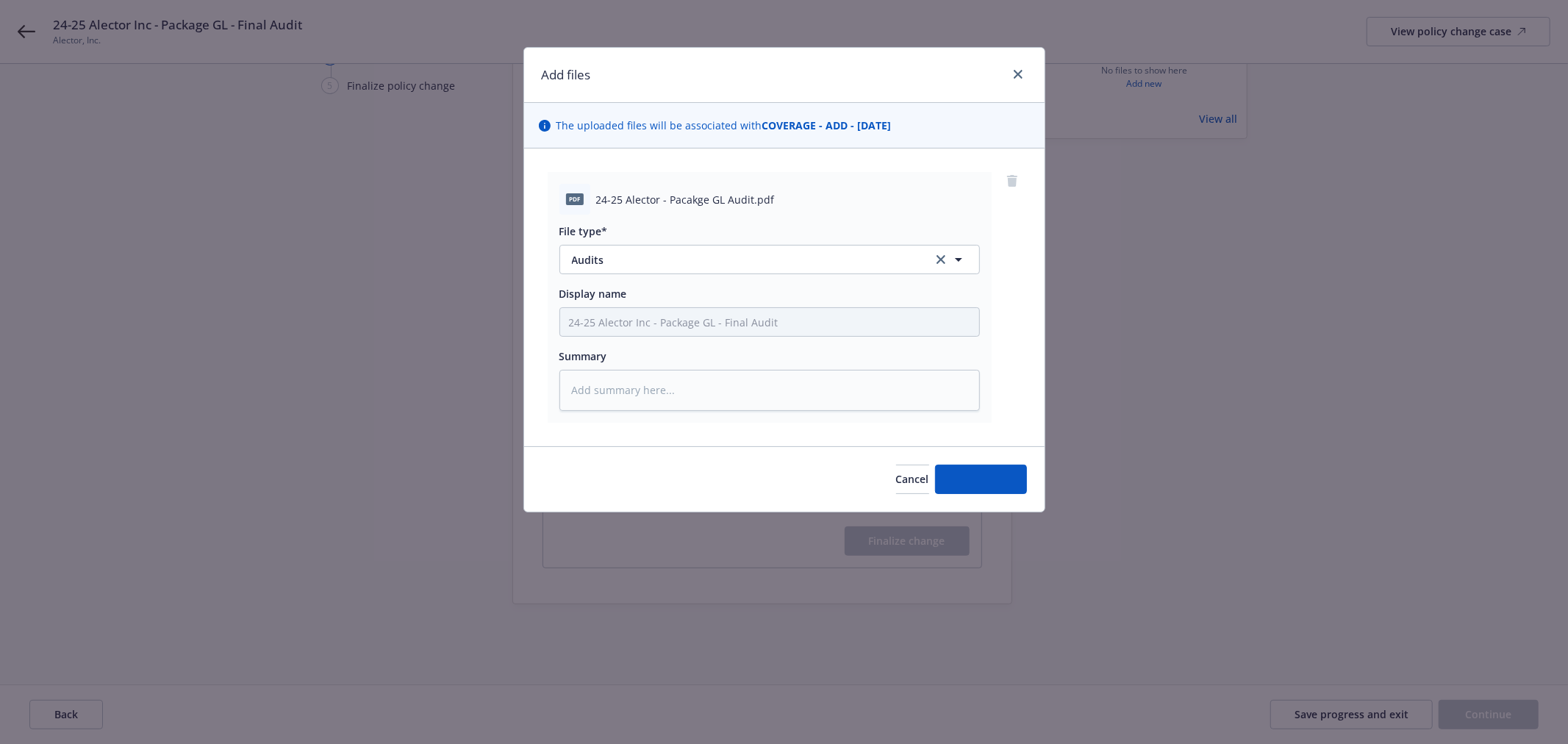
type textarea "x"
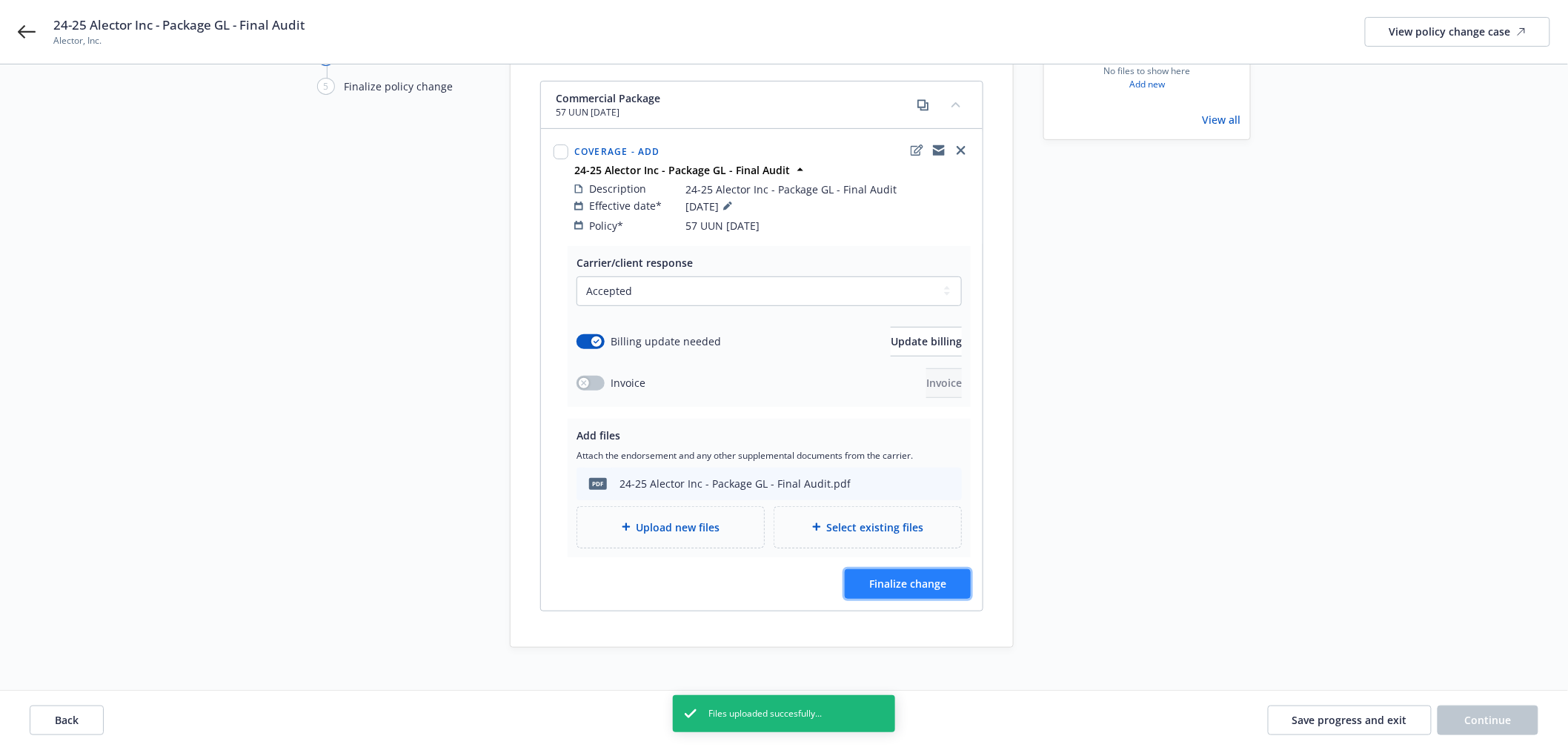
click at [938, 577] on span "Finalize change" at bounding box center [907, 584] width 77 height 14
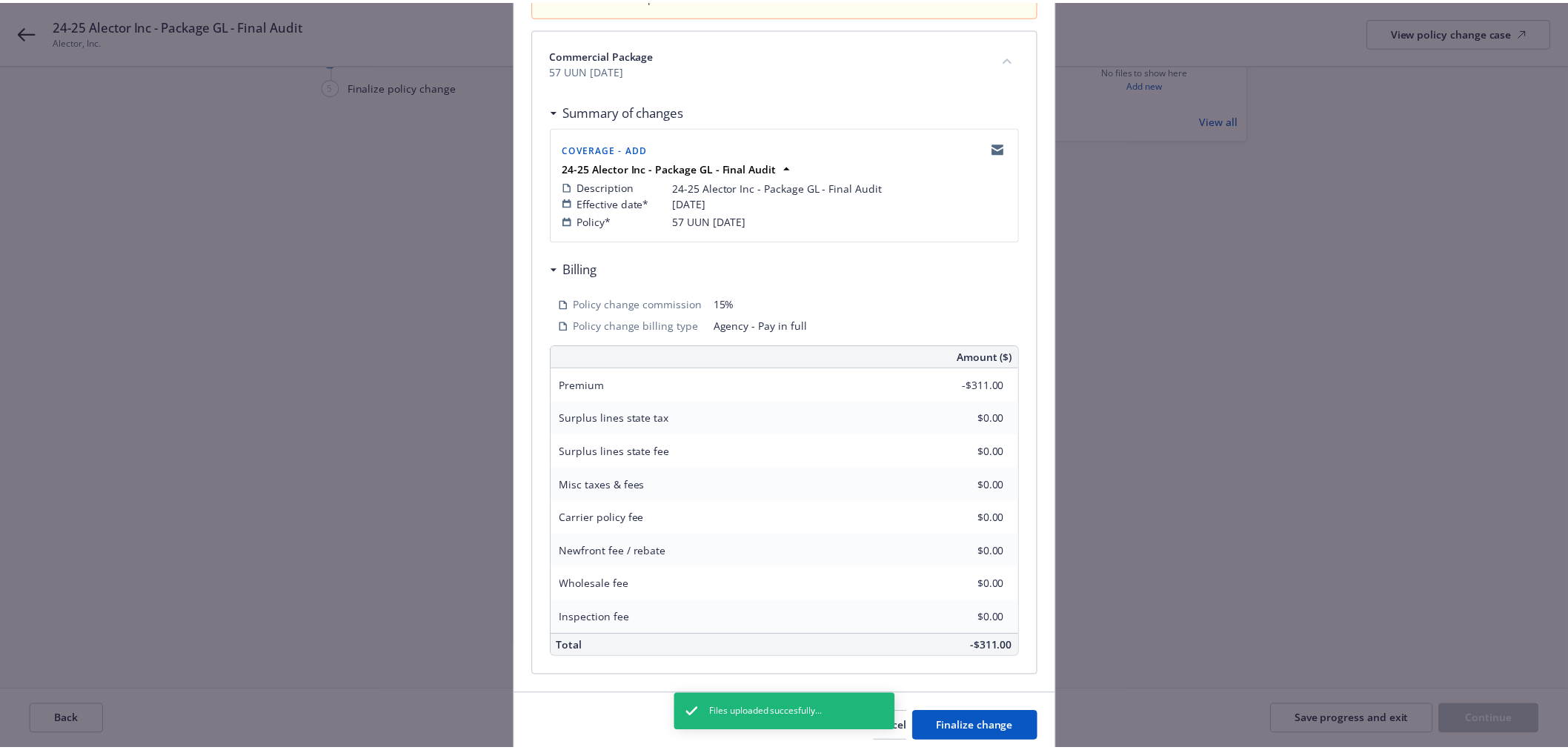
scroll to position [254, 0]
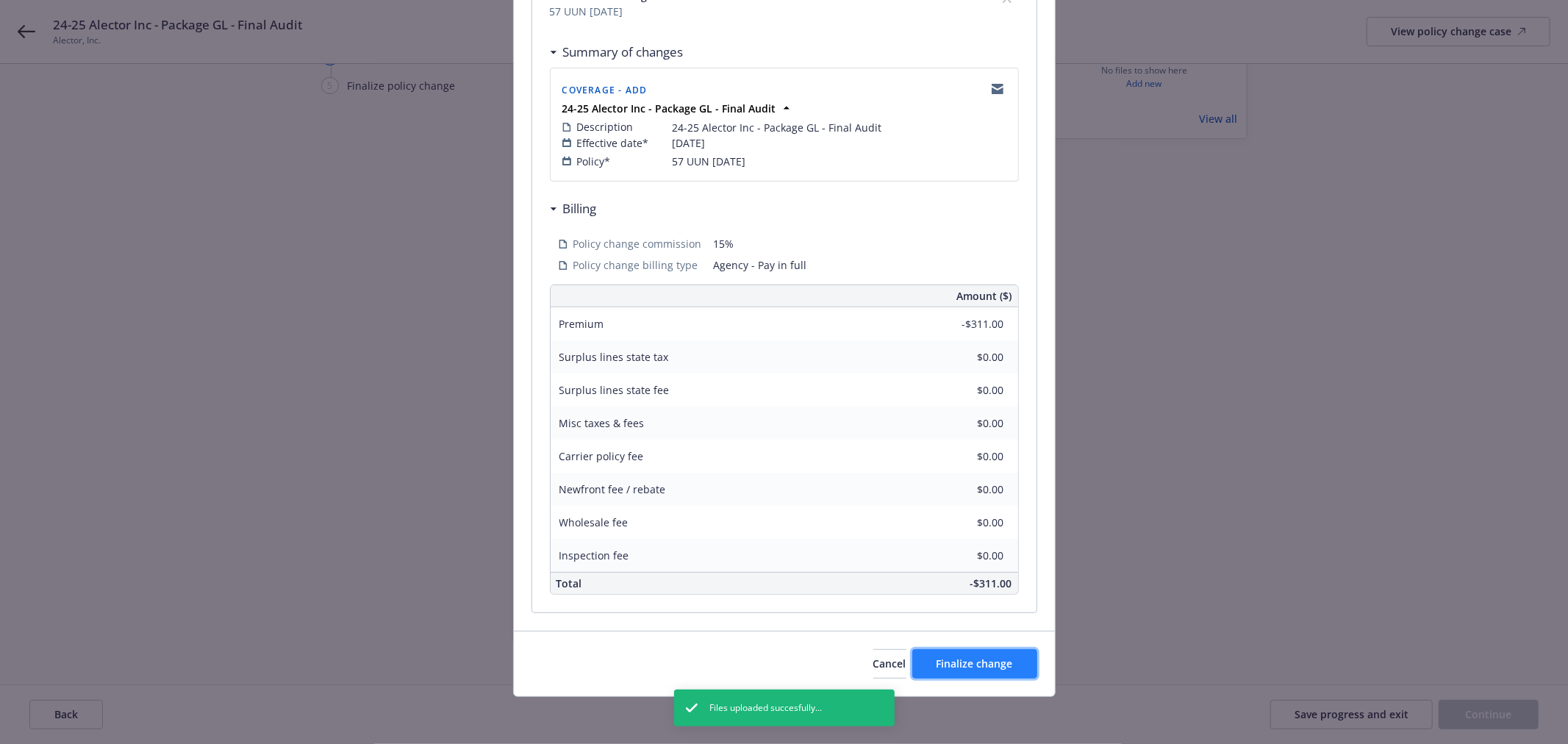
click at [986, 664] on span "Finalize change" at bounding box center [974, 663] width 76 height 14
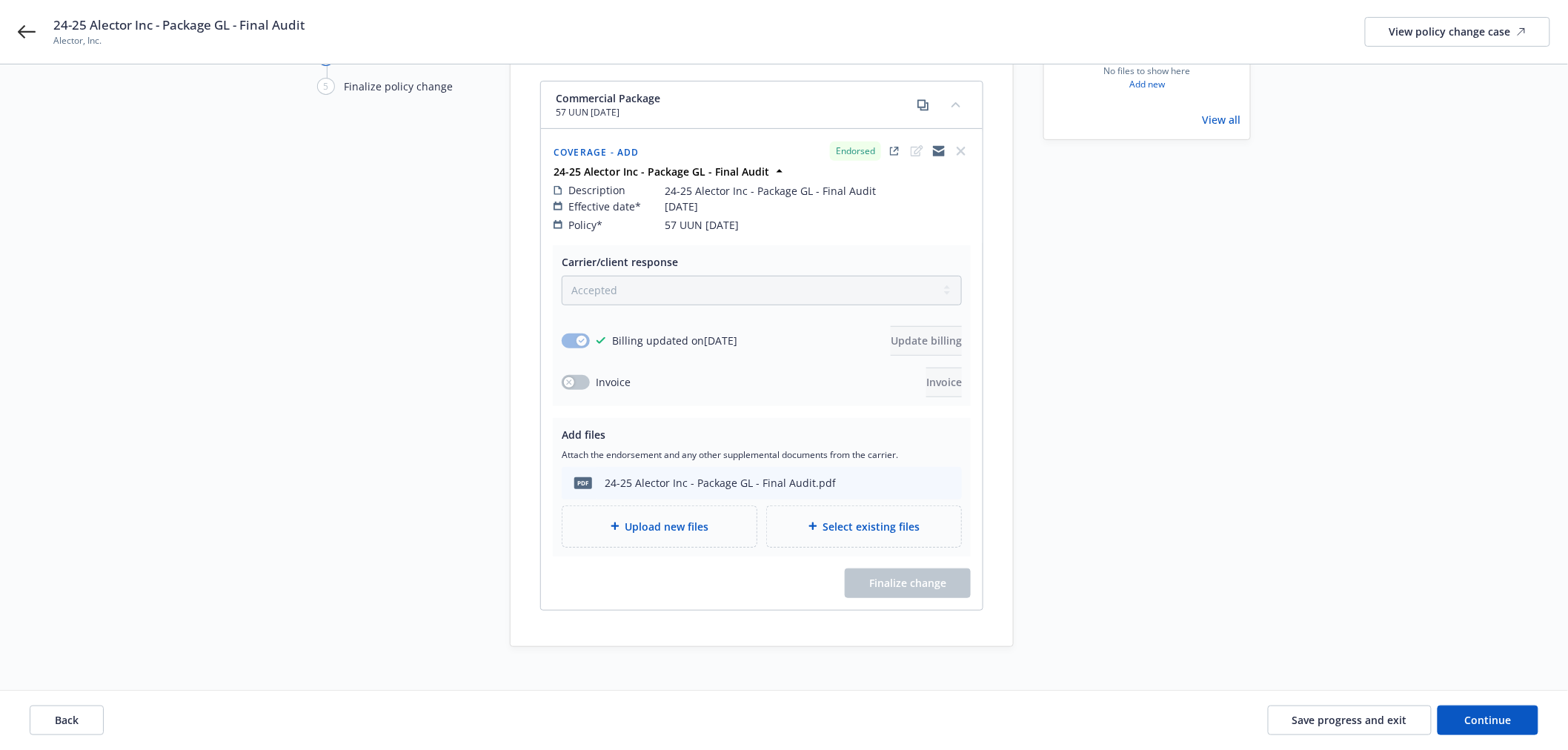
scroll to position [0, 0]
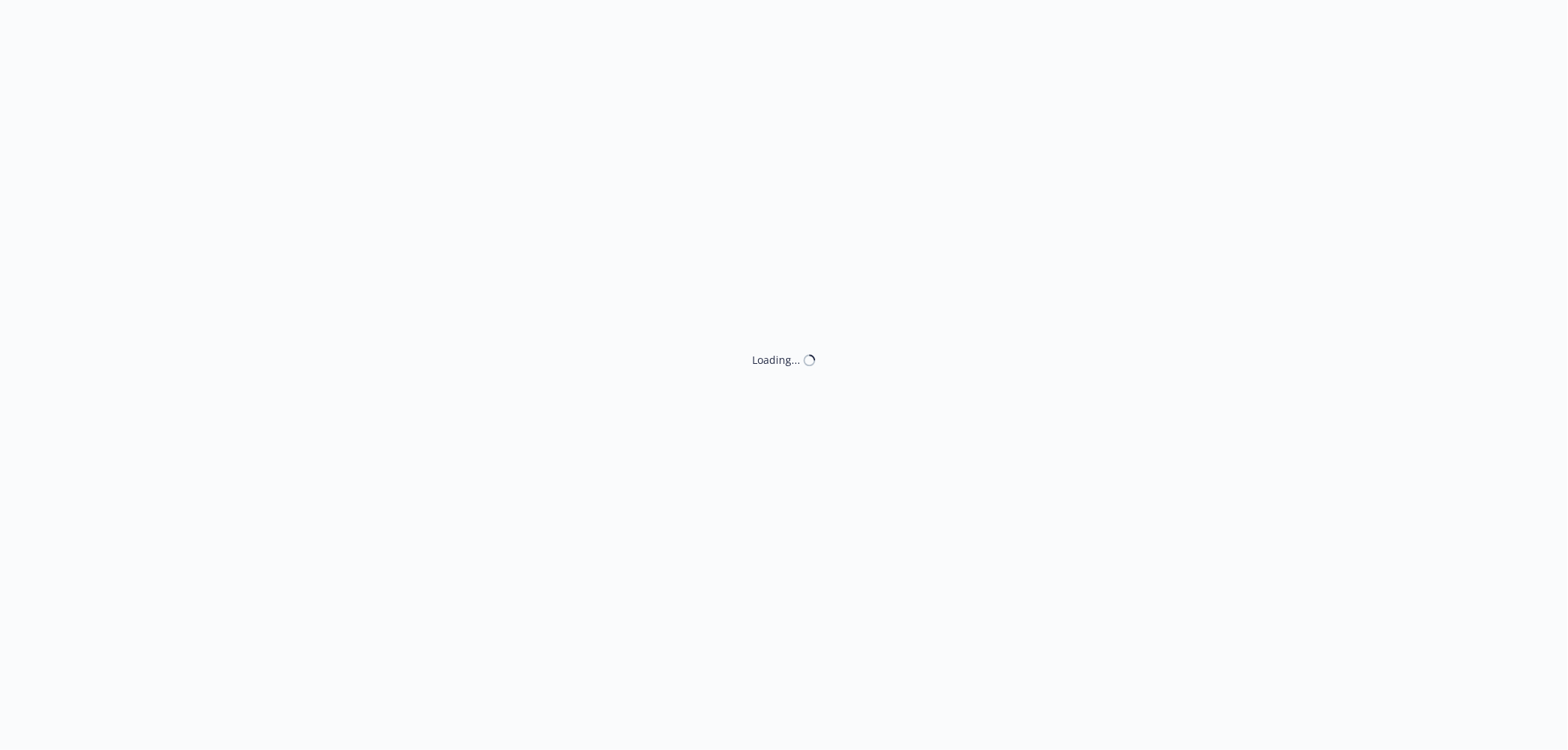
select select "ACCEPTED"
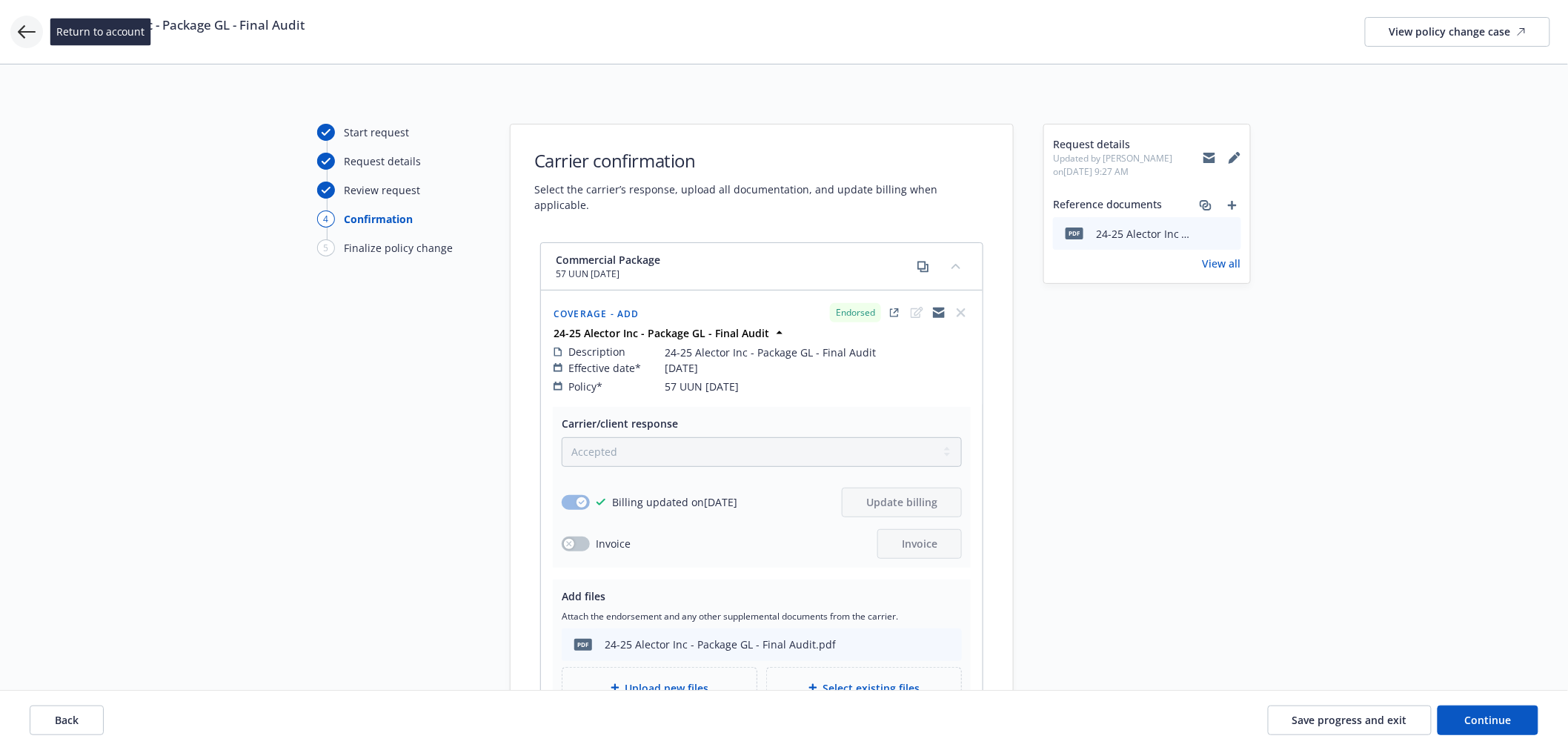
click at [19, 27] on icon at bounding box center [27, 32] width 18 height 18
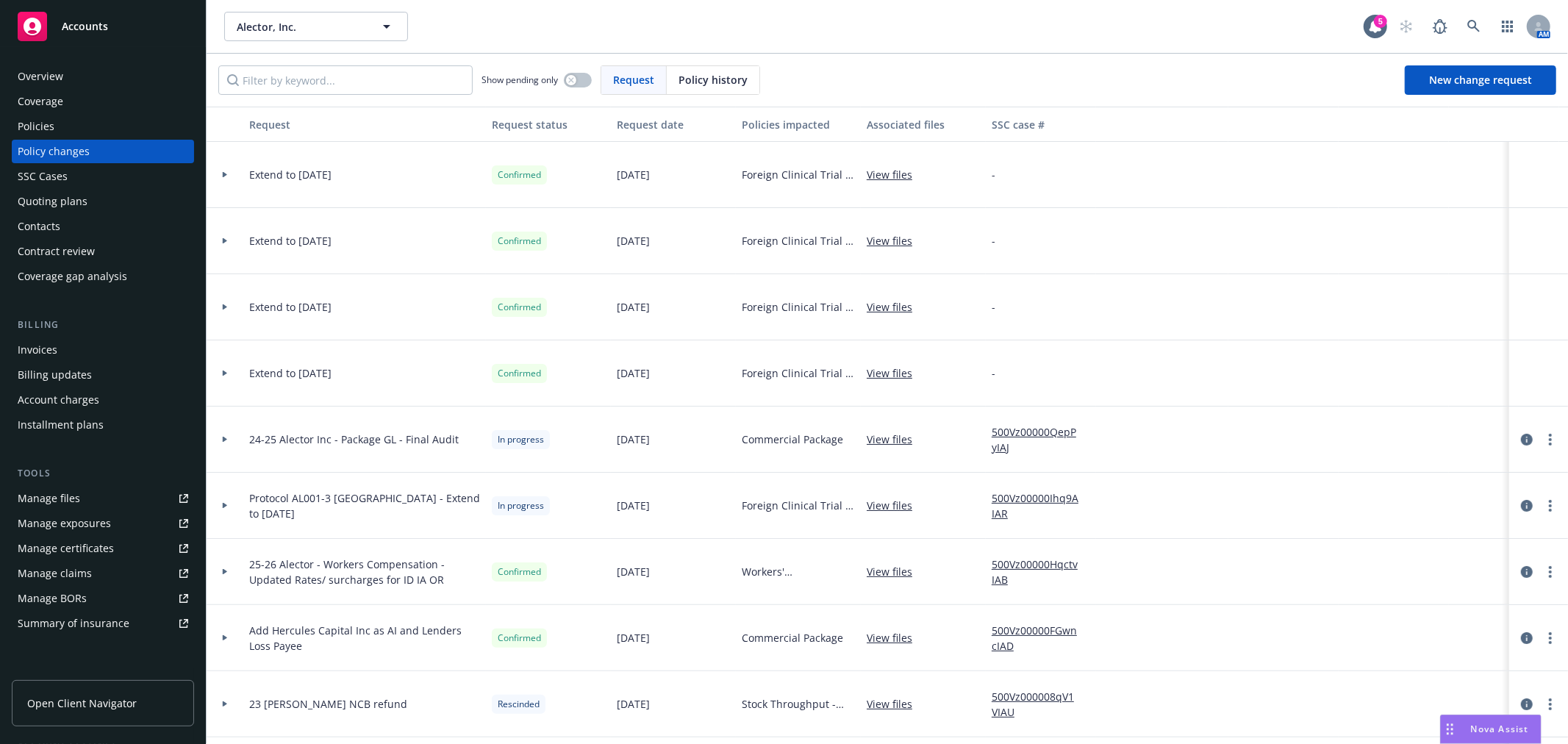
drag, startPoint x: 56, startPoint y: 343, endPoint x: 71, endPoint y: 340, distance: 15.3
click at [56, 344] on div "Invoices" at bounding box center [103, 350] width 171 height 23
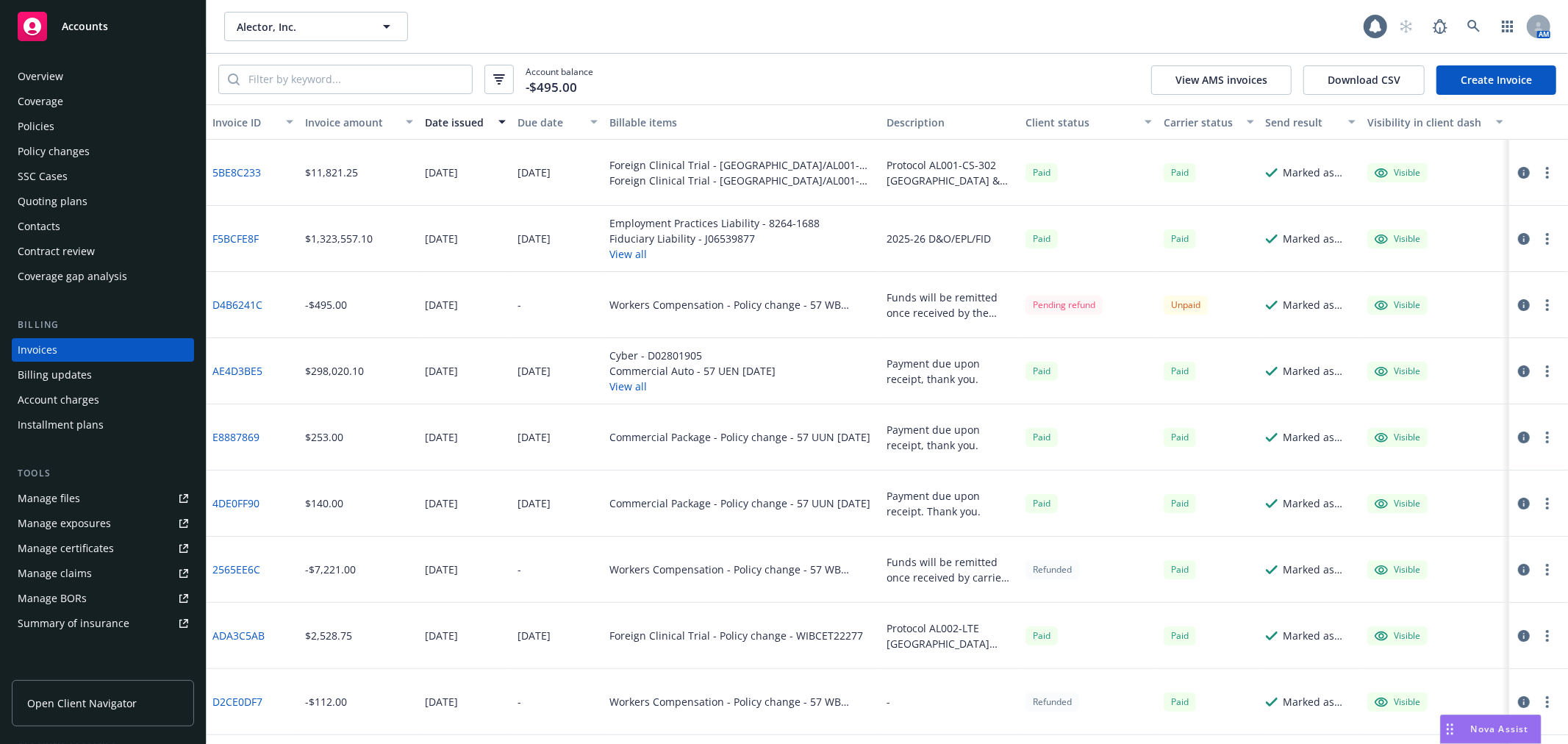
click at [1482, 84] on link "Create Invoice" at bounding box center [1496, 80] width 120 height 30
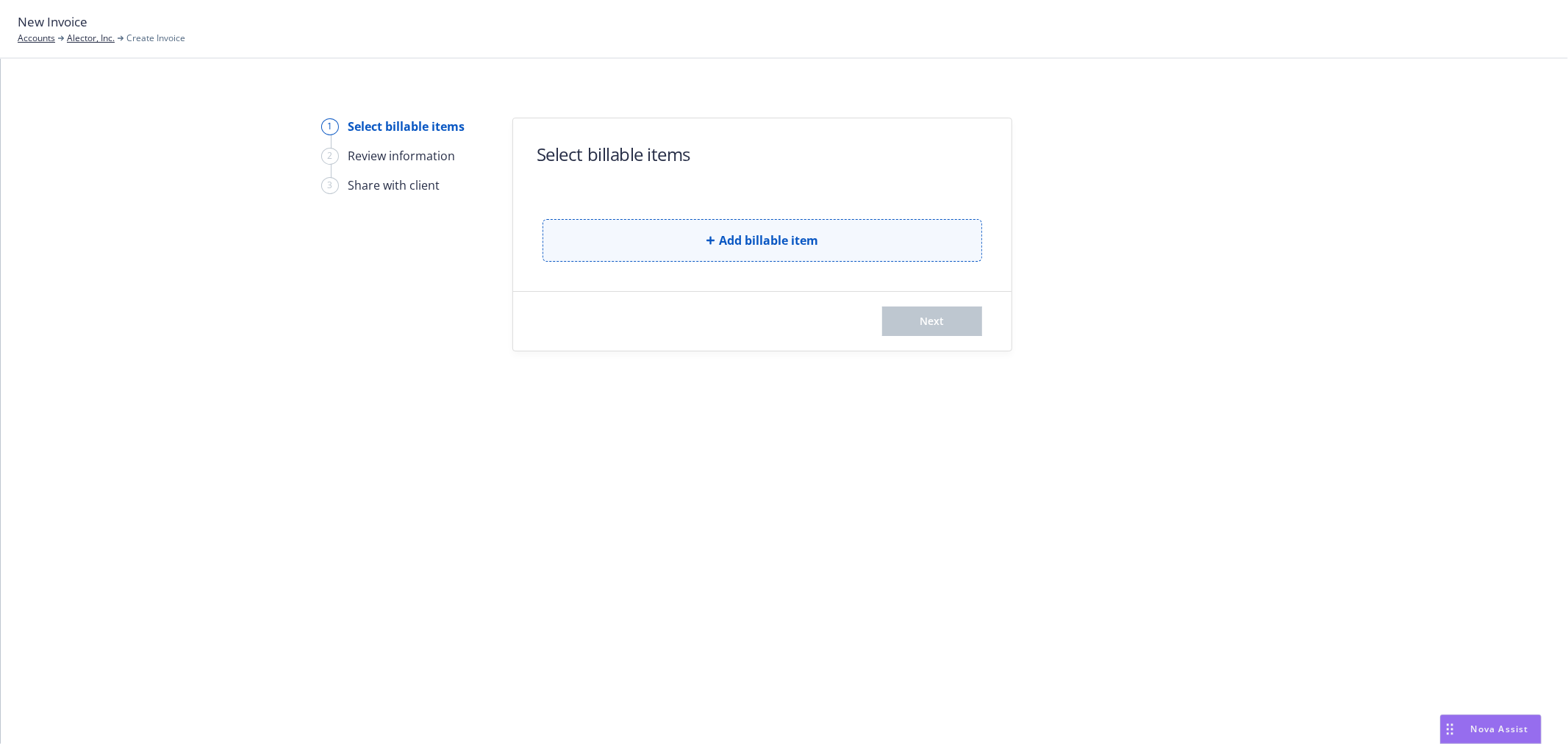
click at [731, 239] on span "Add billable item" at bounding box center [768, 241] width 99 height 18
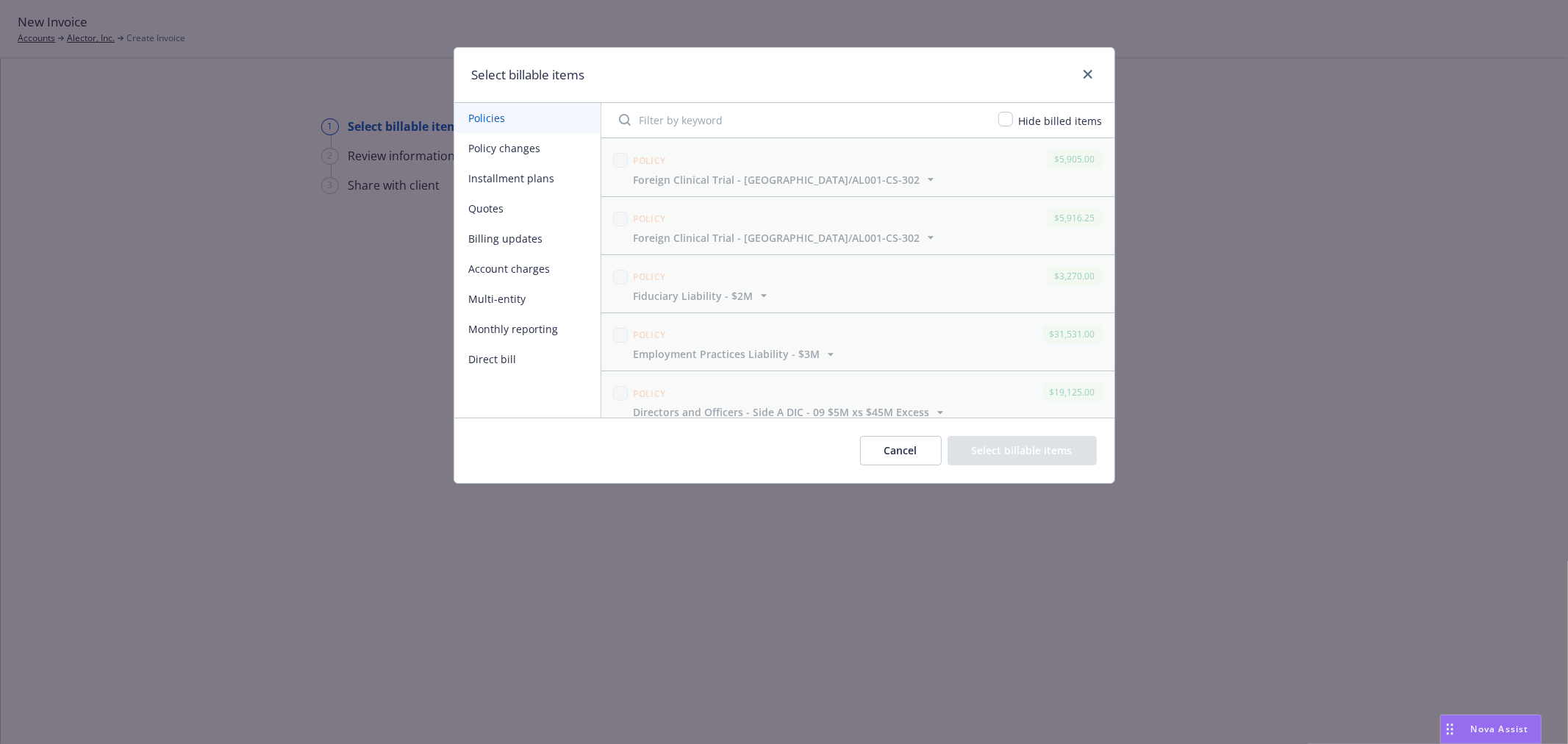
click at [522, 176] on button "Installment plans" at bounding box center [527, 179] width 147 height 30
click at [524, 138] on button "Policy changes" at bounding box center [527, 148] width 147 height 30
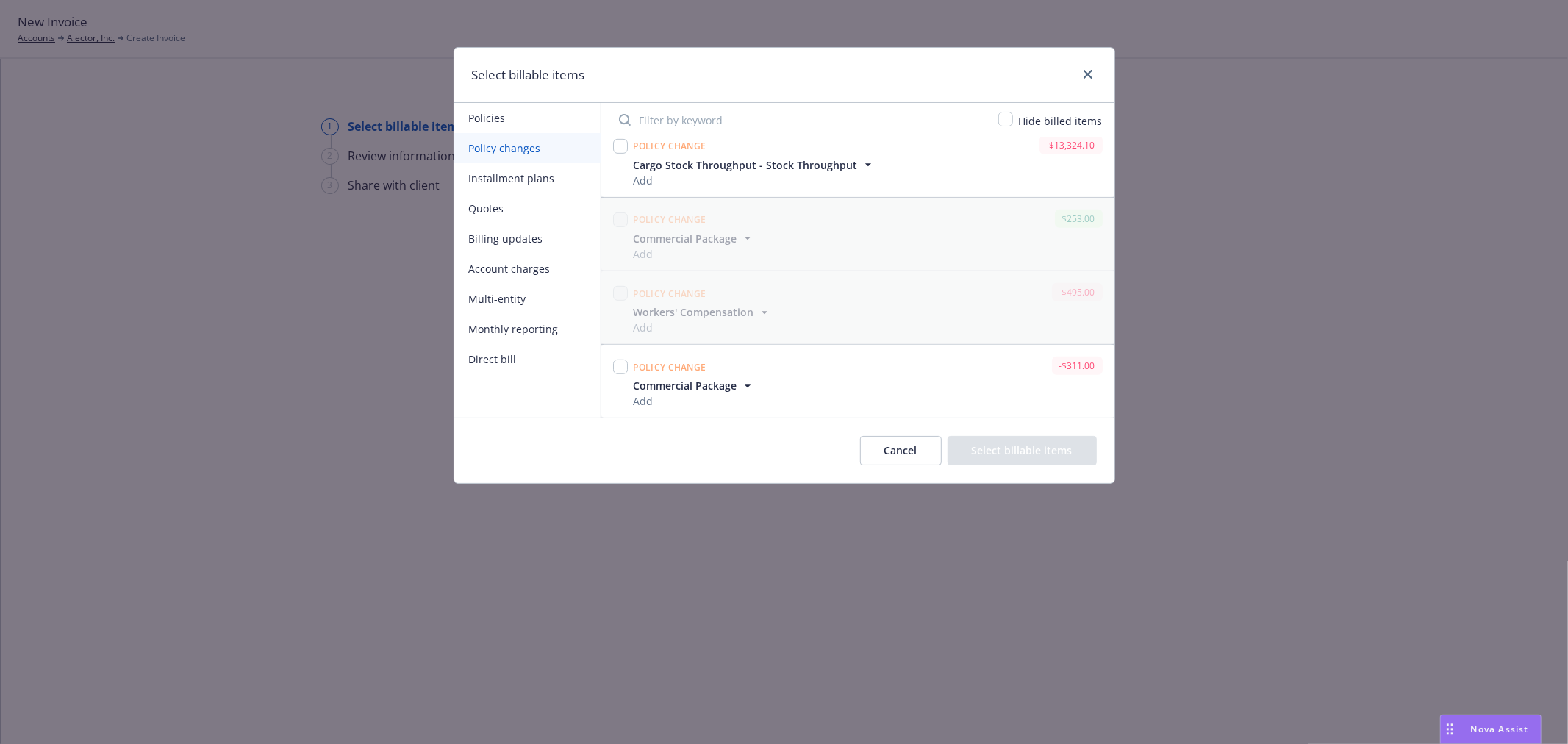
scroll to position [678, 0]
click at [618, 366] on input "checkbox" at bounding box center [620, 366] width 14 height 14
checkbox input "true"
click at [1010, 440] on button "Select billable items" at bounding box center [1022, 451] width 149 height 30
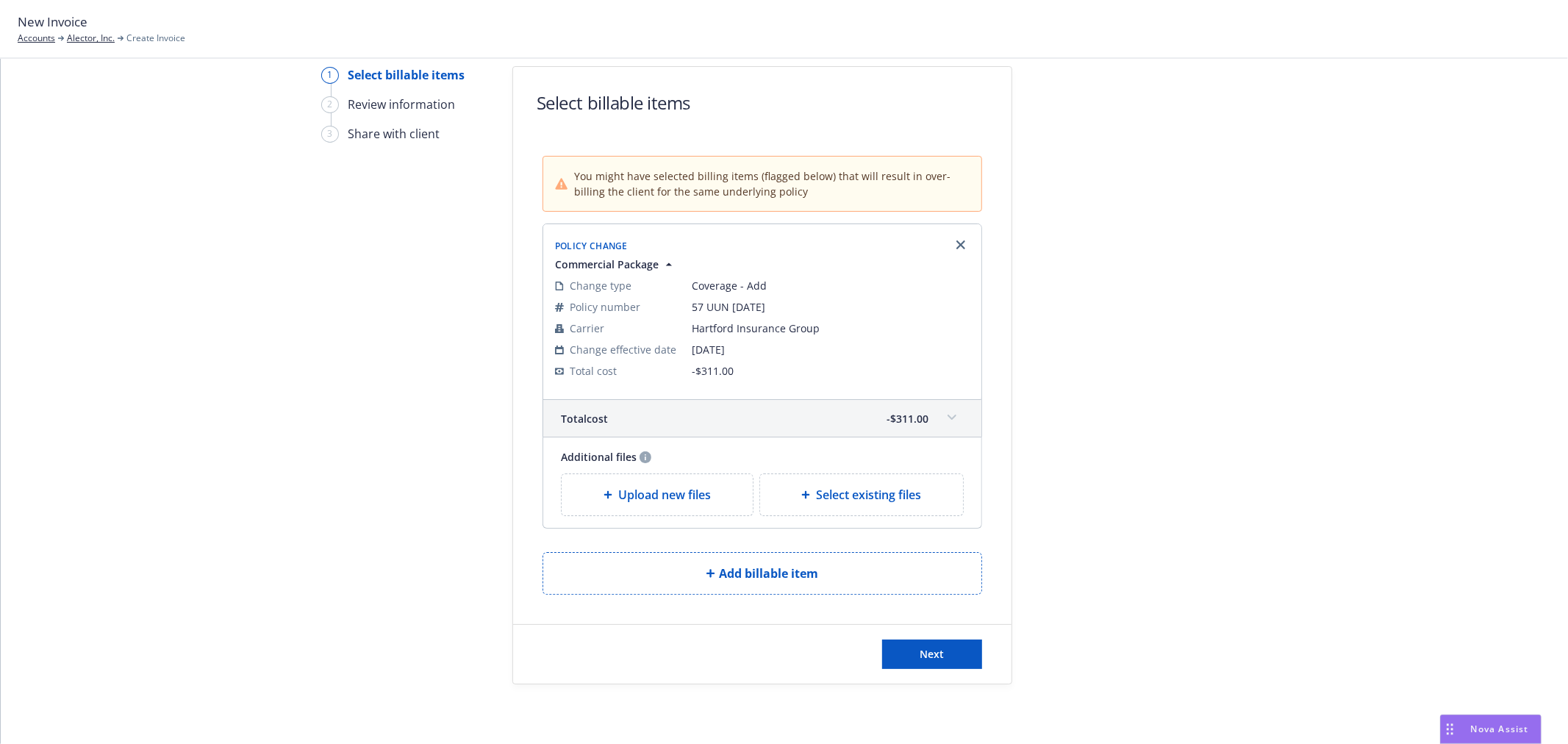
scroll to position [86, 0]
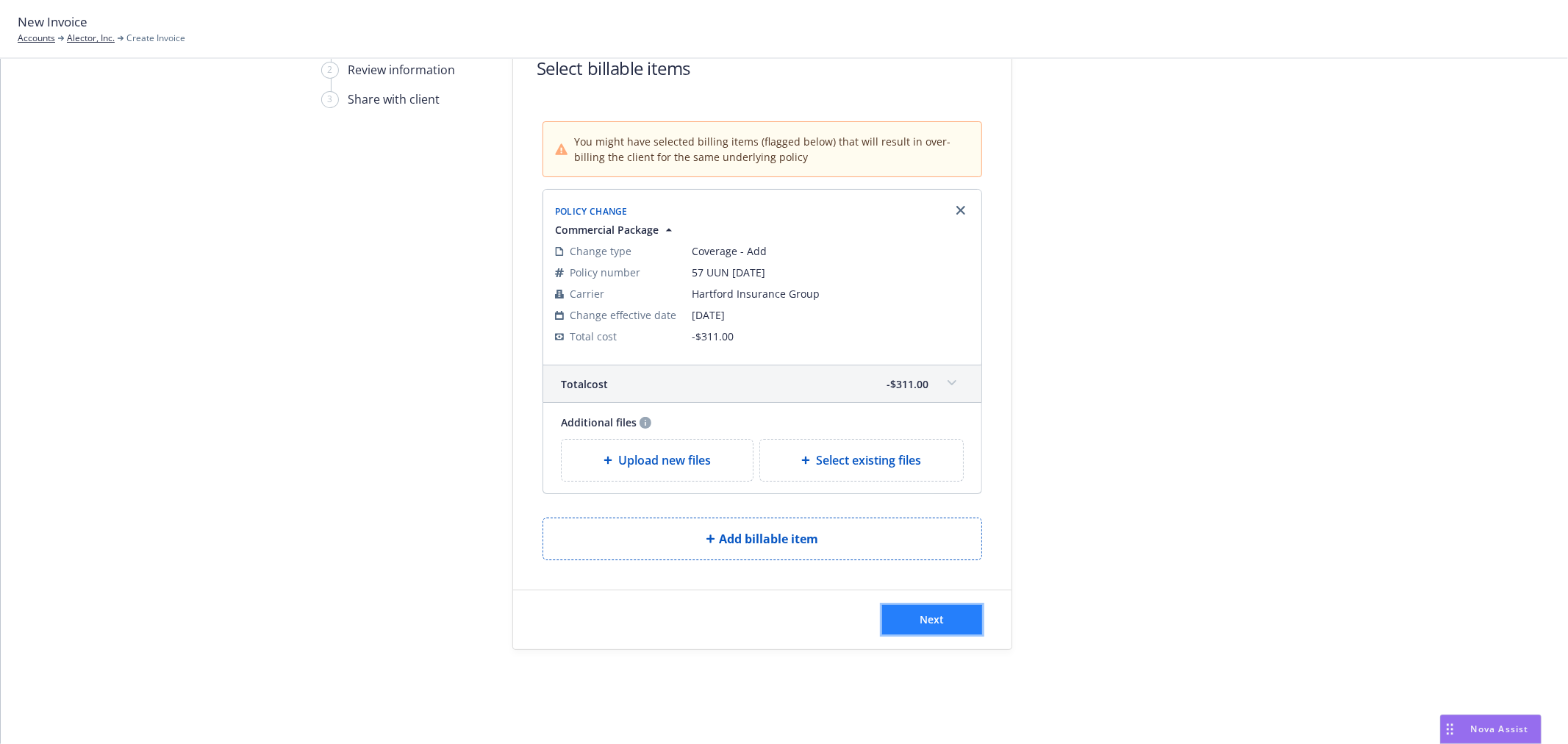
click at [933, 619] on span "Next" at bounding box center [932, 619] width 24 height 14
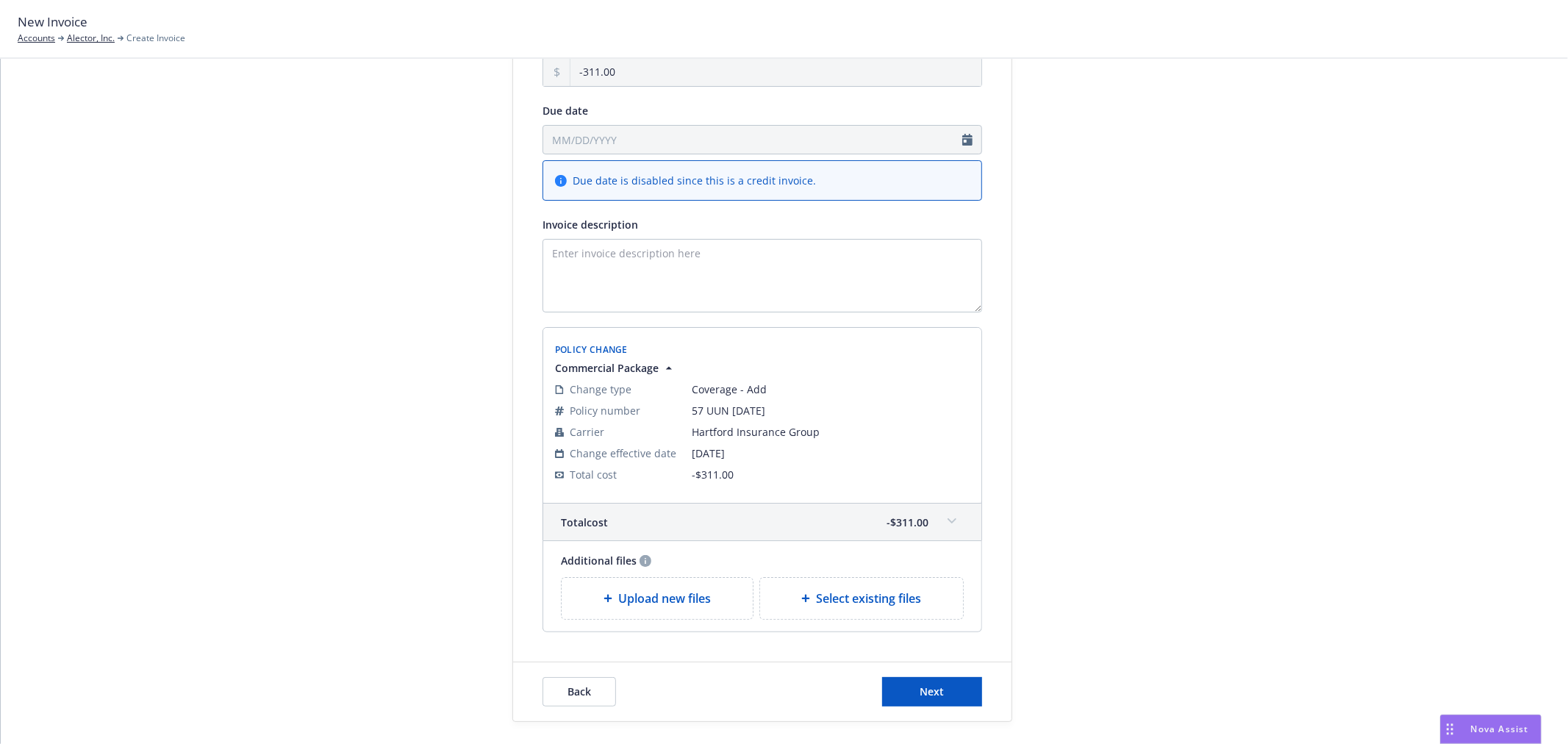
scroll to position [236, 0]
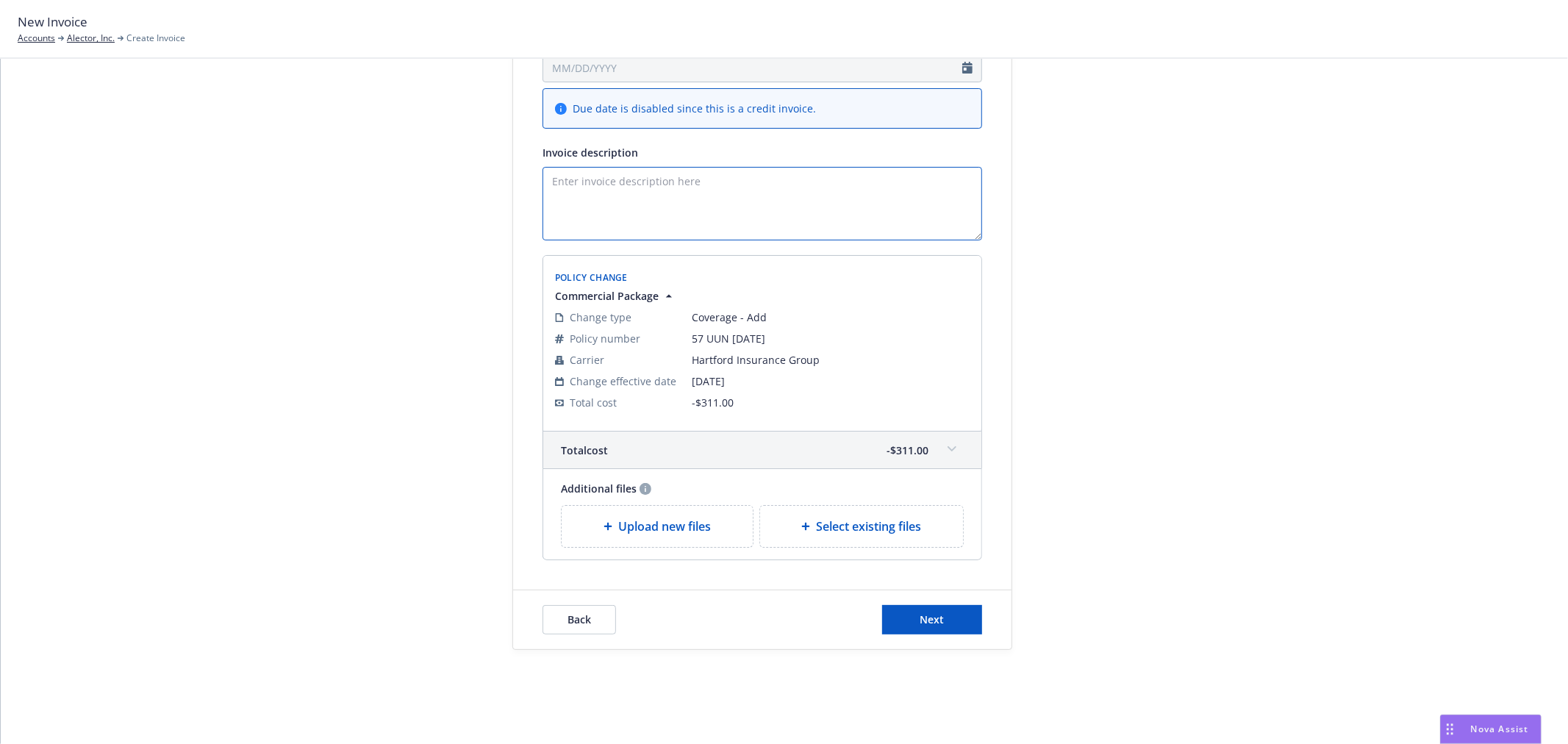
click at [742, 193] on textarea "Invoice description" at bounding box center [762, 204] width 440 height 74
click at [805, 180] on textarea "Funds will be remitted once received by the carrier,t [PERSON_NAME] you." at bounding box center [762, 204] width 440 height 74
type textarea "Funds will be remitted once received by the carrier, thank you."
click at [938, 618] on button "Next" at bounding box center [932, 620] width 100 height 30
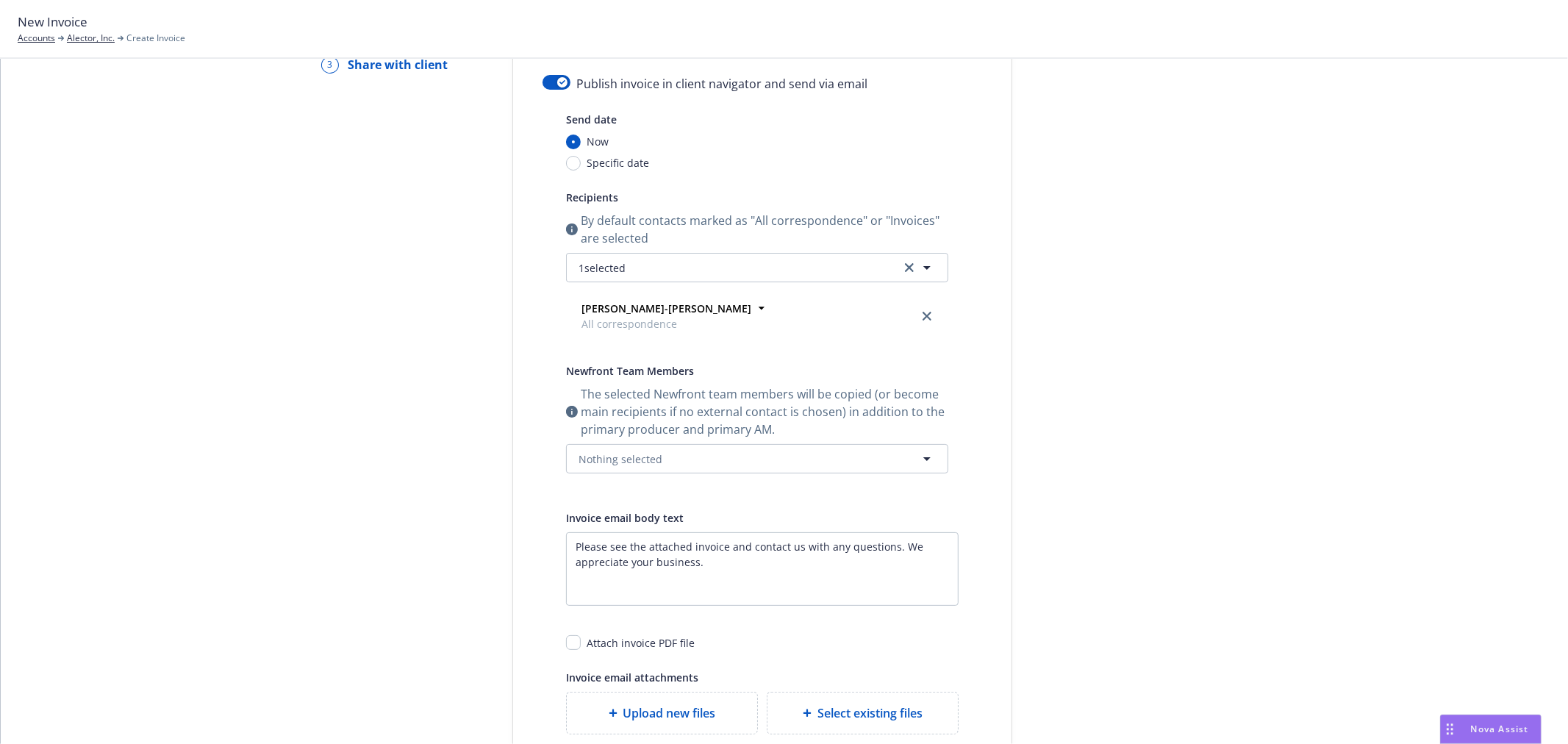
scroll to position [0, 0]
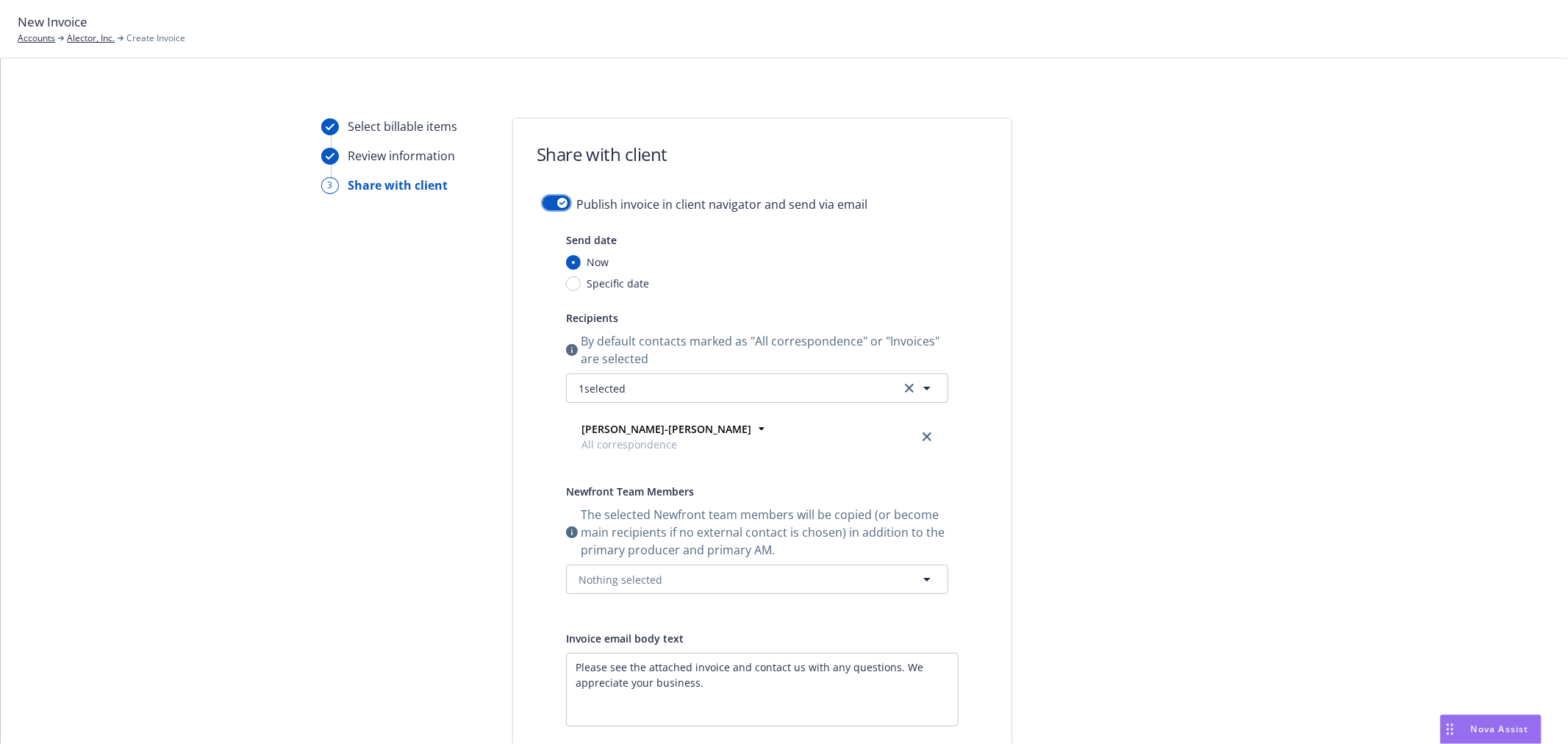
click at [559, 202] on icon "button" at bounding box center [562, 203] width 6 height 5
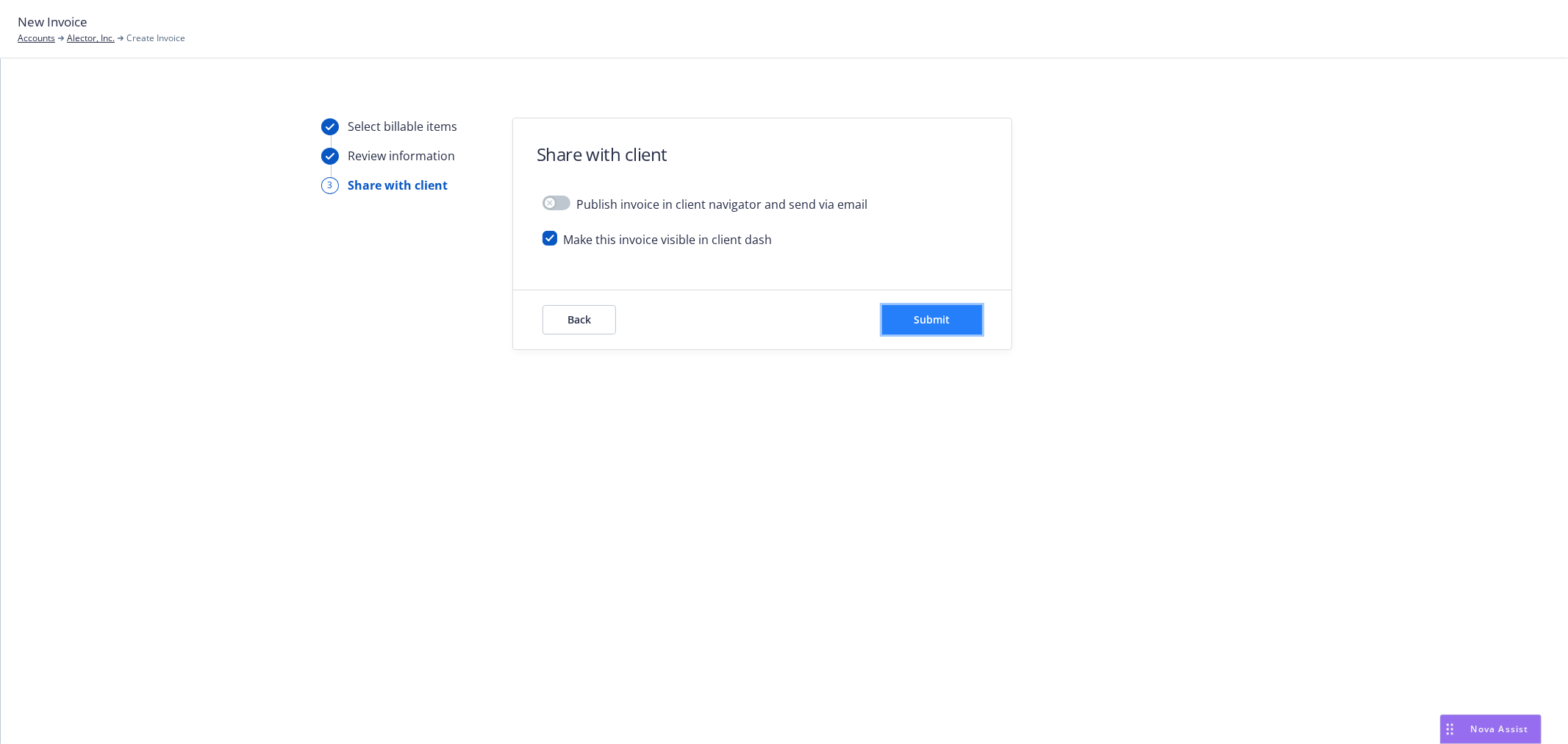
click at [925, 311] on button "Submit" at bounding box center [932, 320] width 100 height 30
